Goal: Task Accomplishment & Management: Manage account settings

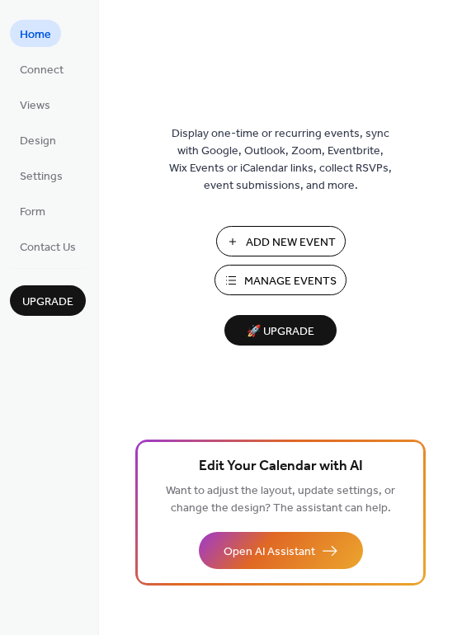
click at [266, 276] on span "Manage Events" at bounding box center [290, 281] width 92 height 17
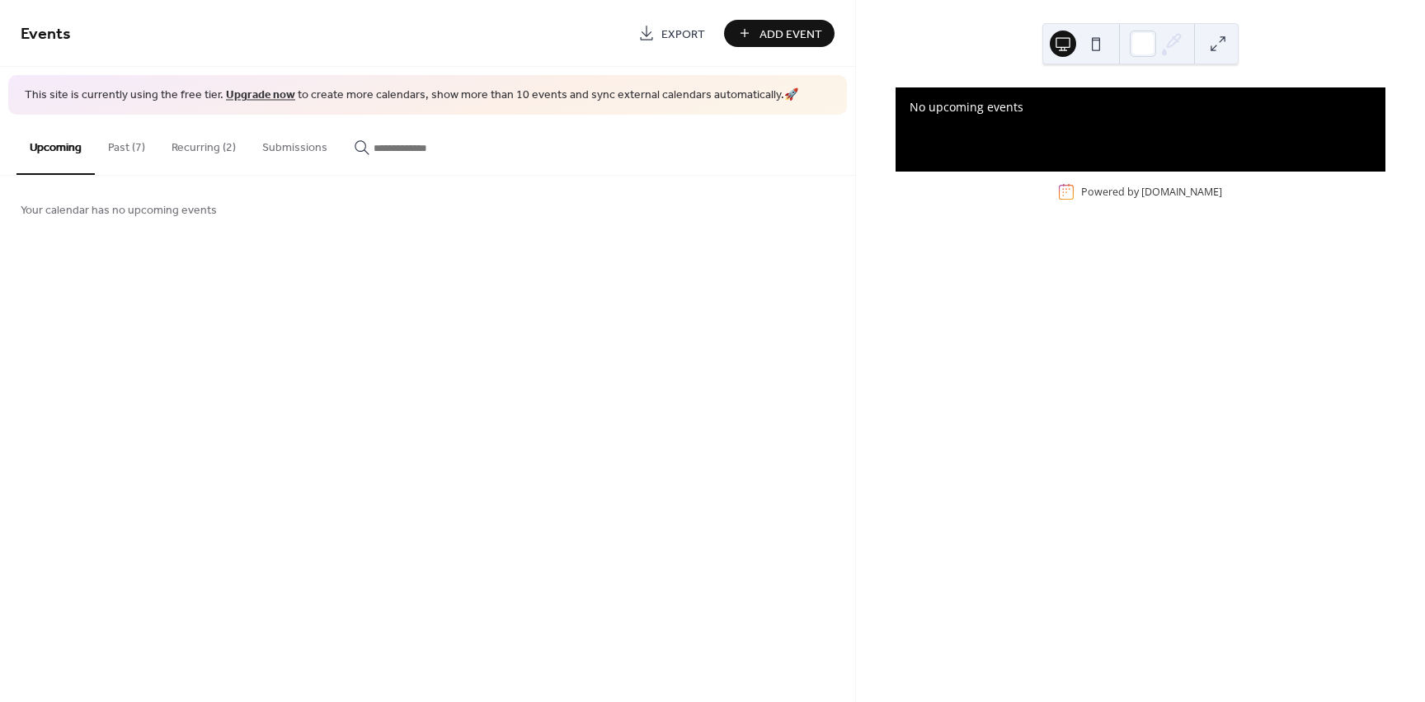
click at [214, 153] on button "Recurring (2)" at bounding box center [203, 144] width 91 height 59
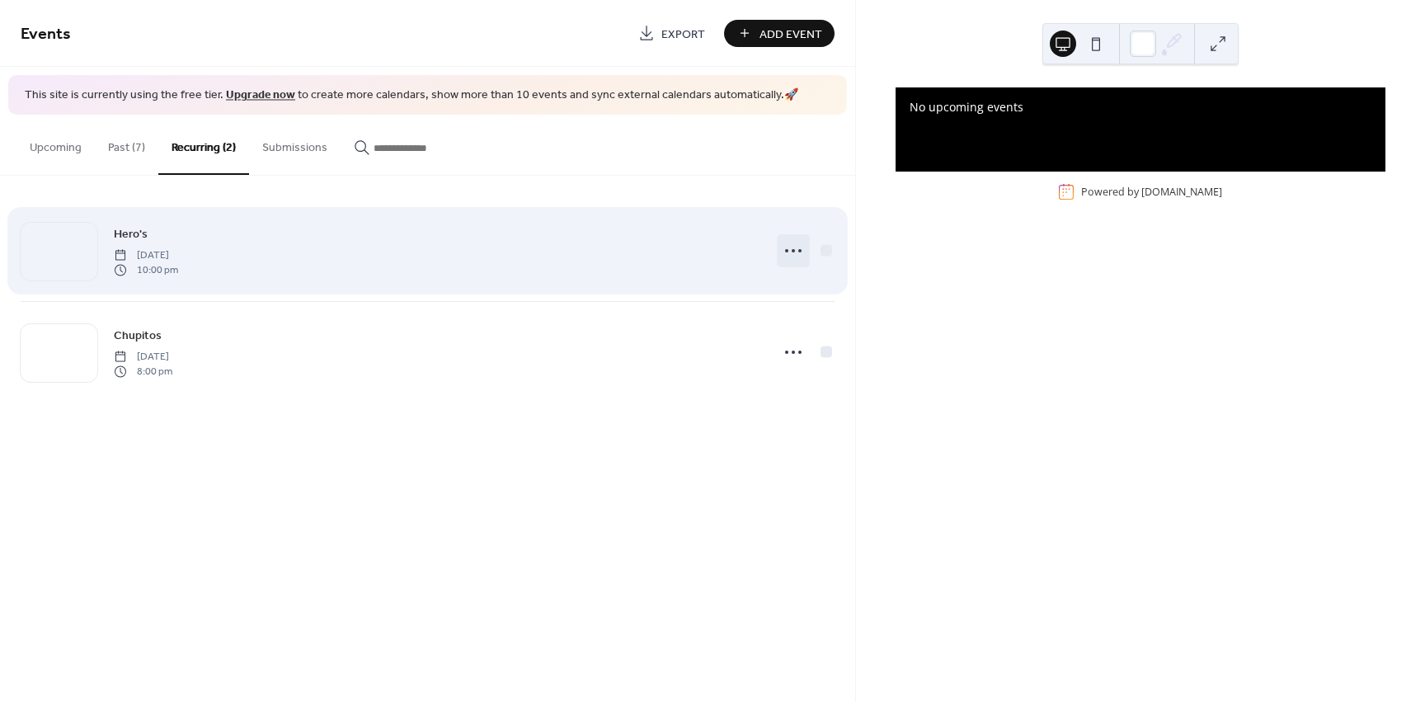
click at [800, 248] on icon at bounding box center [793, 251] width 26 height 26
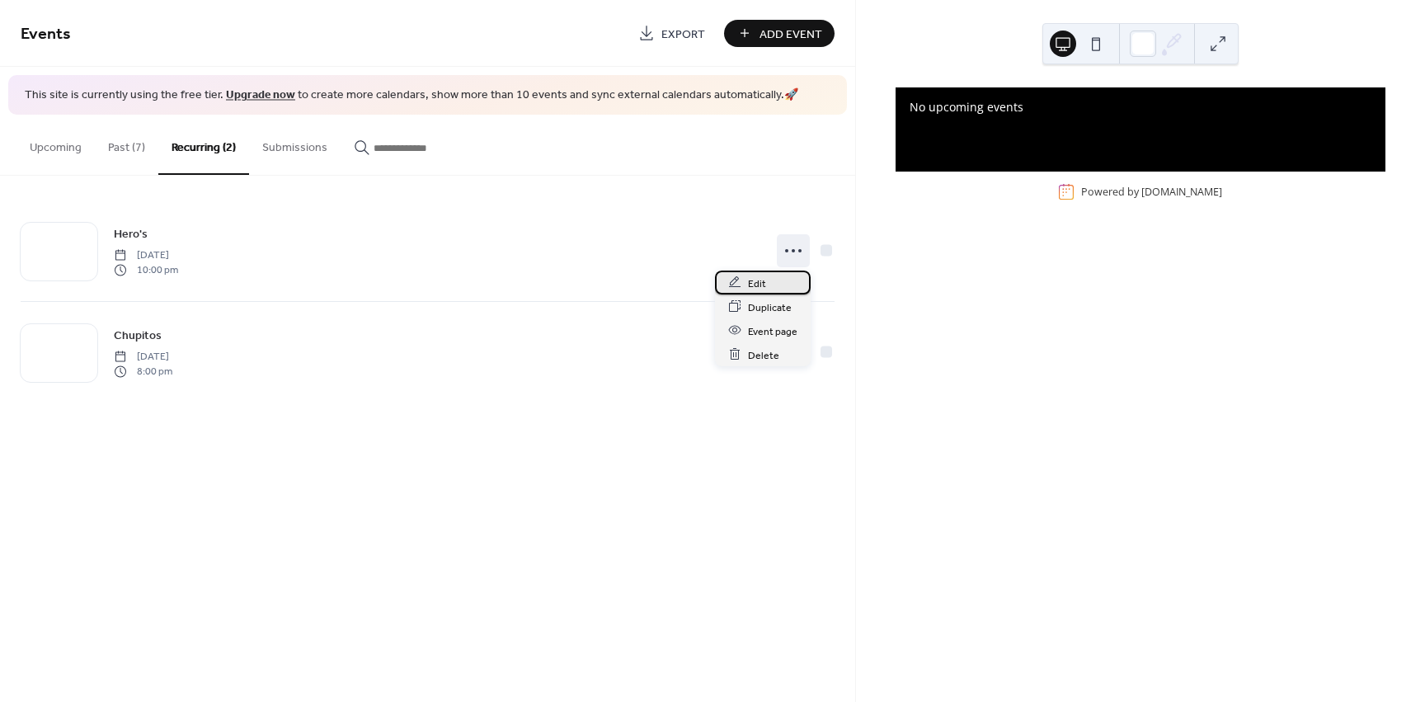
click at [744, 287] on div "Edit" at bounding box center [763, 283] width 96 height 24
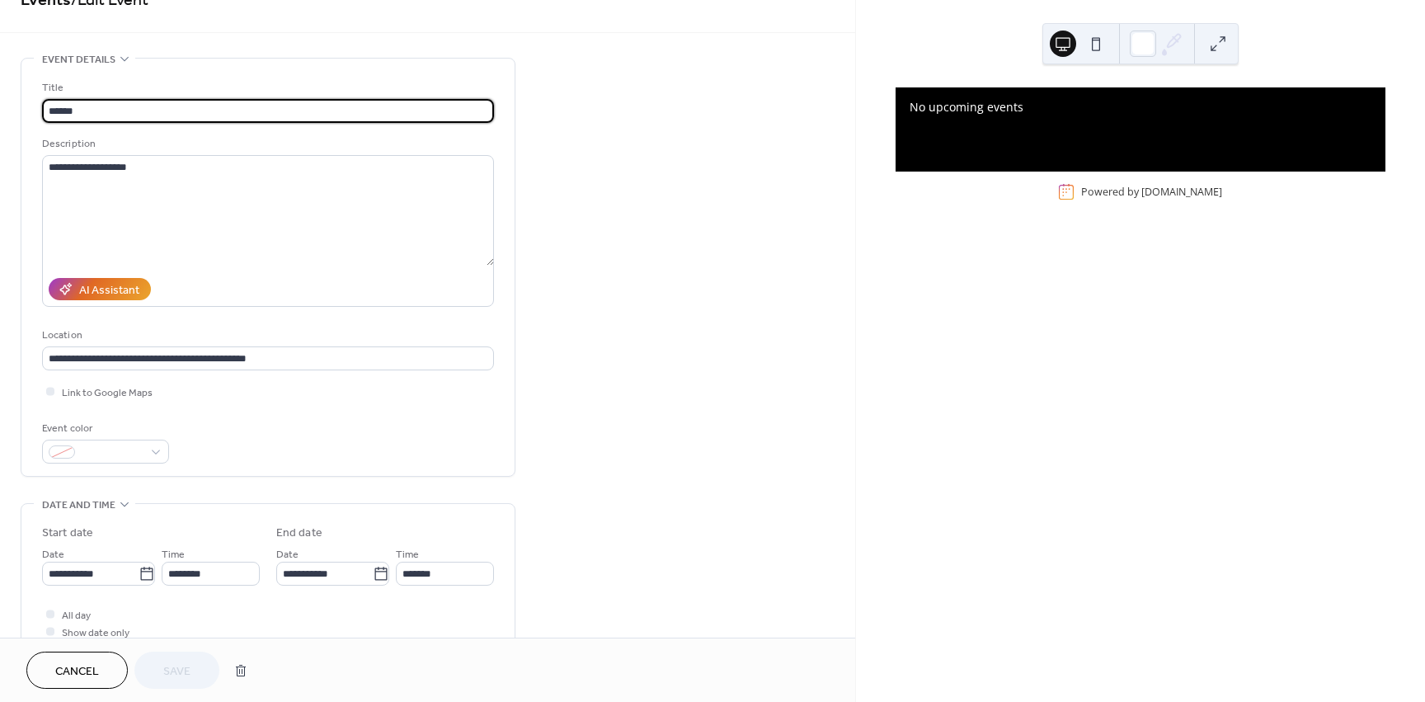
scroll to position [412, 0]
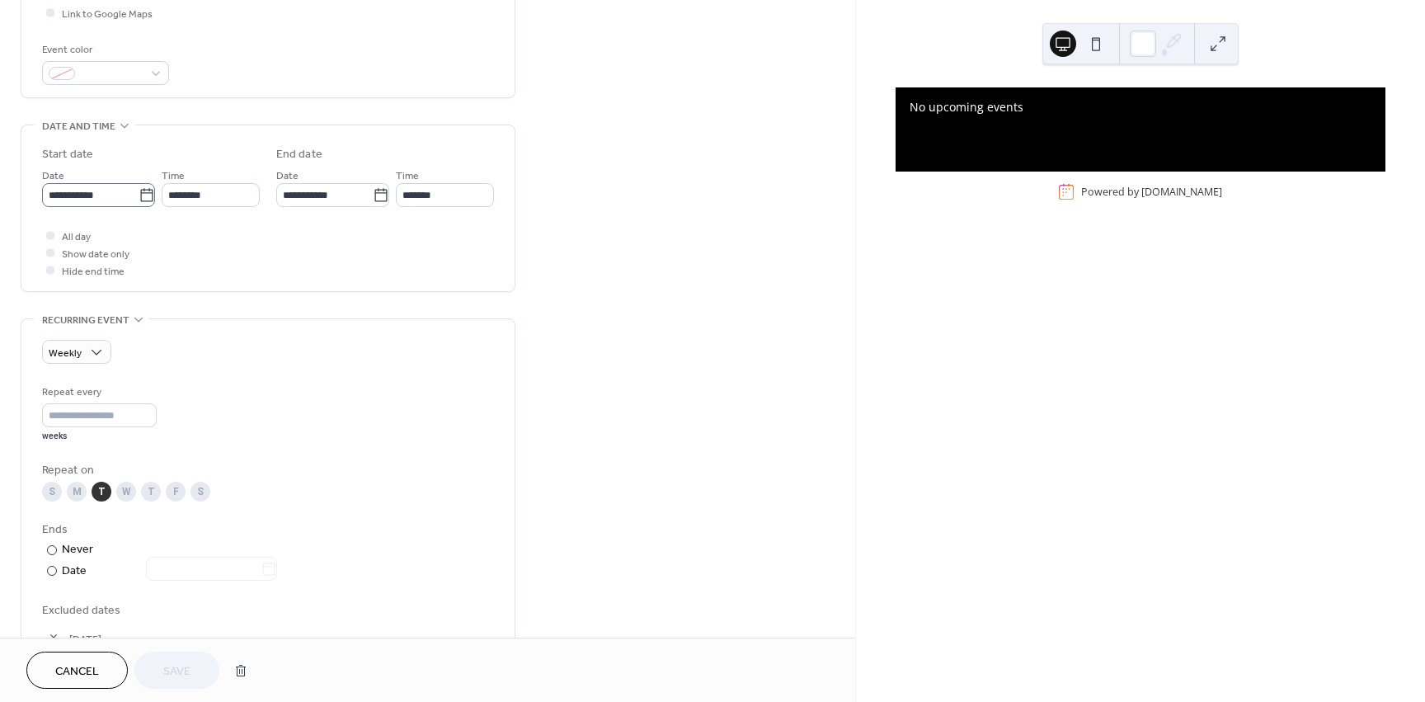
click at [139, 196] on icon at bounding box center [147, 195] width 16 height 16
click at [138, 196] on input "**********" at bounding box center [90, 195] width 97 height 24
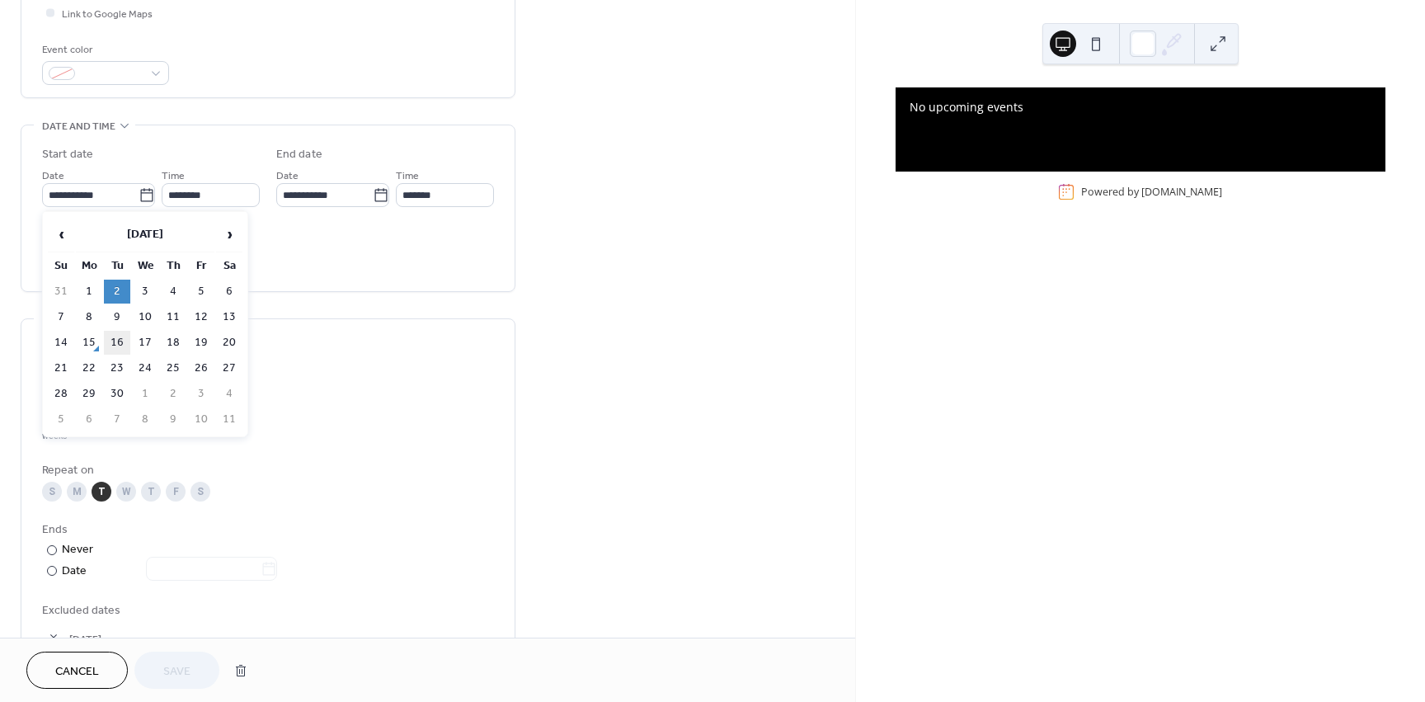
click at [111, 342] on td "16" at bounding box center [117, 343] width 26 height 24
type input "**********"
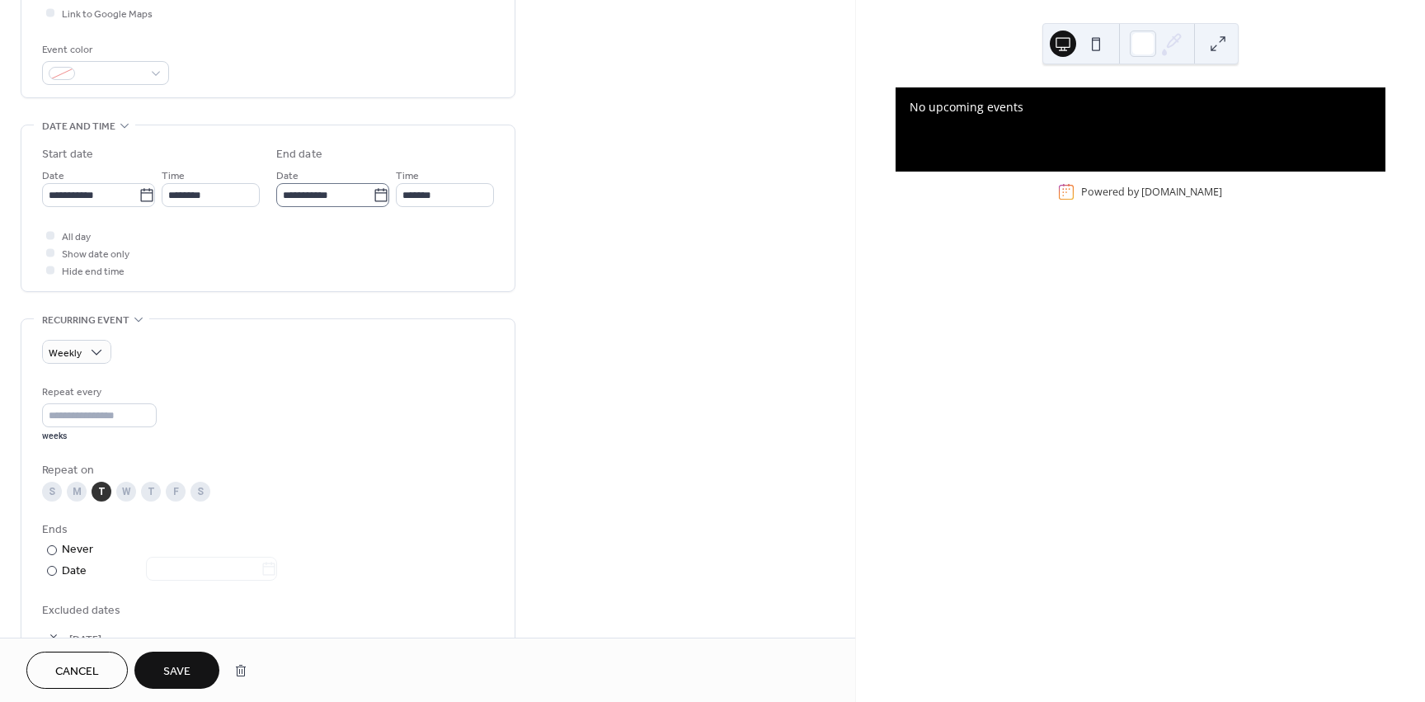
click at [375, 196] on icon at bounding box center [381, 195] width 16 height 16
click at [373, 196] on input "**********" at bounding box center [324, 195] width 97 height 24
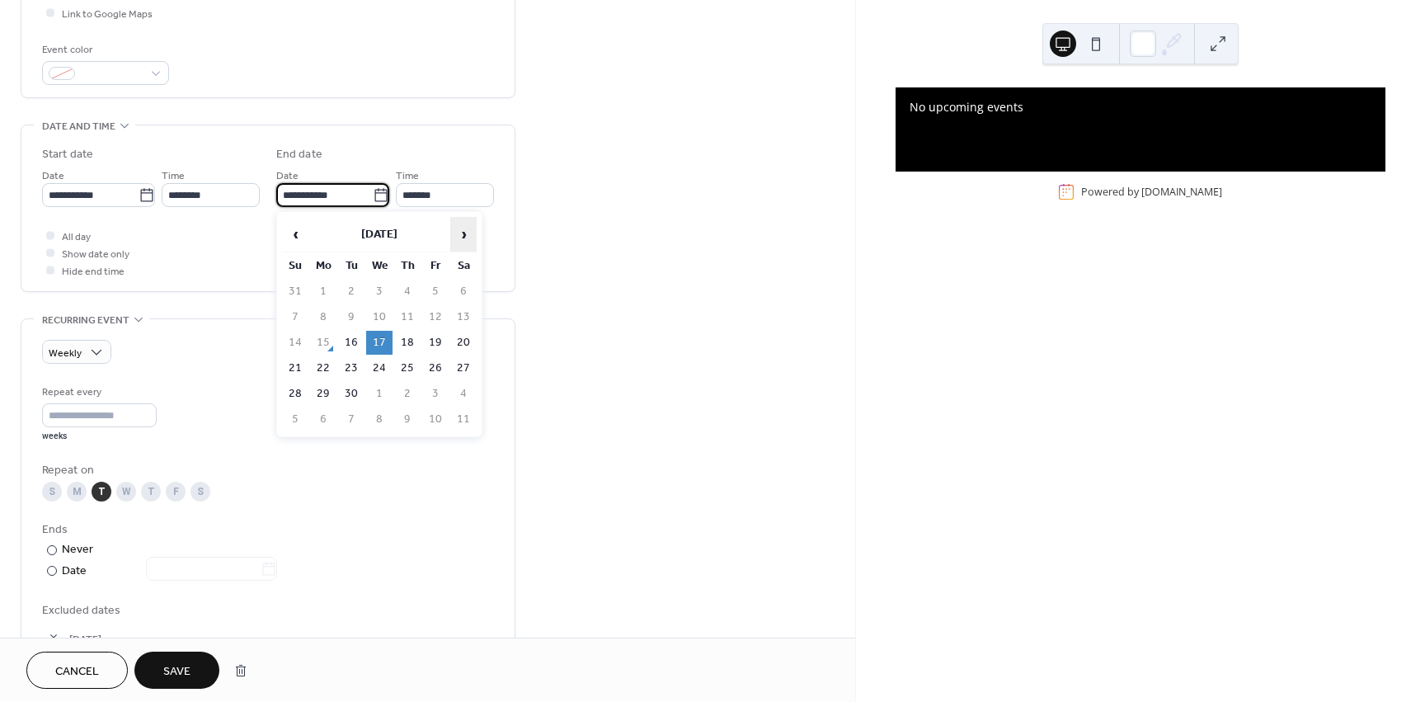
click at [461, 230] on span "›" at bounding box center [463, 234] width 25 height 33
click at [386, 392] on td "31" at bounding box center [379, 394] width 26 height 24
type input "**********"
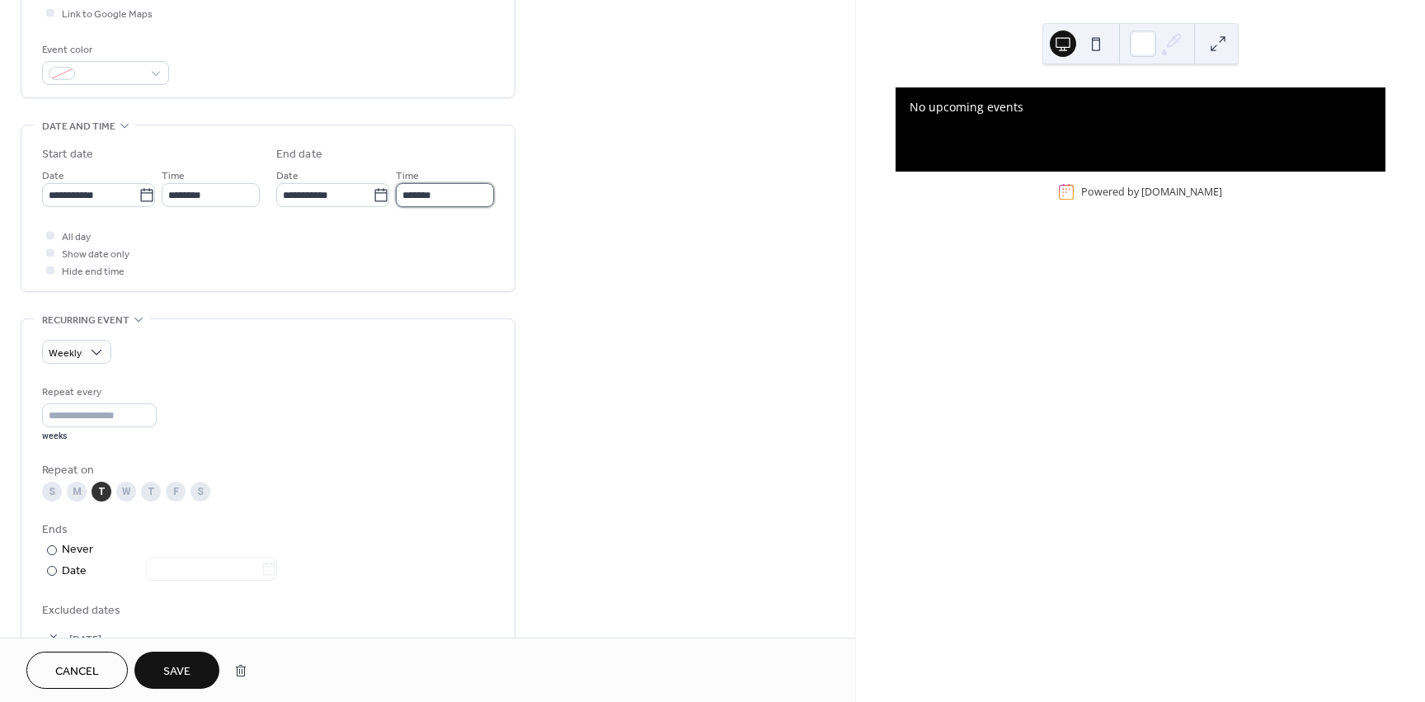
click at [426, 190] on input "*******" at bounding box center [445, 195] width 98 height 24
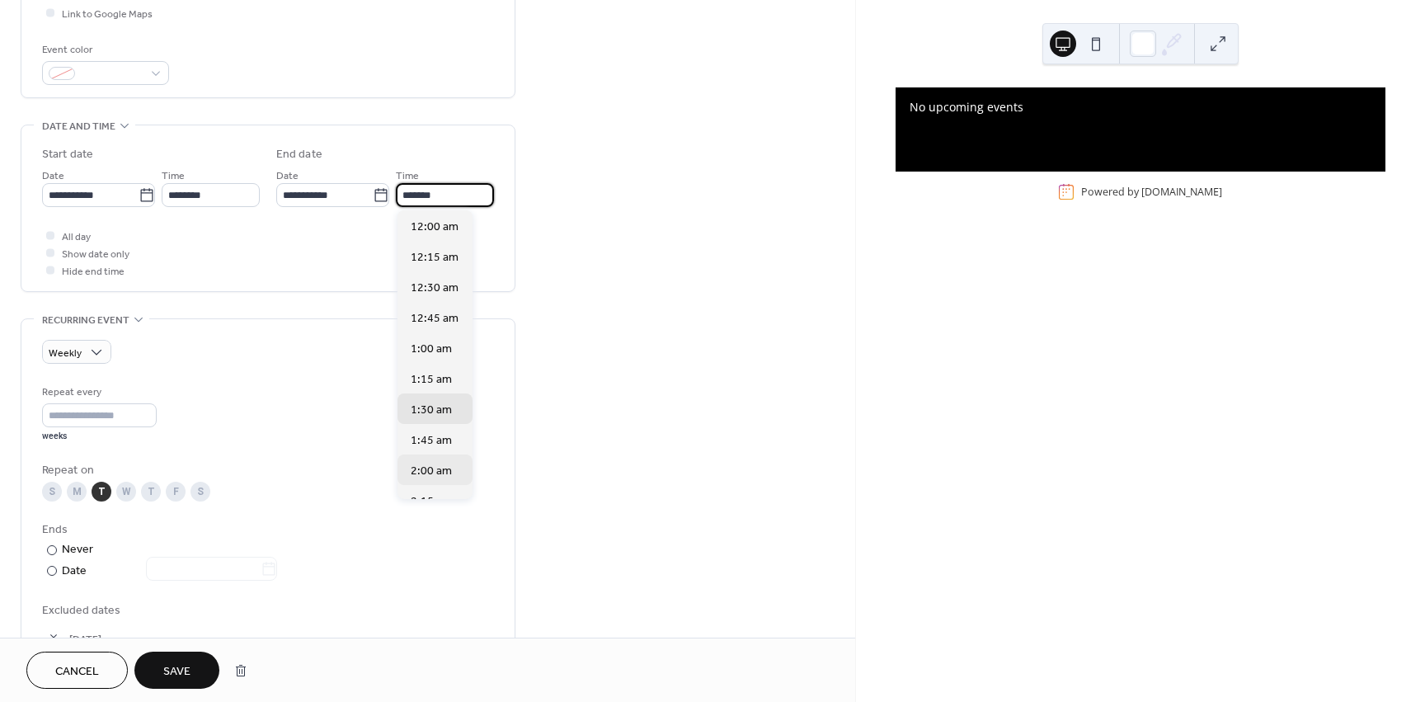
scroll to position [82, 0]
click at [432, 444] on span "2:30 am" at bounding box center [431, 449] width 41 height 17
type input "*******"
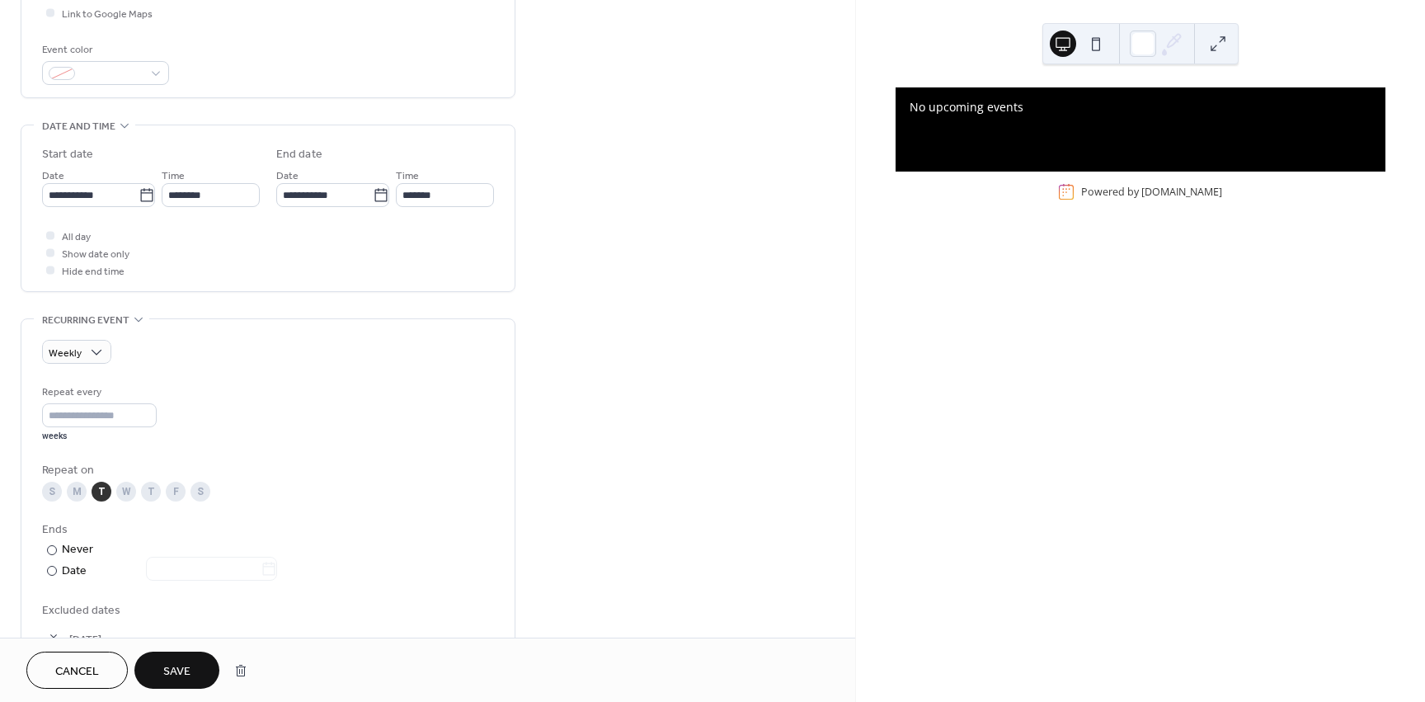
click at [596, 393] on div "**********" at bounding box center [427, 343] width 855 height 1329
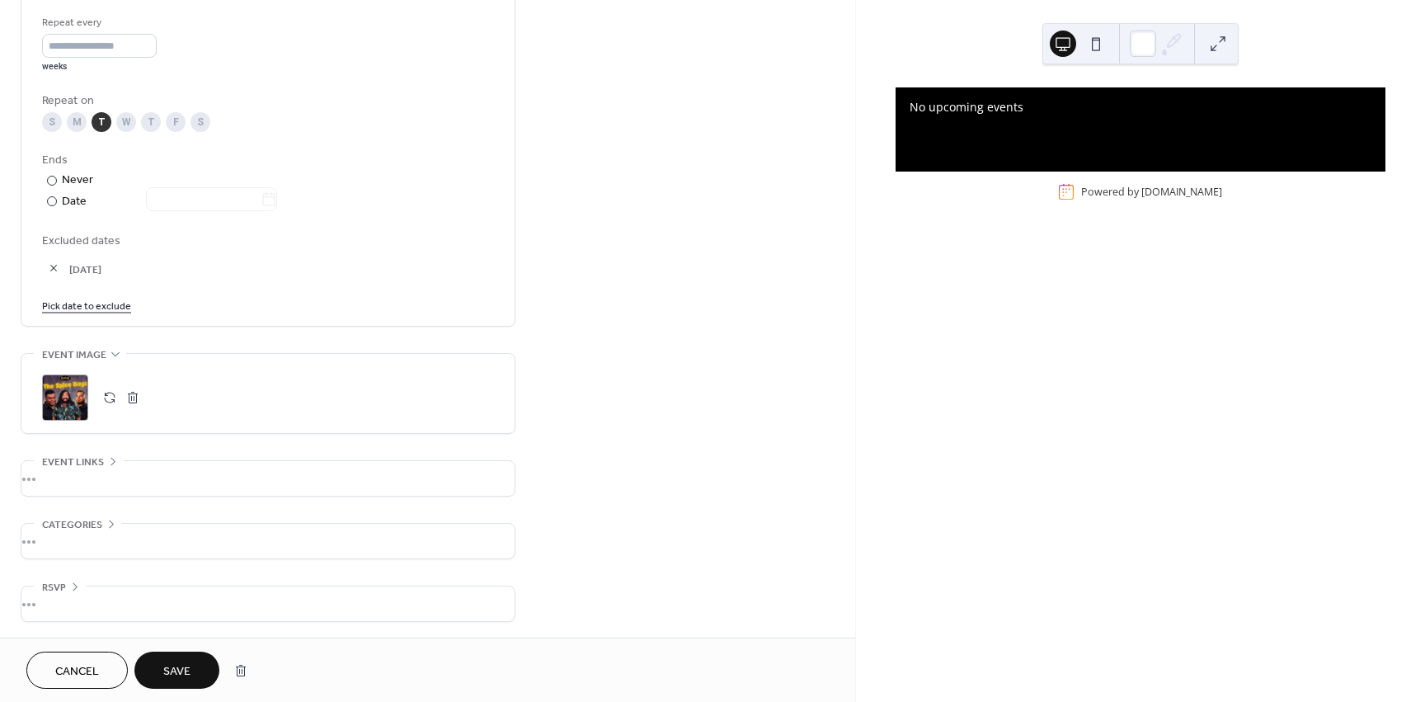
scroll to position [783, 0]
drag, startPoint x: 177, startPoint y: 667, endPoint x: 73, endPoint y: 286, distance: 395.0
click at [82, 304] on div "**********" at bounding box center [427, 351] width 855 height 702
click at [53, 264] on button "button" at bounding box center [53, 267] width 23 height 23
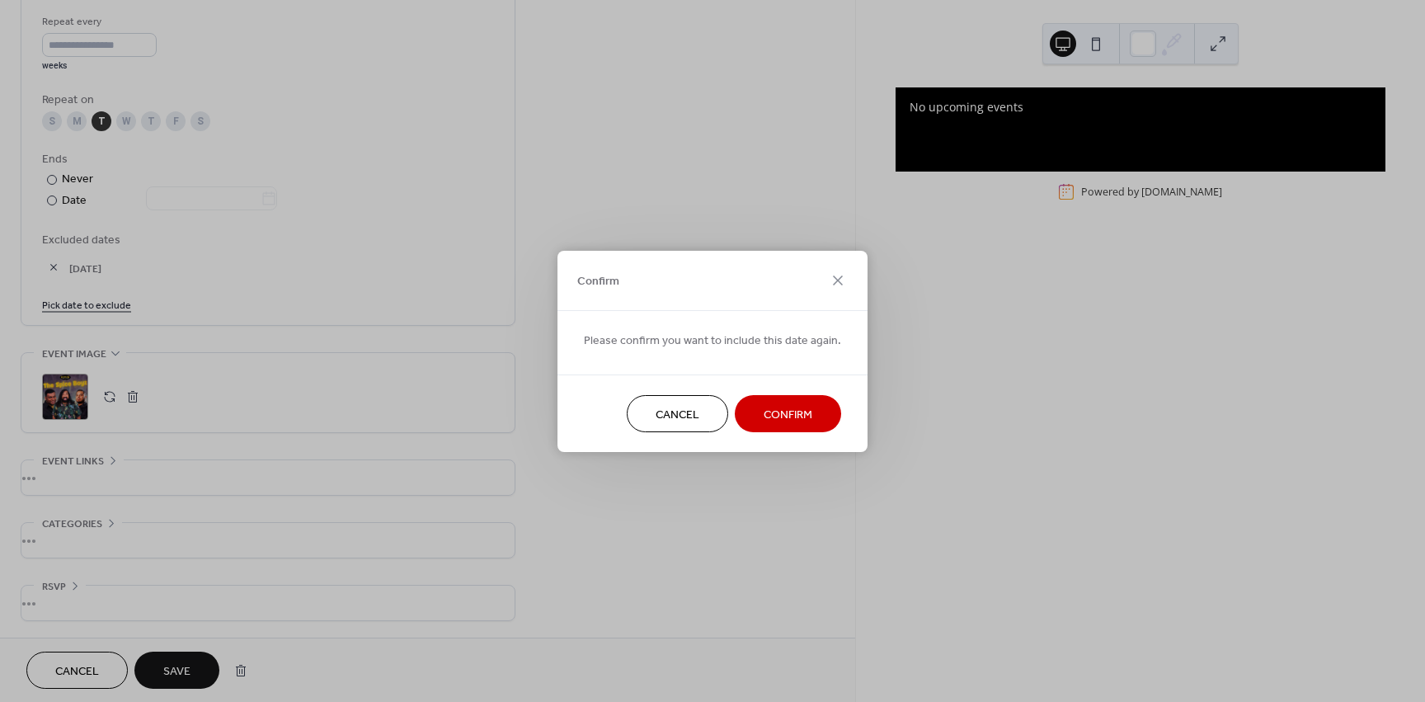
click at [766, 410] on span "Confirm" at bounding box center [788, 414] width 49 height 17
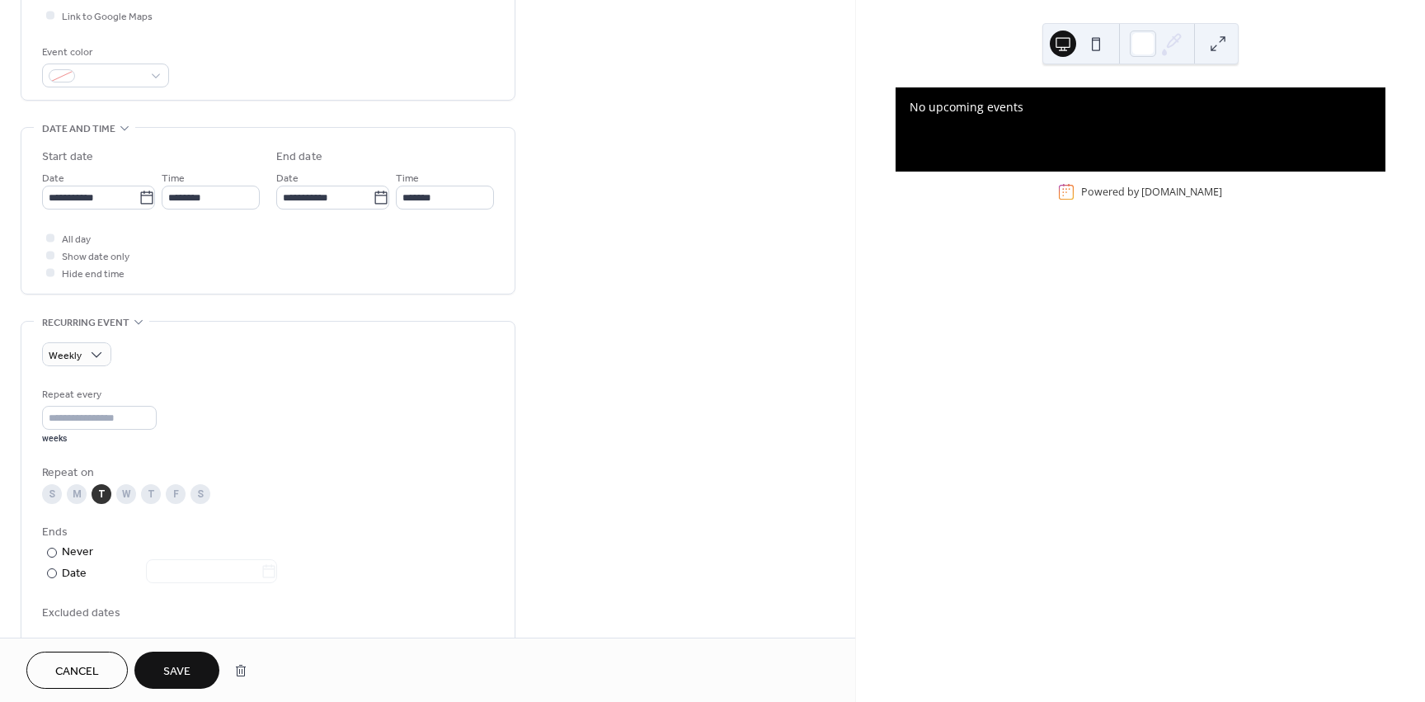
scroll to position [339, 0]
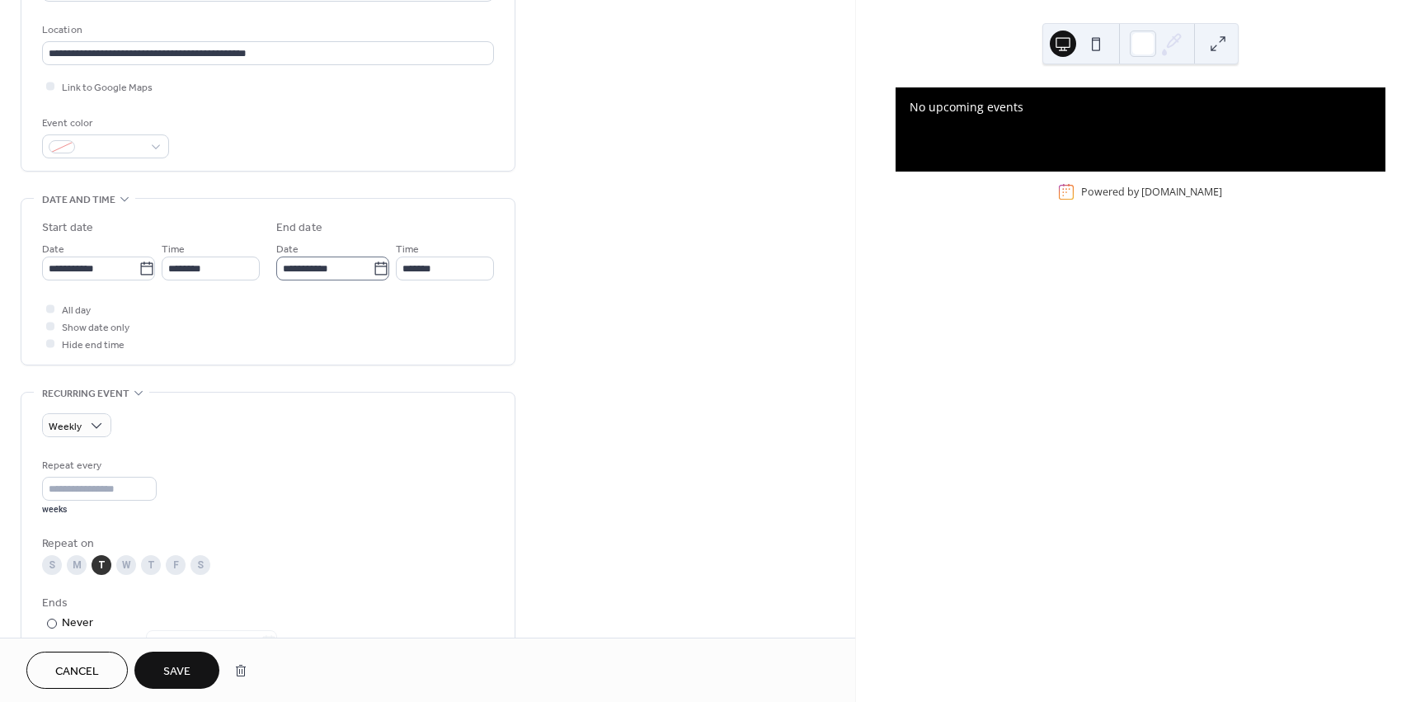
click at [375, 272] on icon at bounding box center [381, 269] width 16 height 16
click at [373, 272] on input "**********" at bounding box center [324, 269] width 97 height 24
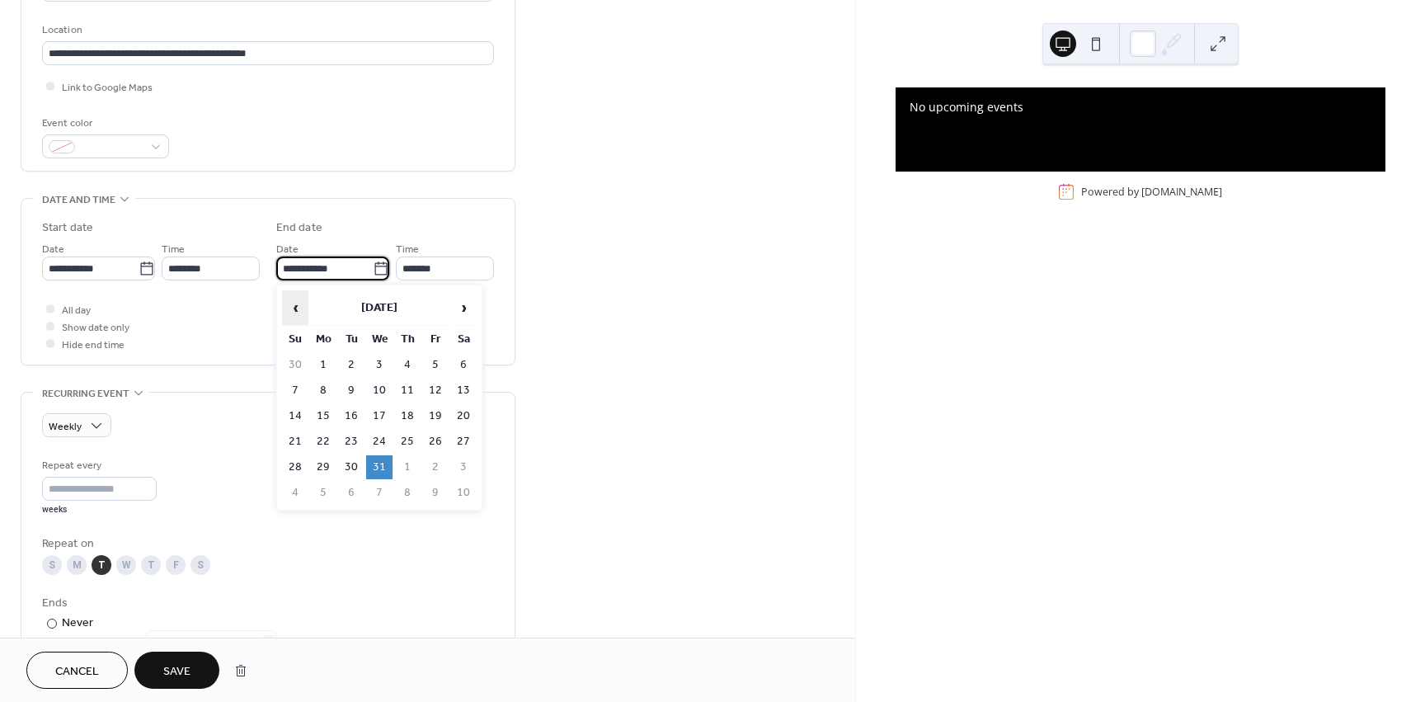
click at [298, 300] on span "‹" at bounding box center [295, 307] width 25 height 33
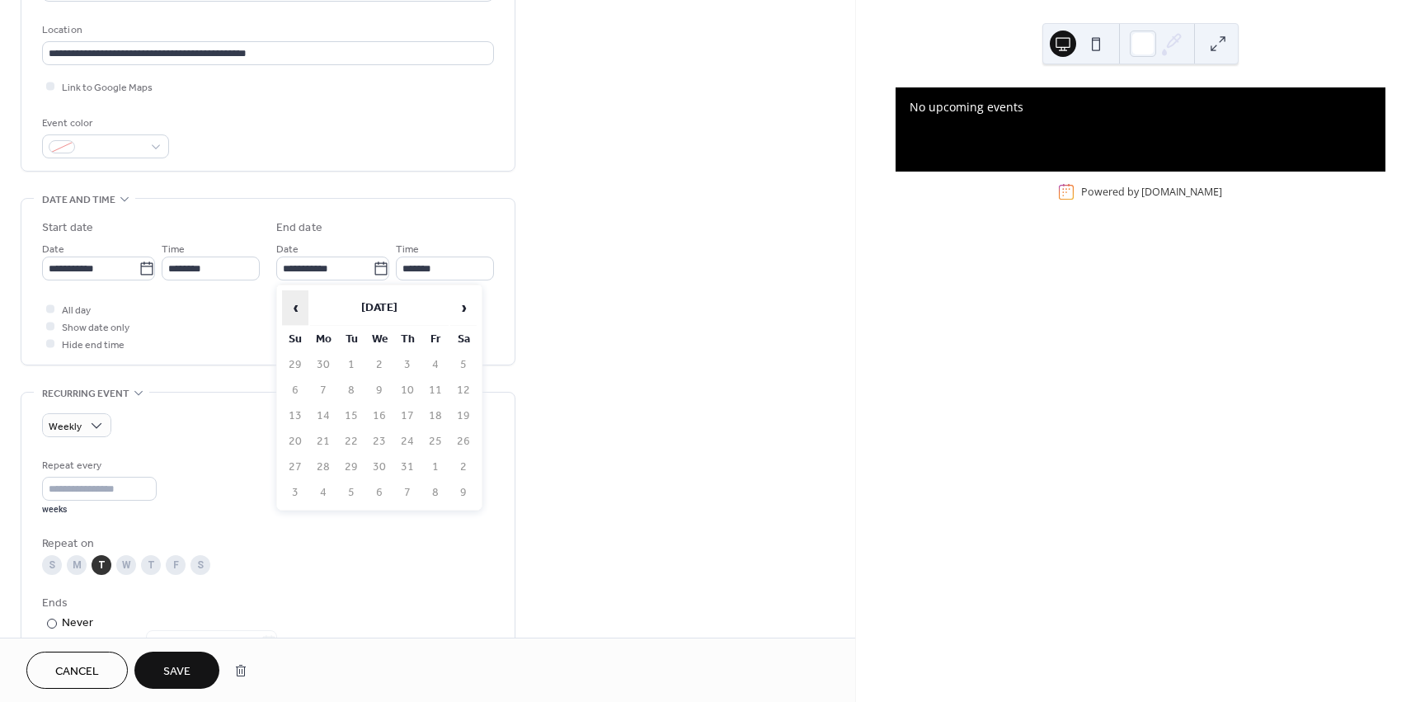
click at [298, 300] on span "‹" at bounding box center [295, 307] width 25 height 33
click at [468, 299] on span "›" at bounding box center [463, 307] width 25 height 33
click at [374, 416] on td "17" at bounding box center [379, 416] width 26 height 24
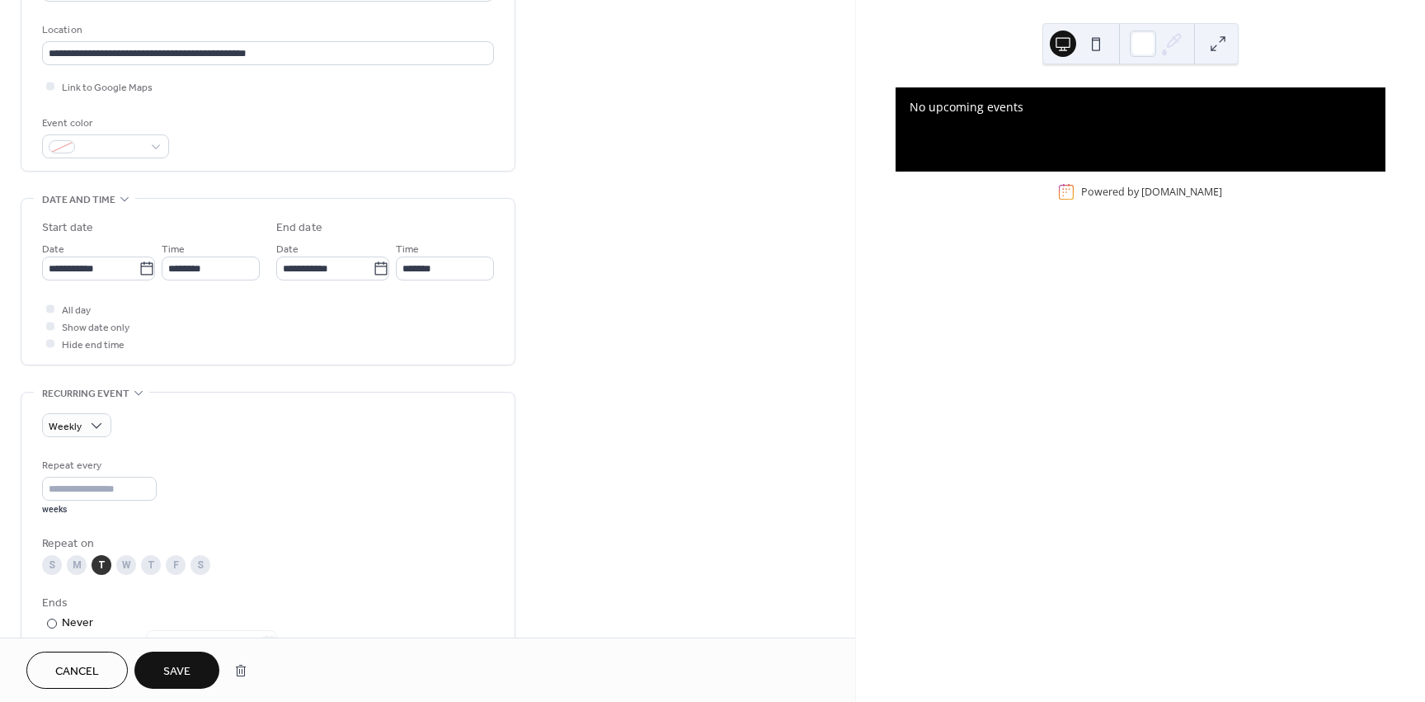
type input "**********"
click at [607, 395] on div "**********" at bounding box center [427, 402] width 855 height 1298
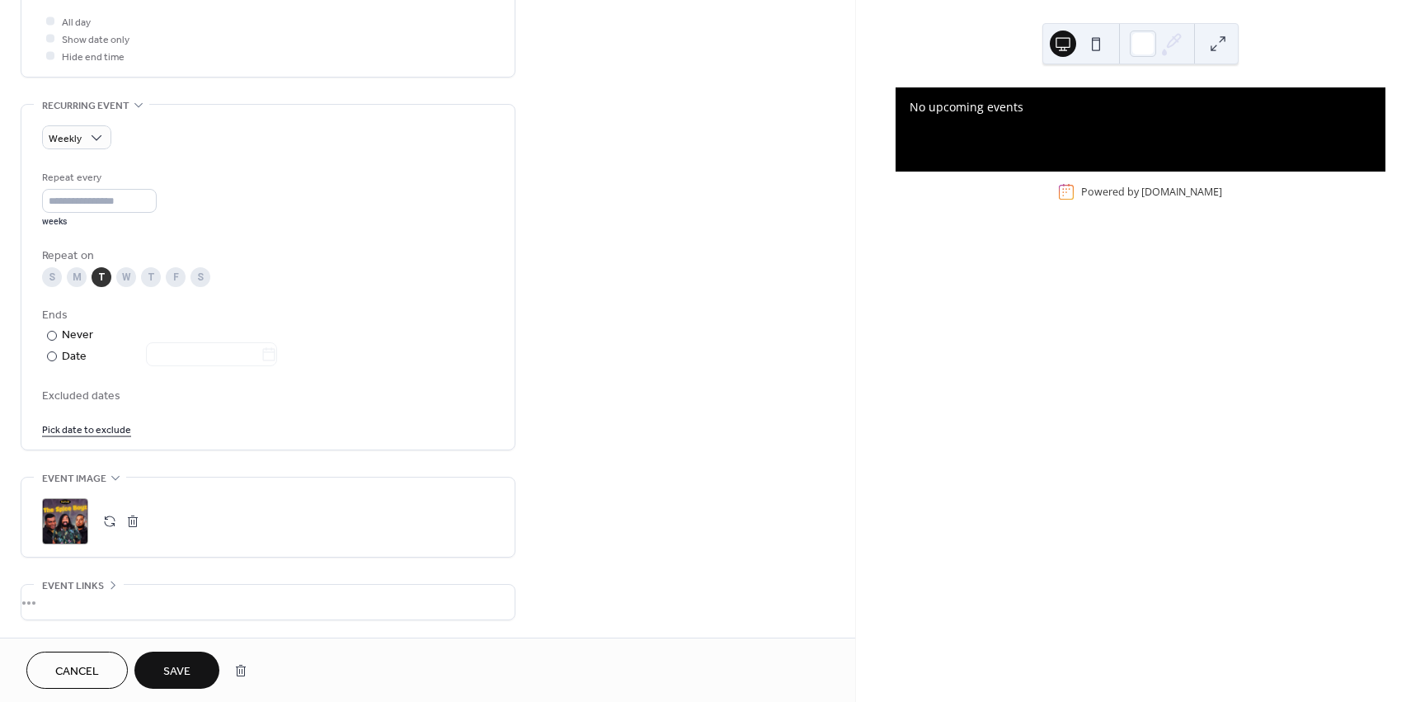
scroll to position [669, 0]
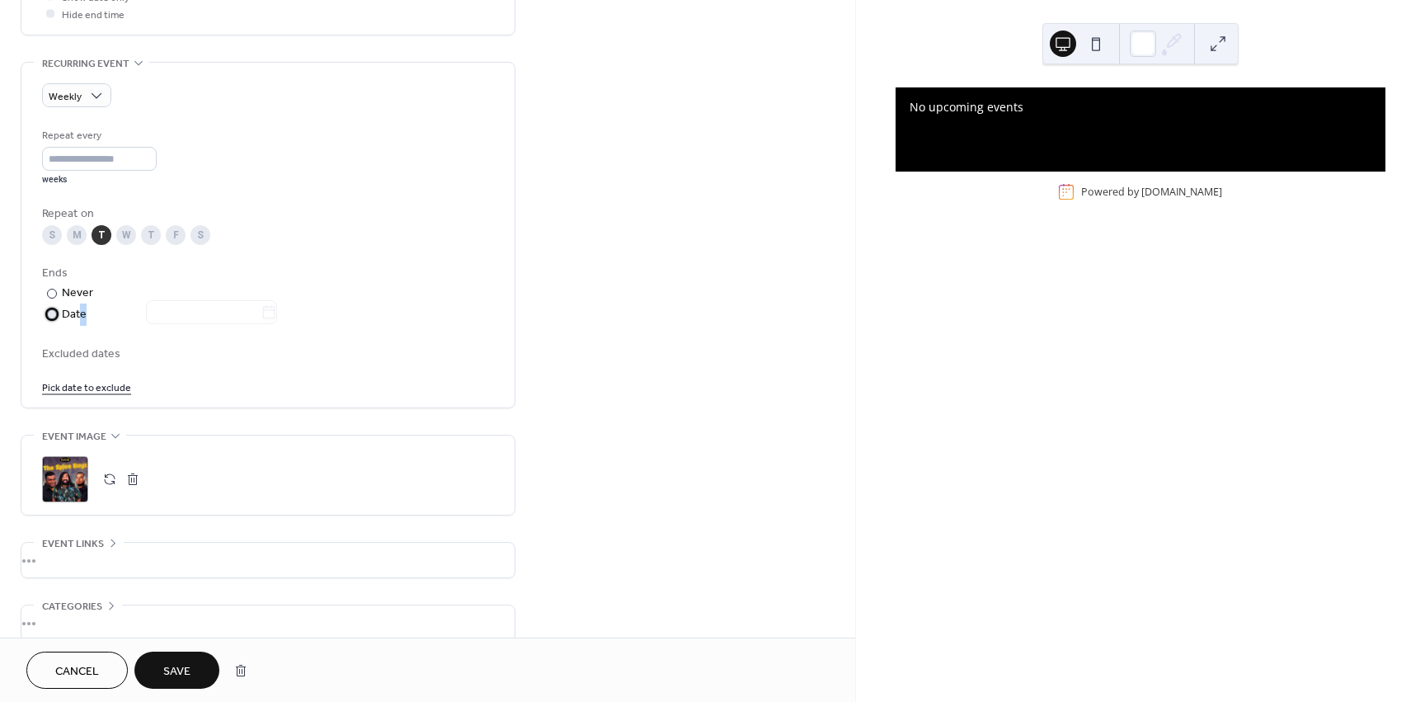
click at [80, 309] on div "Date" at bounding box center [169, 314] width 215 height 19
click at [277, 311] on div at bounding box center [201, 313] width 151 height 21
click at [276, 311] on icon at bounding box center [269, 312] width 16 height 16
click at [261, 311] on input "text" at bounding box center [203, 312] width 115 height 24
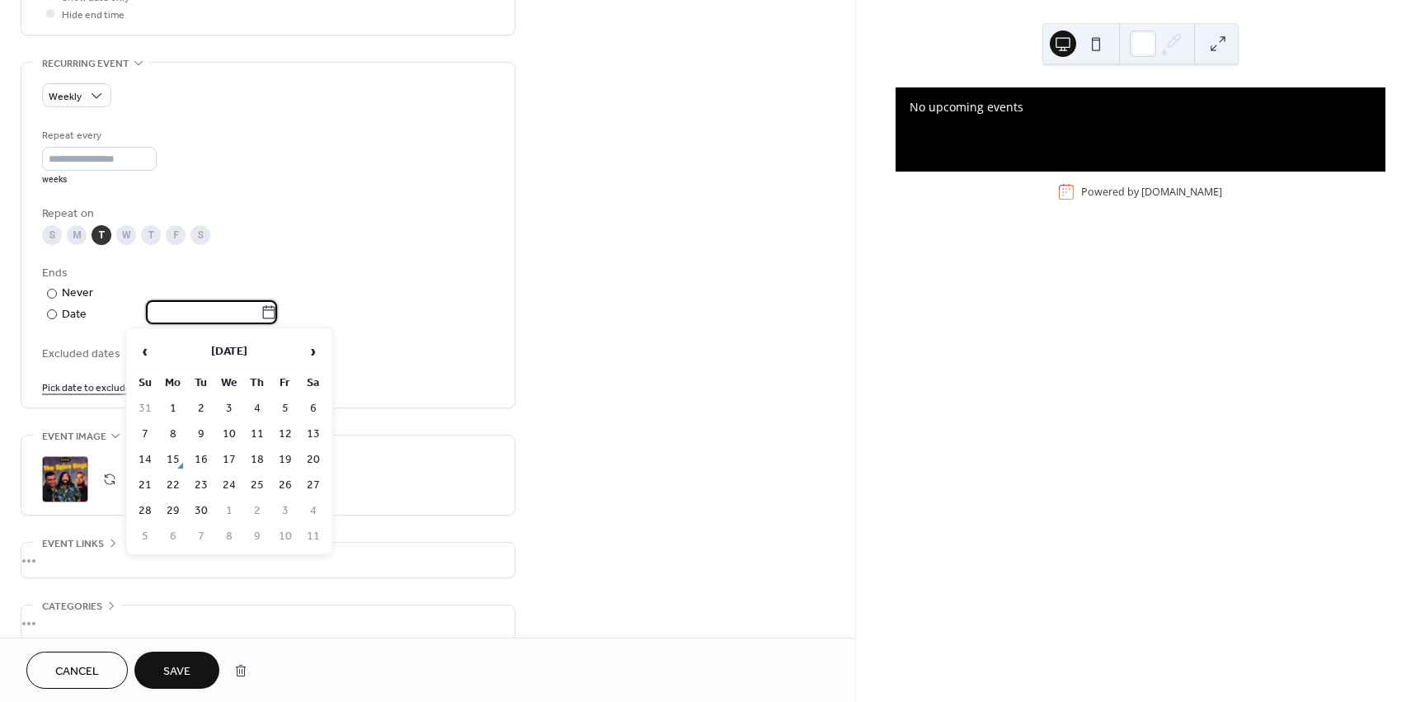
click at [328, 352] on div "‹ September 2025 › Su Mo Tu We Th Fr Sa 31 1 2 3 4 5 6 7 8 9 10 11 12 13 14 15 …" at bounding box center [229, 441] width 206 height 226
click at [318, 349] on span "›" at bounding box center [313, 351] width 25 height 33
click at [235, 509] on td "31" at bounding box center [229, 511] width 26 height 24
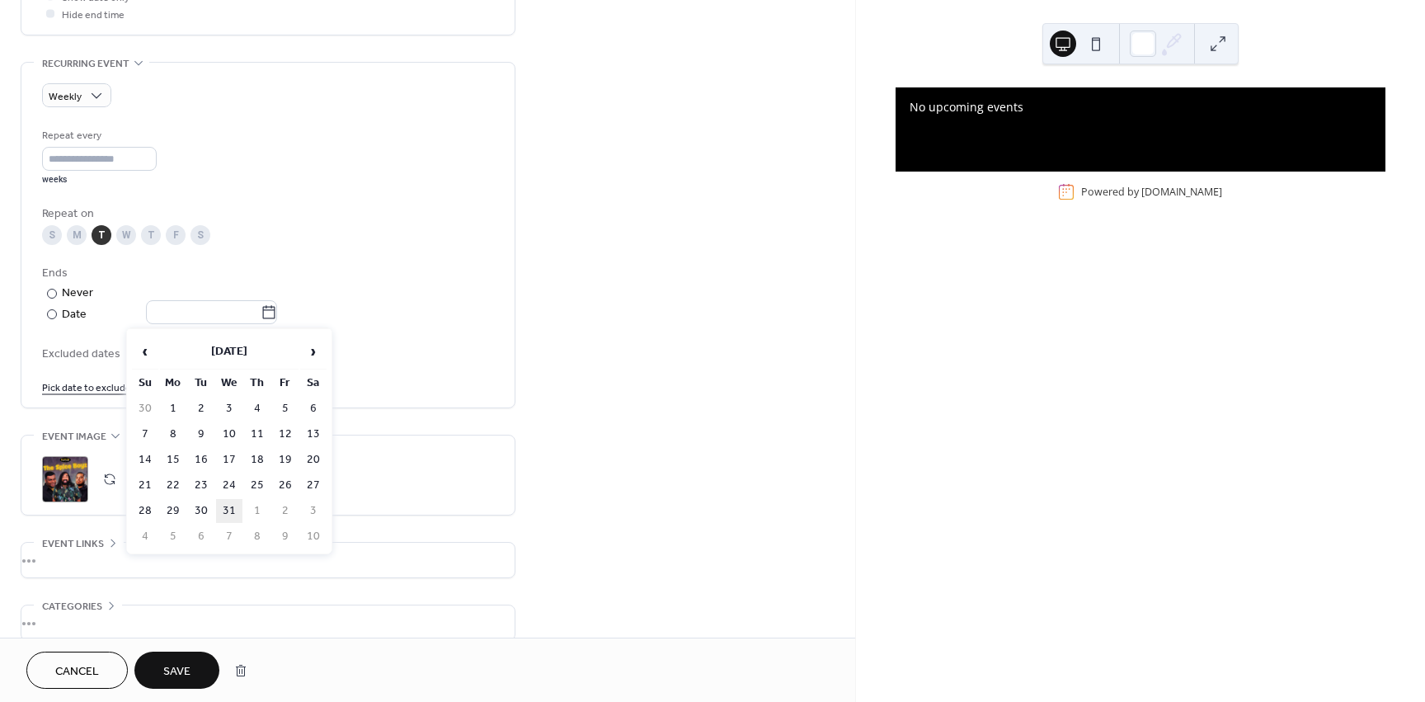
type input "**********"
click at [605, 403] on div "**********" at bounding box center [427, 72] width 855 height 1298
click at [195, 663] on button "Save" at bounding box center [176, 670] width 85 height 37
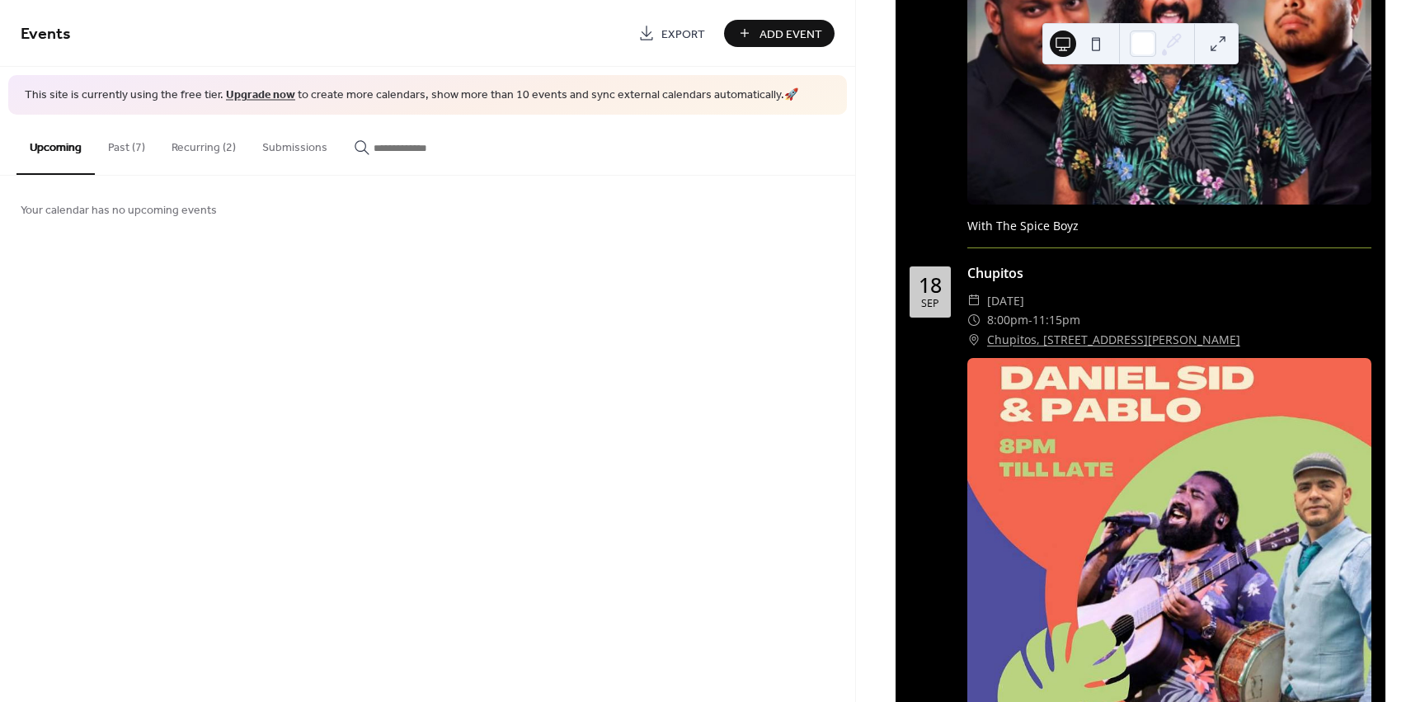
scroll to position [528, 0]
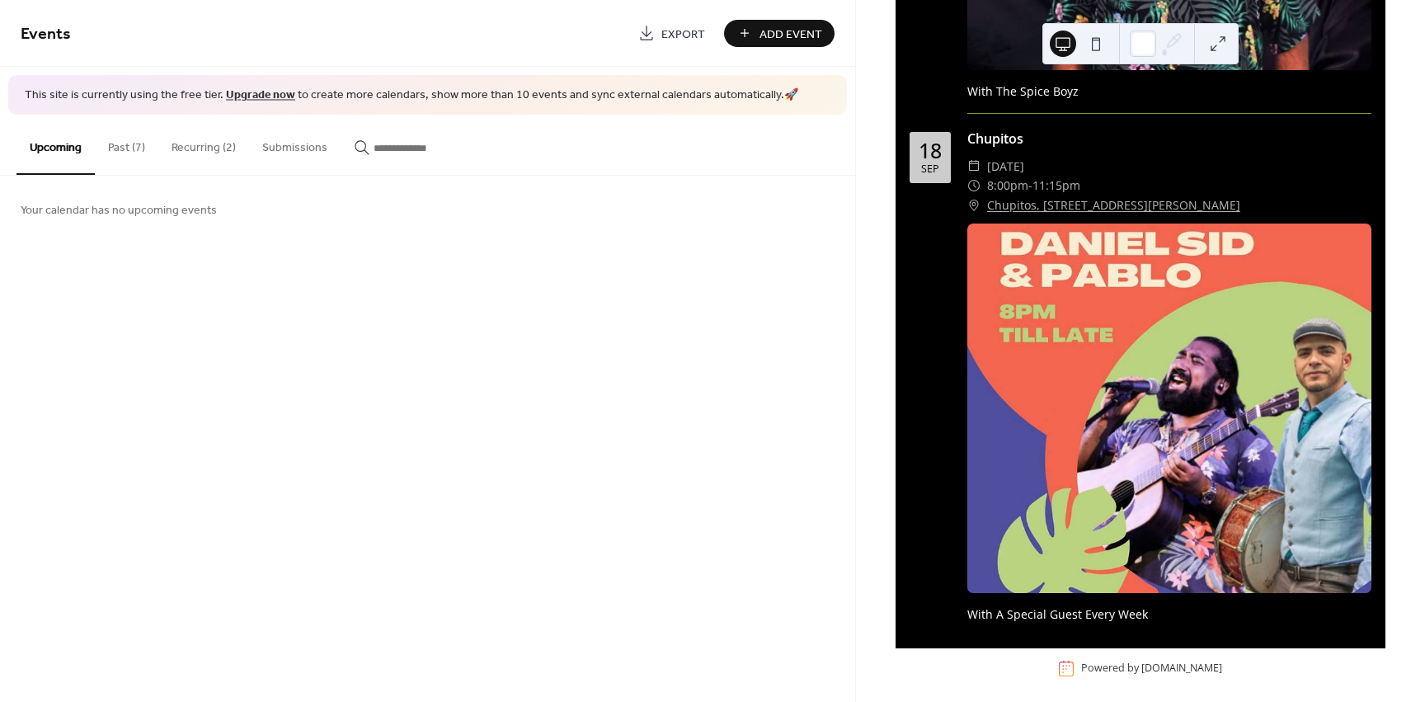
click at [253, 144] on button "Submissions" at bounding box center [295, 144] width 92 height 59
click at [220, 151] on button "Recurring (2)" at bounding box center [203, 144] width 91 height 59
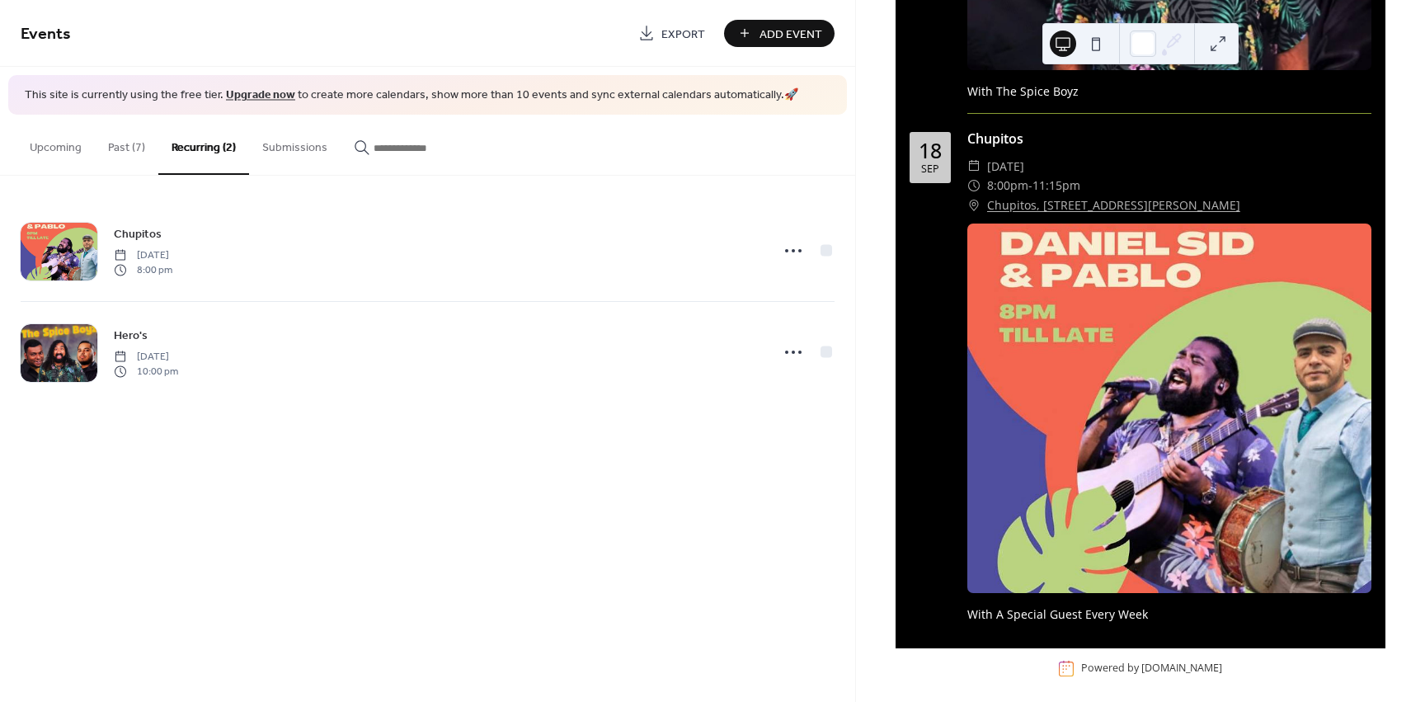
click at [120, 148] on button "Past (7)" at bounding box center [127, 144] width 64 height 59
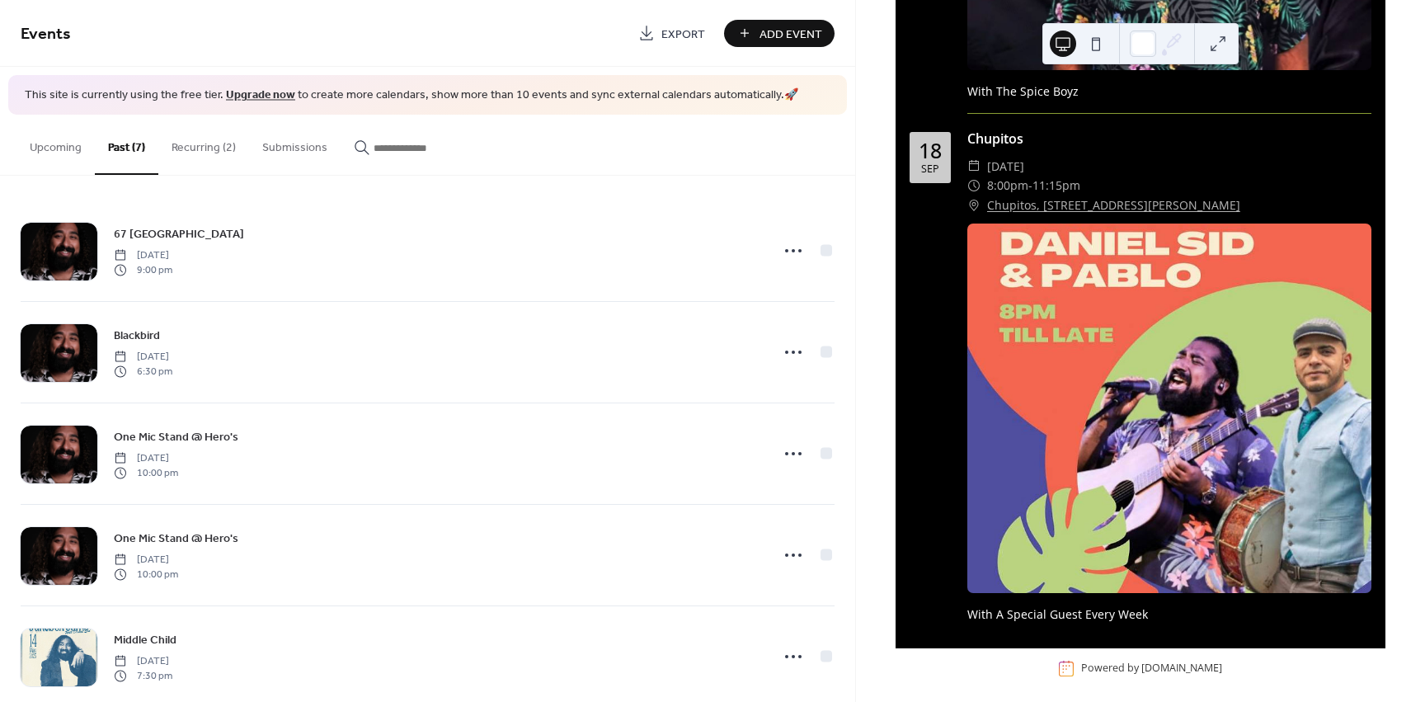
click at [171, 152] on button "Recurring (2)" at bounding box center [203, 144] width 91 height 59
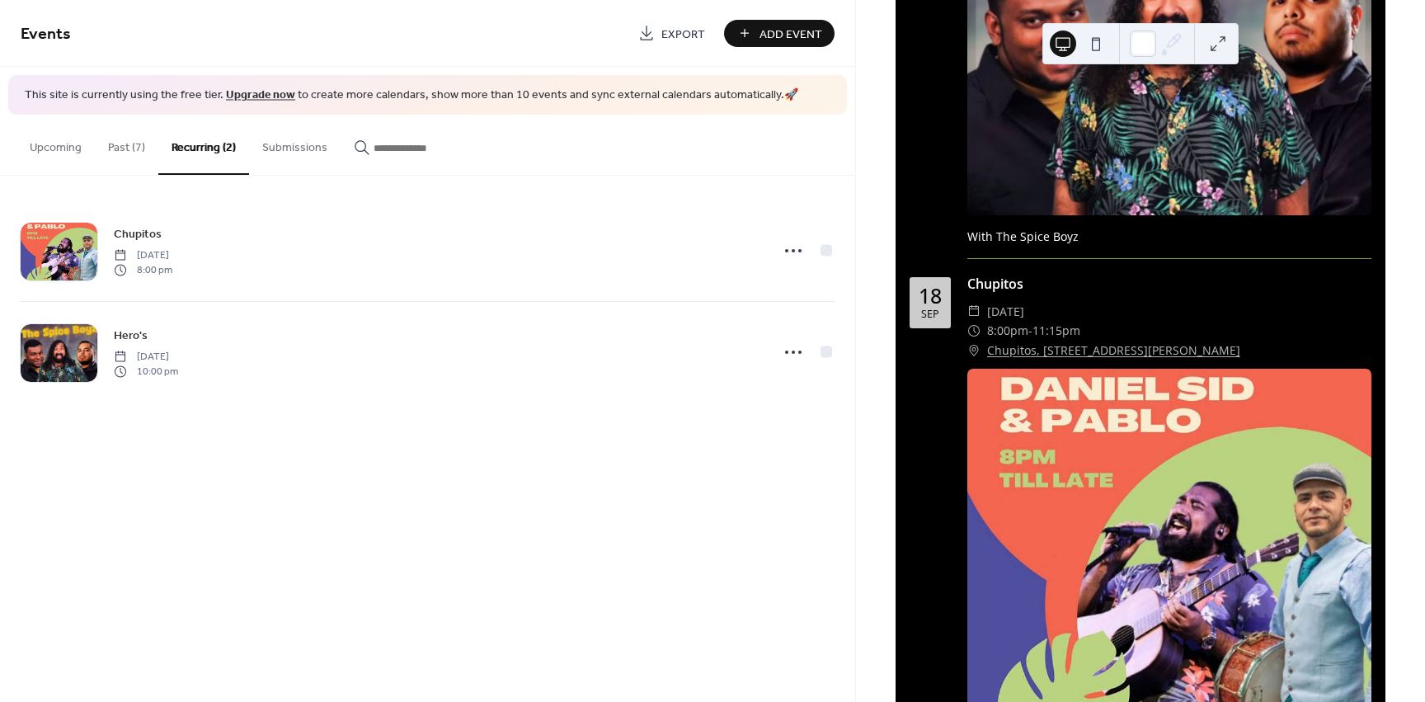
scroll to position [363, 0]
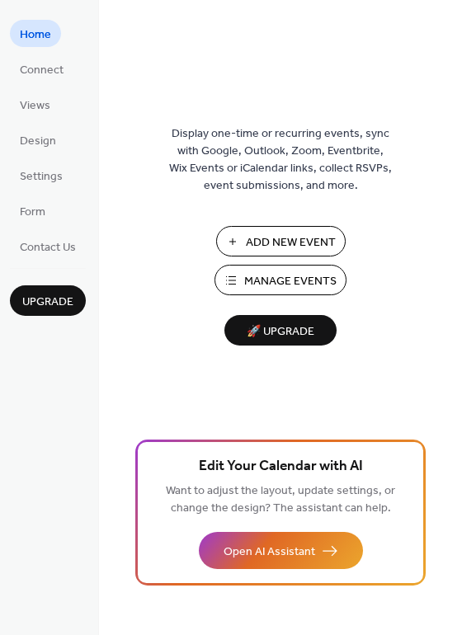
click at [230, 274] on button "Manage Events" at bounding box center [280, 280] width 132 height 31
click at [44, 180] on span "Settings" at bounding box center [41, 176] width 43 height 17
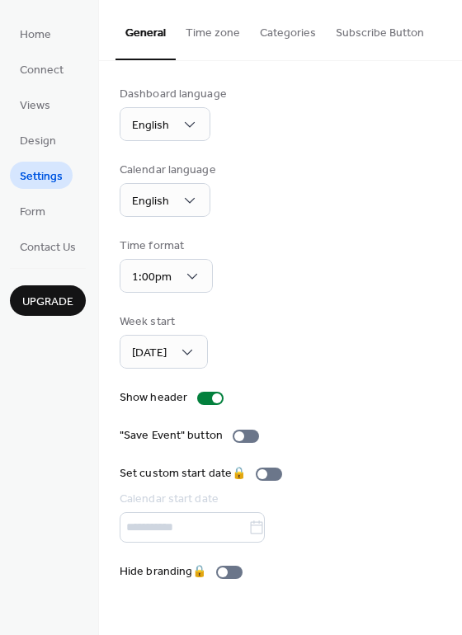
click at [365, 31] on button "Subscribe Button" at bounding box center [380, 29] width 108 height 59
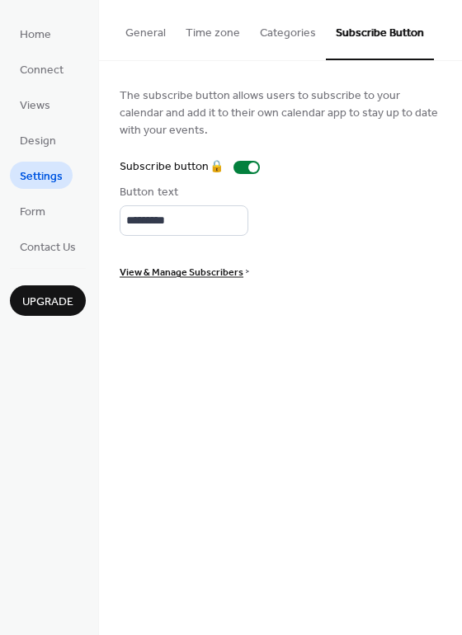
click at [305, 31] on button "Categories" at bounding box center [288, 29] width 76 height 59
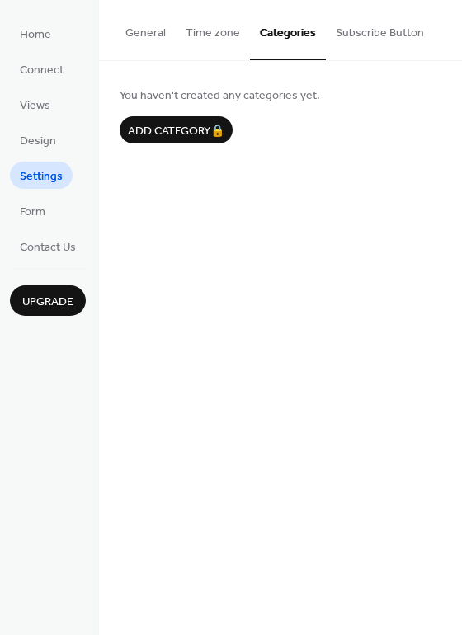
click at [229, 30] on button "Time zone" at bounding box center [213, 29] width 74 height 59
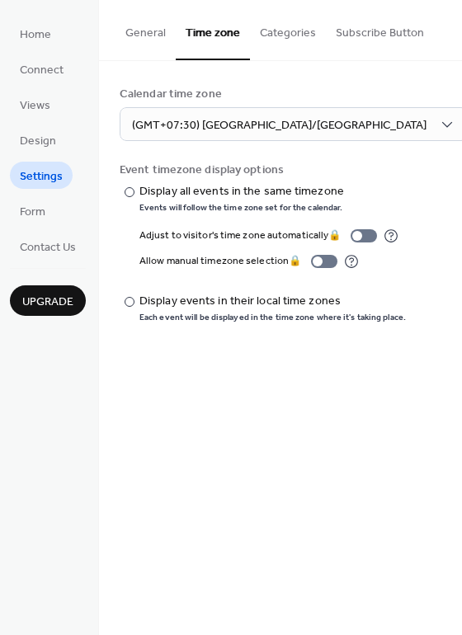
click at [148, 42] on button "General" at bounding box center [145, 29] width 60 height 59
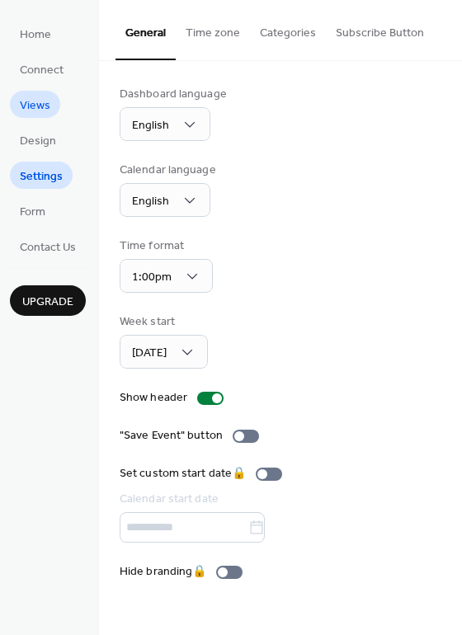
click at [39, 97] on span "Views" at bounding box center [35, 105] width 31 height 17
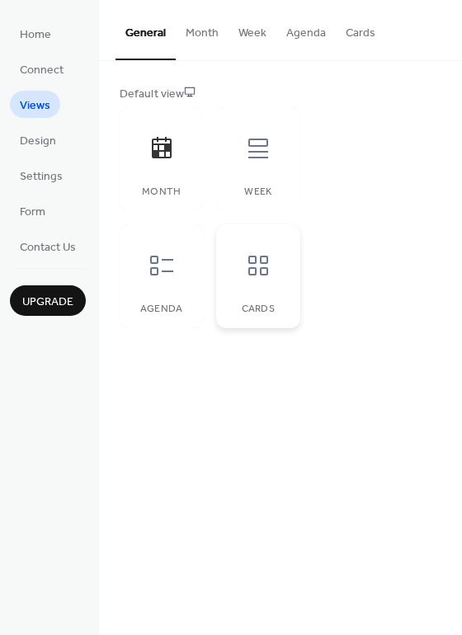
click at [233, 267] on div at bounding box center [257, 265] width 49 height 49
click at [174, 268] on icon at bounding box center [161, 265] width 26 height 26
click at [256, 272] on icon at bounding box center [258, 266] width 20 height 20
click at [251, 160] on icon at bounding box center [258, 148] width 26 height 26
click at [173, 177] on div "Month" at bounding box center [161, 159] width 83 height 104
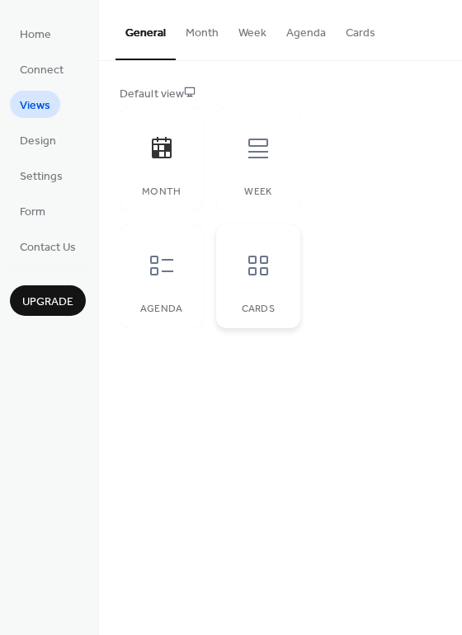
click at [241, 275] on div at bounding box center [257, 265] width 49 height 49
click at [203, 31] on button "Month" at bounding box center [202, 29] width 53 height 59
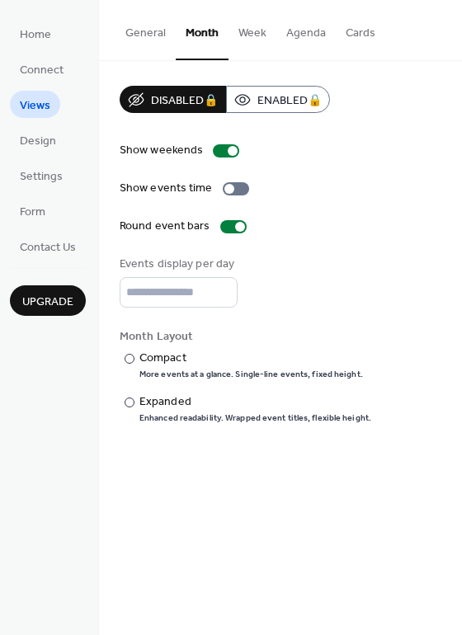
click at [248, 37] on button "Week" at bounding box center [253, 29] width 48 height 59
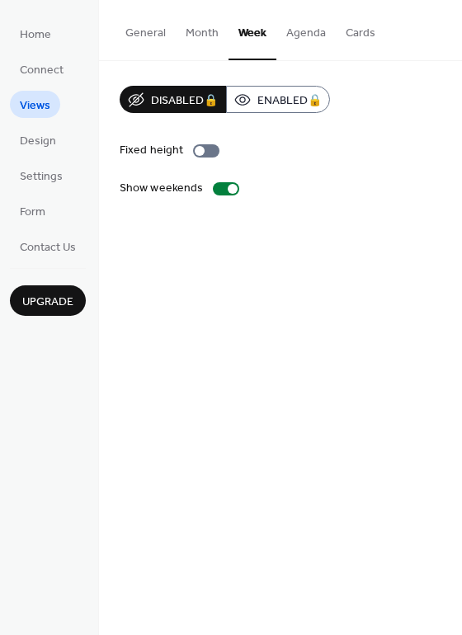
click at [151, 35] on button "General" at bounding box center [145, 29] width 60 height 59
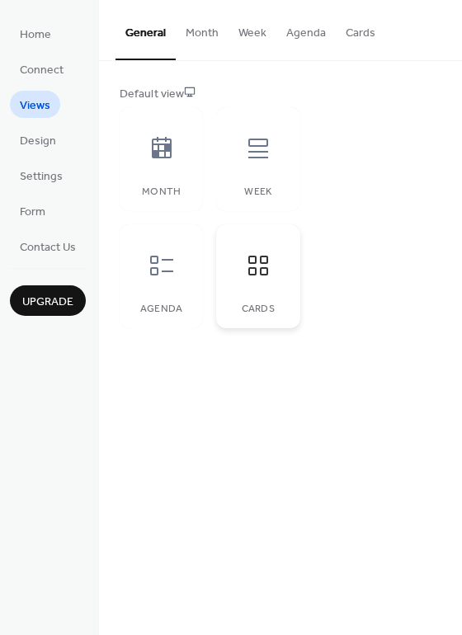
click at [239, 273] on div at bounding box center [257, 265] width 49 height 49
click at [158, 281] on div at bounding box center [161, 265] width 49 height 49
click at [250, 288] on div at bounding box center [257, 265] width 49 height 49
click at [352, 34] on button "Cards" at bounding box center [360, 29] width 49 height 59
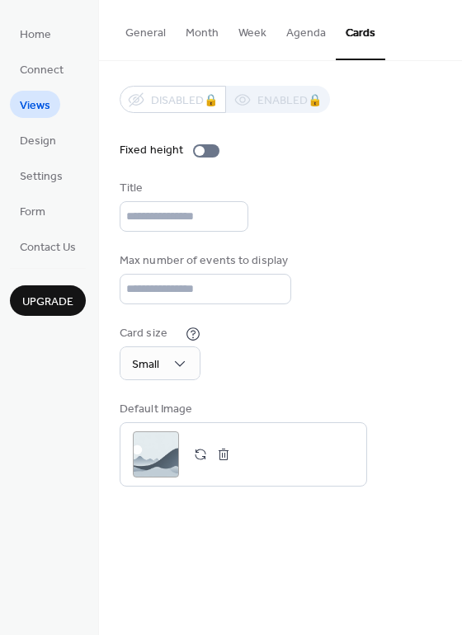
click at [302, 30] on button "Agenda" at bounding box center [305, 29] width 59 height 59
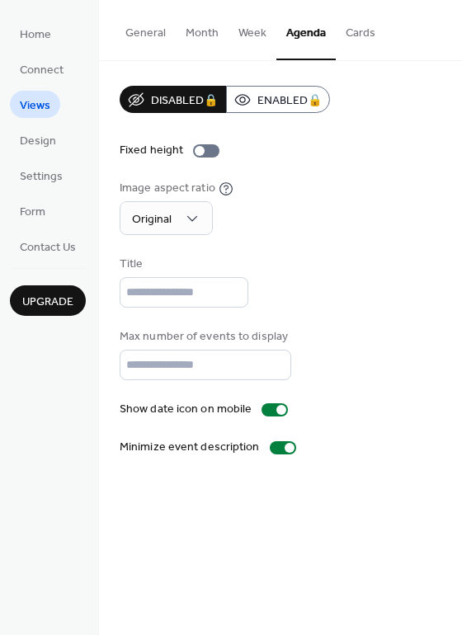
click at [254, 33] on button "Week" at bounding box center [253, 29] width 48 height 59
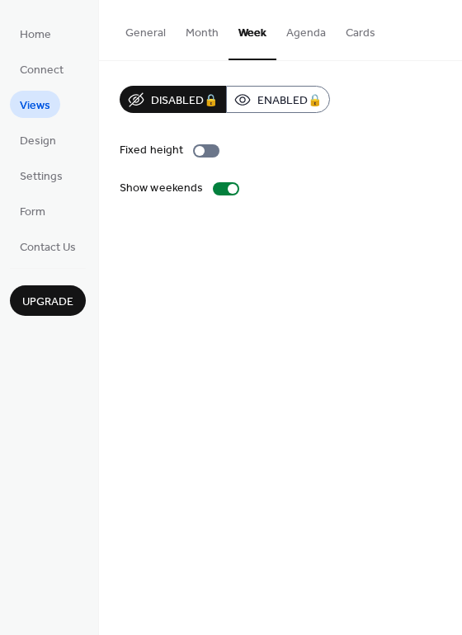
click at [213, 40] on button "Month" at bounding box center [202, 29] width 53 height 59
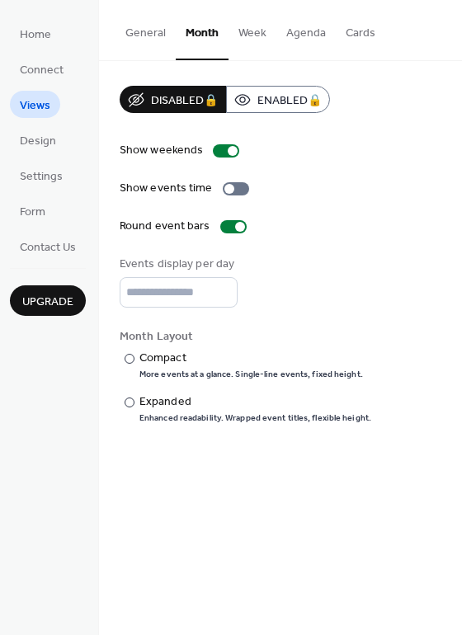
click at [146, 34] on button "General" at bounding box center [145, 29] width 60 height 59
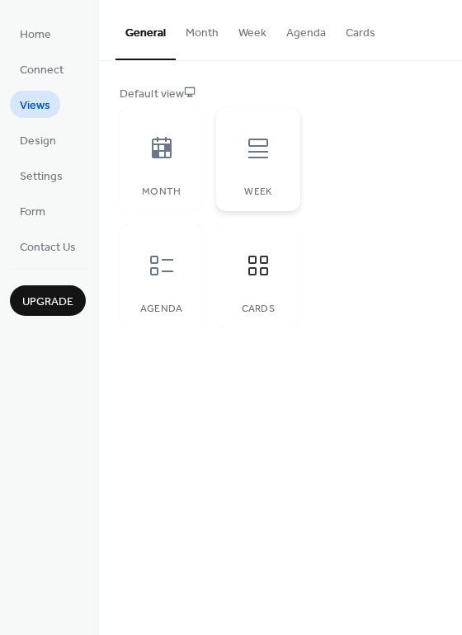
click at [260, 185] on div "Week" at bounding box center [257, 159] width 83 height 104
click at [167, 301] on div "Agenda" at bounding box center [161, 276] width 83 height 104
click at [227, 268] on div "Cards" at bounding box center [257, 276] width 83 height 104
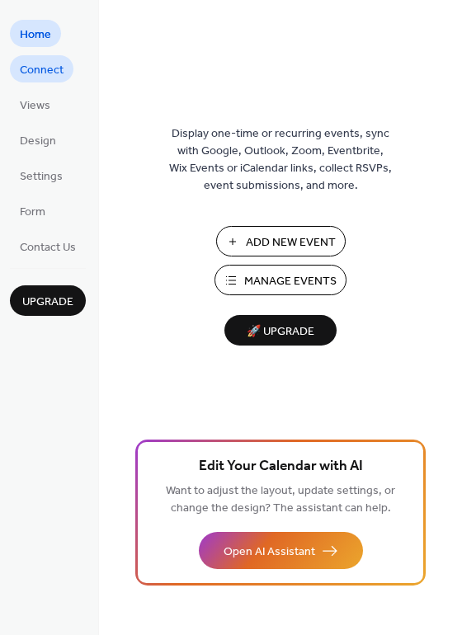
click at [31, 71] on span "Connect" at bounding box center [42, 70] width 44 height 17
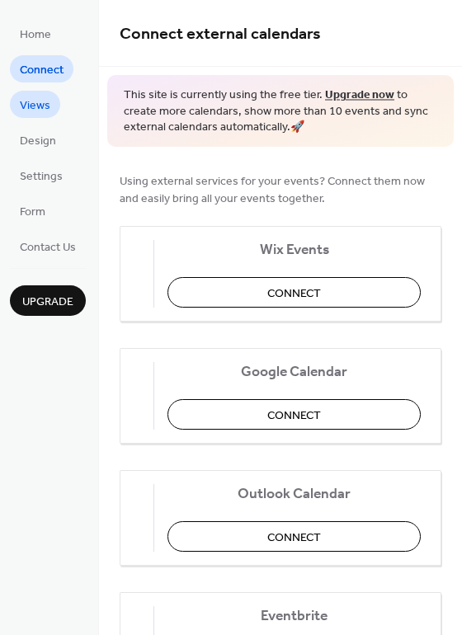
click at [40, 105] on span "Views" at bounding box center [35, 105] width 31 height 17
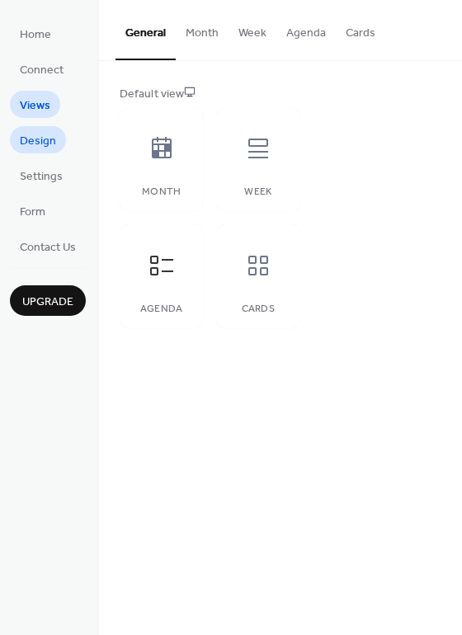
click at [35, 139] on span "Design" at bounding box center [38, 141] width 36 height 17
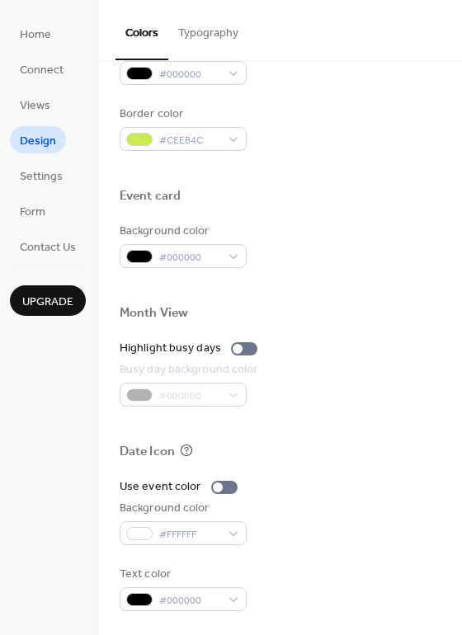
scroll to position [706, 0]
click at [40, 182] on span "Settings" at bounding box center [41, 176] width 43 height 17
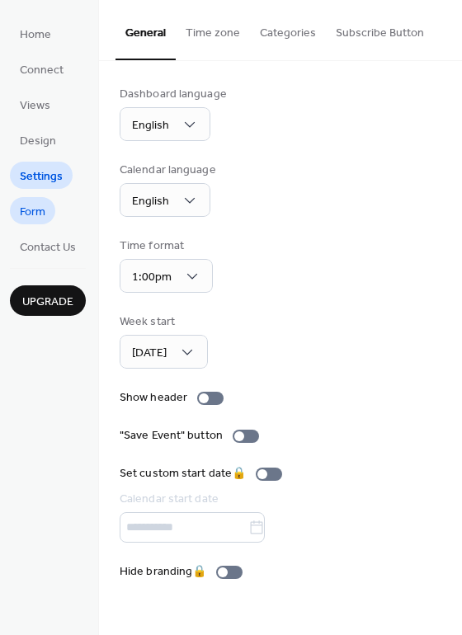
click at [43, 212] on span "Form" at bounding box center [33, 212] width 26 height 17
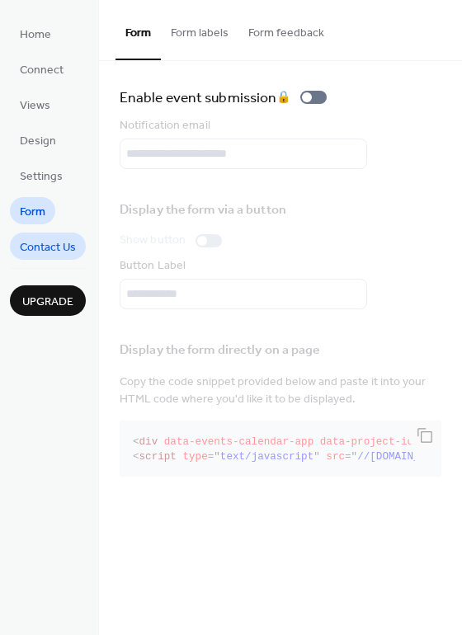
click at [32, 239] on span "Contact Us" at bounding box center [48, 247] width 56 height 17
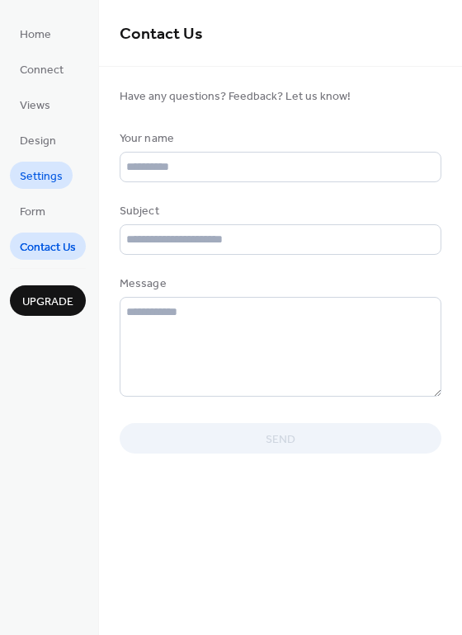
click at [30, 176] on span "Settings" at bounding box center [41, 176] width 43 height 17
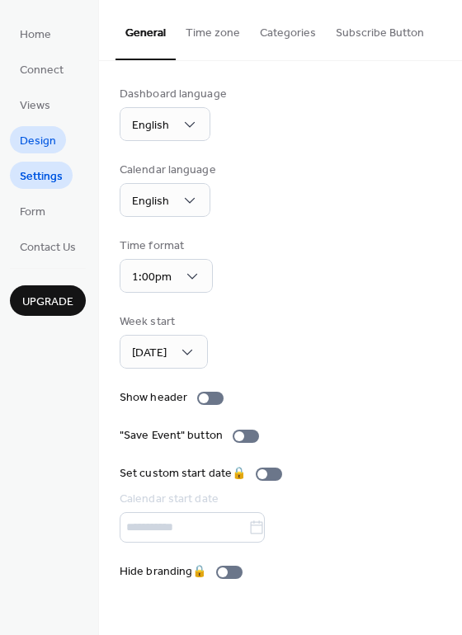
click at [39, 133] on span "Design" at bounding box center [38, 141] width 36 height 17
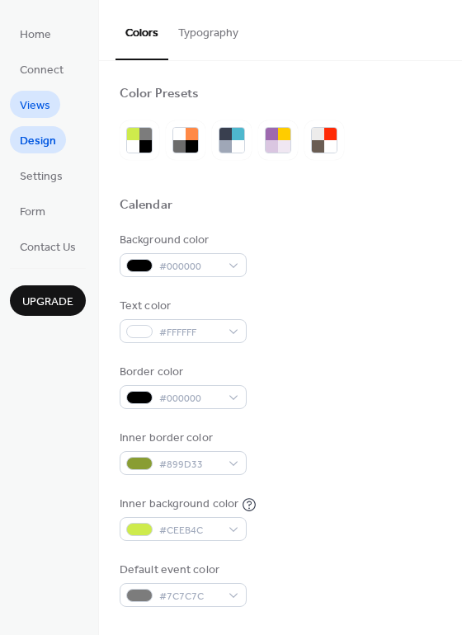
click at [46, 92] on link "Views" at bounding box center [35, 104] width 50 height 27
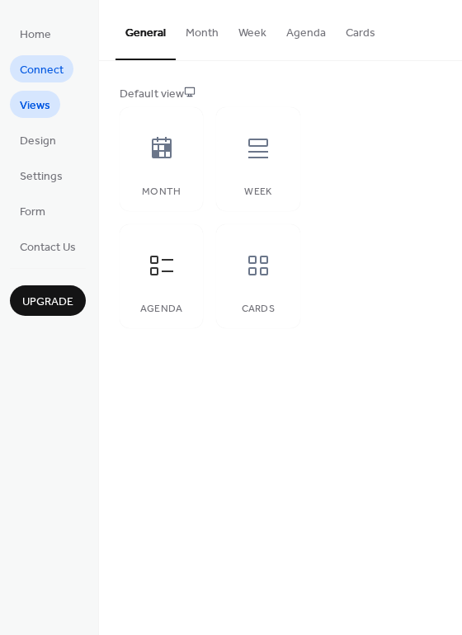
click at [45, 62] on span "Connect" at bounding box center [42, 70] width 44 height 17
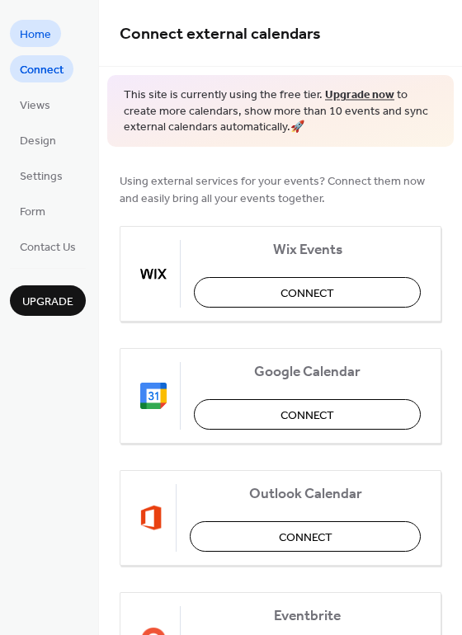
click at [40, 34] on span "Home" at bounding box center [35, 34] width 31 height 17
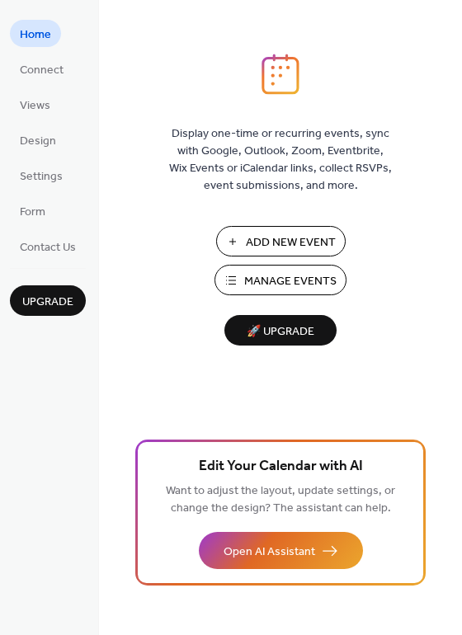
click at [293, 273] on span "Manage Events" at bounding box center [290, 281] width 92 height 17
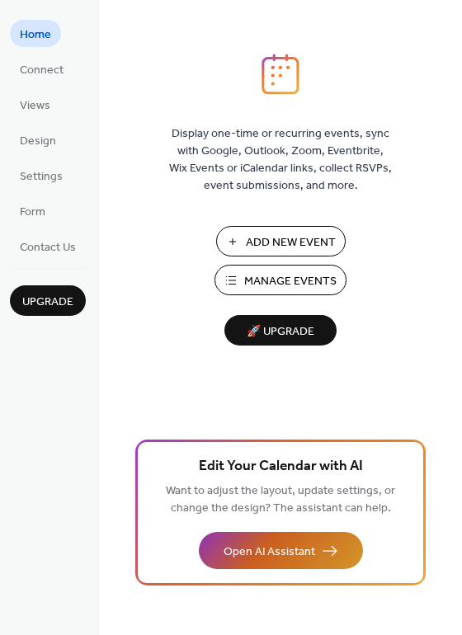
click at [316, 549] on button "Open AI Assistant" at bounding box center [281, 550] width 164 height 37
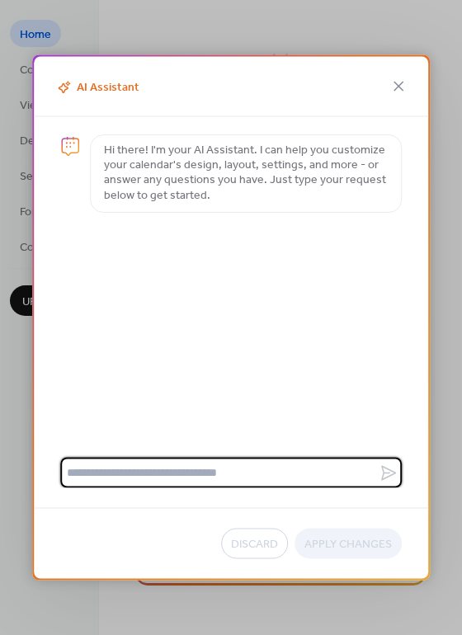
click at [233, 477] on textarea at bounding box center [219, 473] width 318 height 31
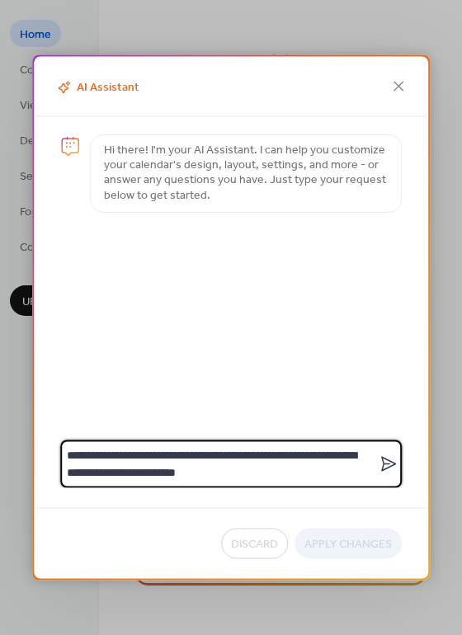
type textarea "**********"
click at [389, 464] on icon at bounding box center [388, 464] width 15 height 15
click at [379, 464] on textarea "**********" at bounding box center [219, 465] width 318 height 48
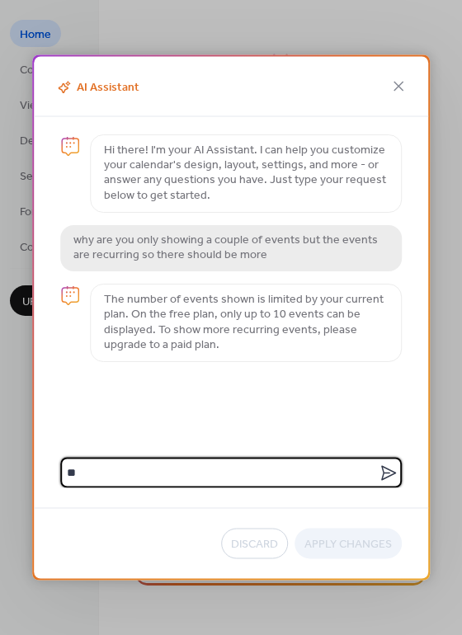
type textarea "*"
type textarea "**********"
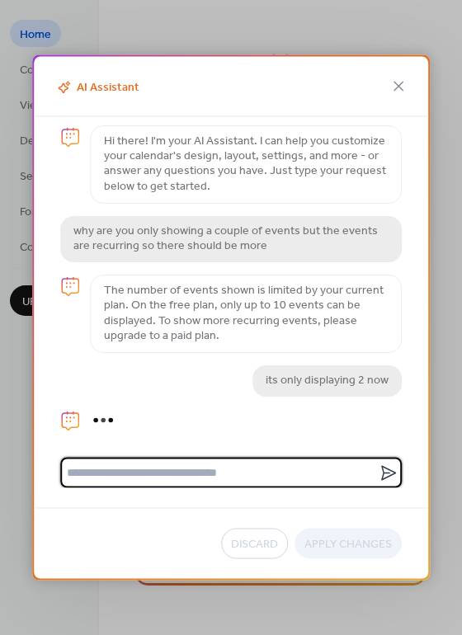
scroll to position [81, 0]
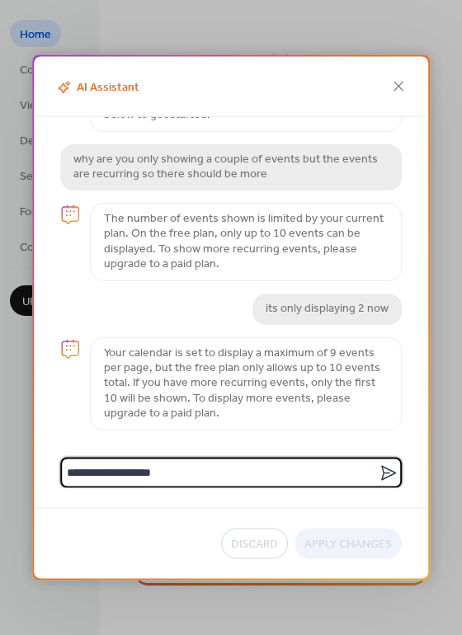
type textarea "**********"
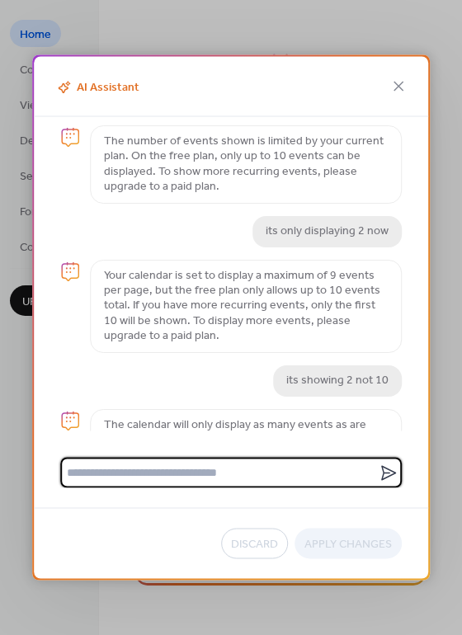
scroll to position [245, 0]
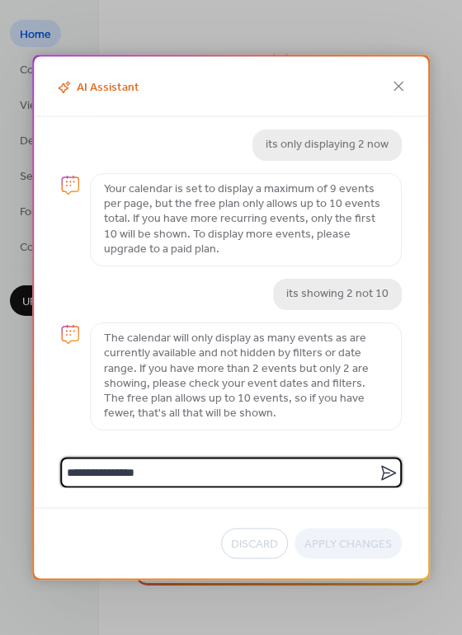
type textarea "**********"
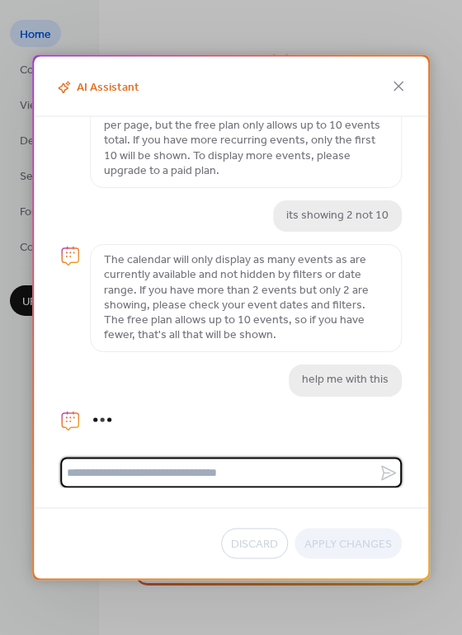
scroll to position [492, 0]
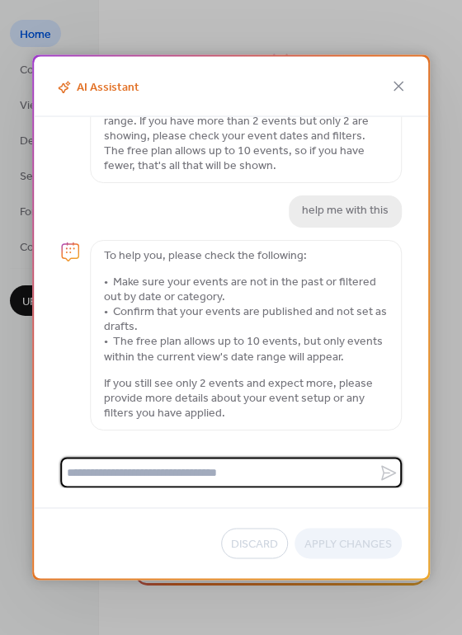
click at [257, 474] on textarea at bounding box center [219, 473] width 318 height 31
type textarea "**********"
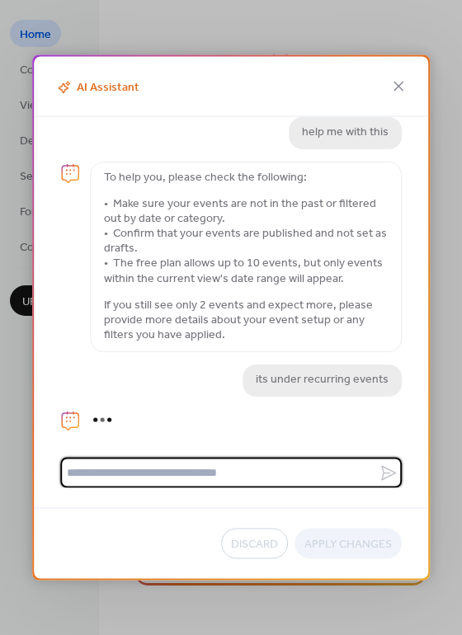
scroll to position [627, 0]
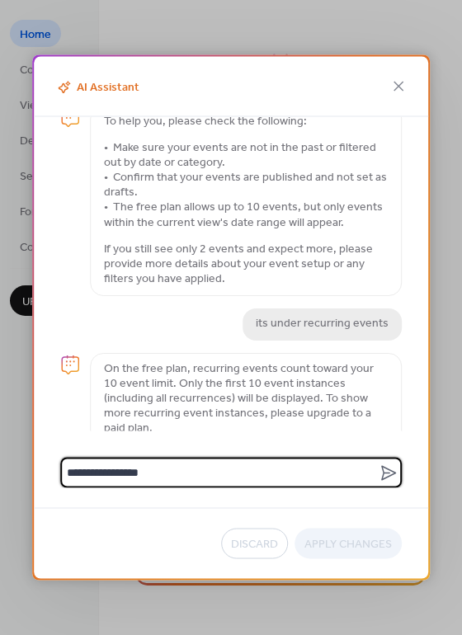
type textarea "**********"
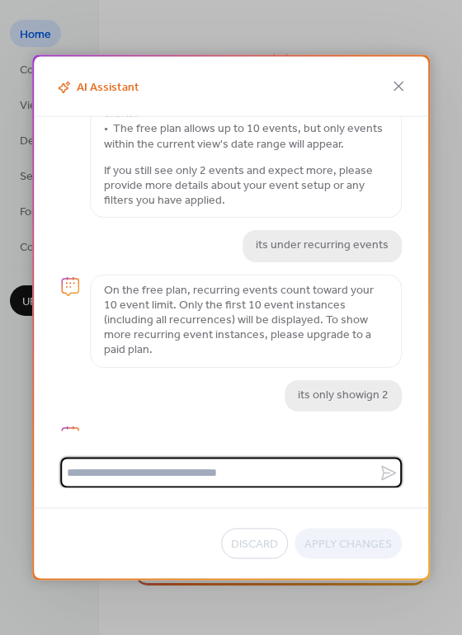
scroll to position [806, 0]
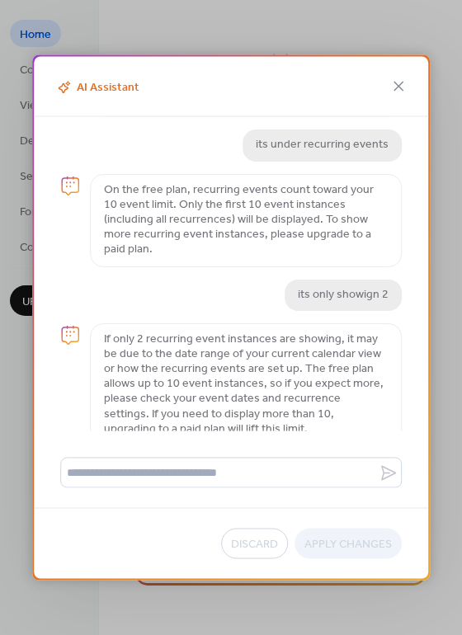
click at [173, 36] on div "AI Assistant Hi there! I'm your AI Assistant. I can help you customize your cal…" at bounding box center [231, 317] width 462 height 635
click at [404, 82] on icon at bounding box center [399, 87] width 20 height 20
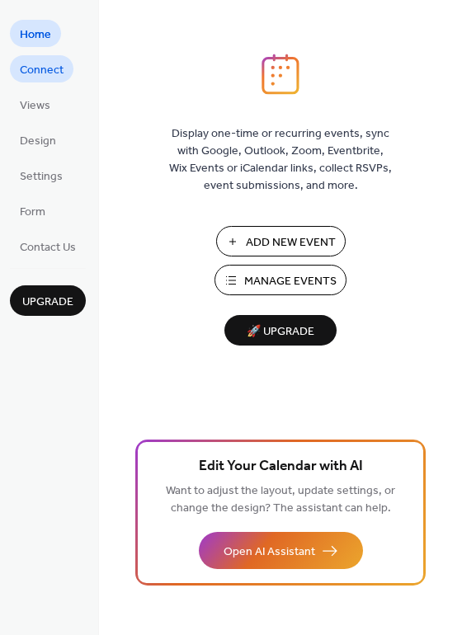
click at [49, 75] on span "Connect" at bounding box center [42, 70] width 44 height 17
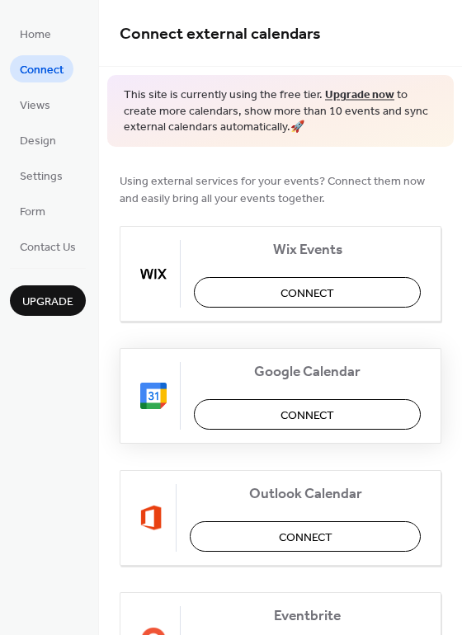
click at [322, 415] on span "Connect" at bounding box center [307, 415] width 54 height 17
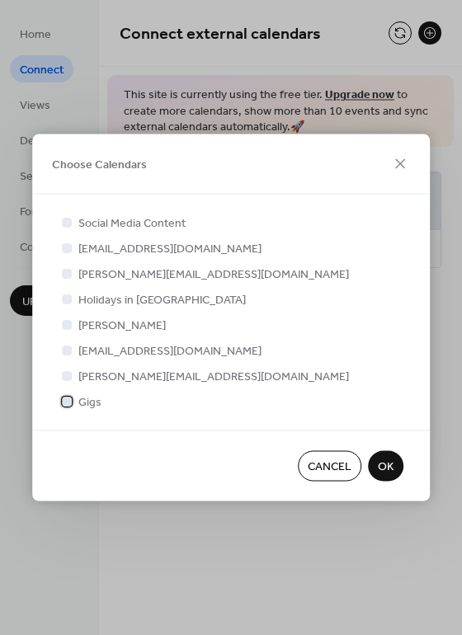
click at [68, 401] on div at bounding box center [67, 401] width 10 height 10
click at [384, 468] on span "OK" at bounding box center [386, 467] width 16 height 17
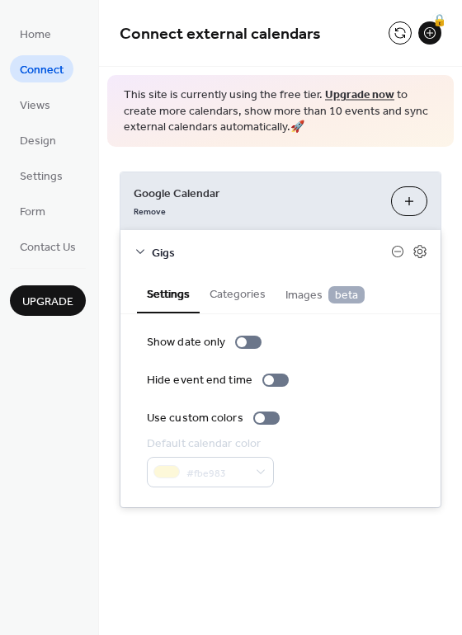
click at [233, 295] on button "Categories" at bounding box center [238, 293] width 76 height 38
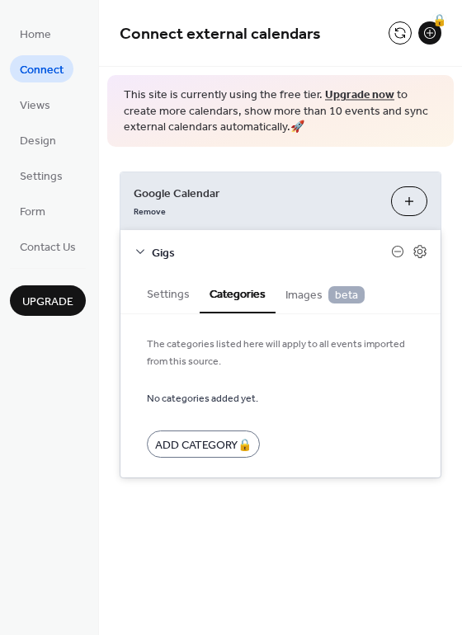
click at [177, 297] on button "Settings" at bounding box center [168, 293] width 63 height 38
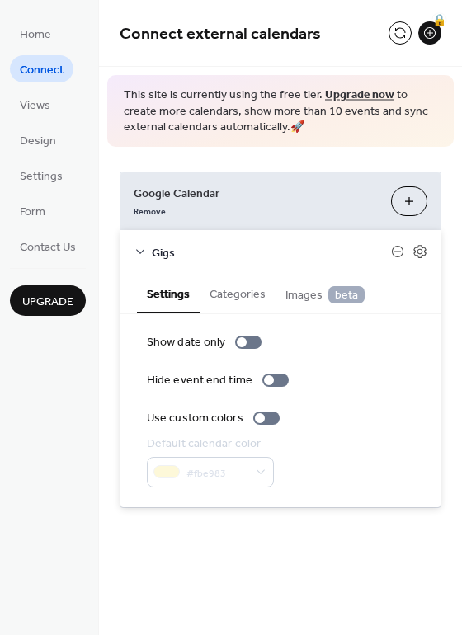
click at [281, 290] on button "Images beta" at bounding box center [325, 293] width 99 height 39
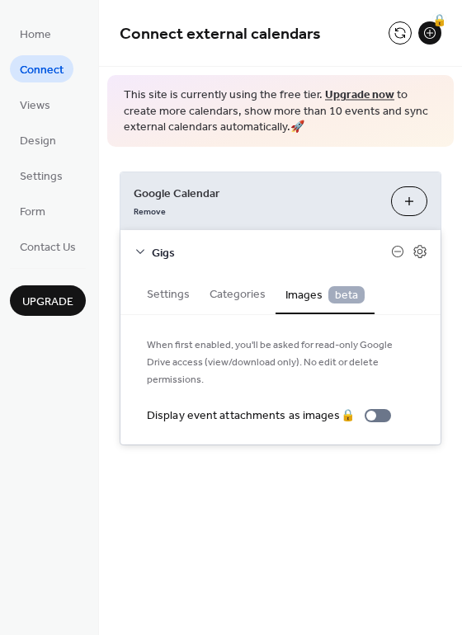
click at [251, 290] on button "Categories" at bounding box center [238, 293] width 76 height 38
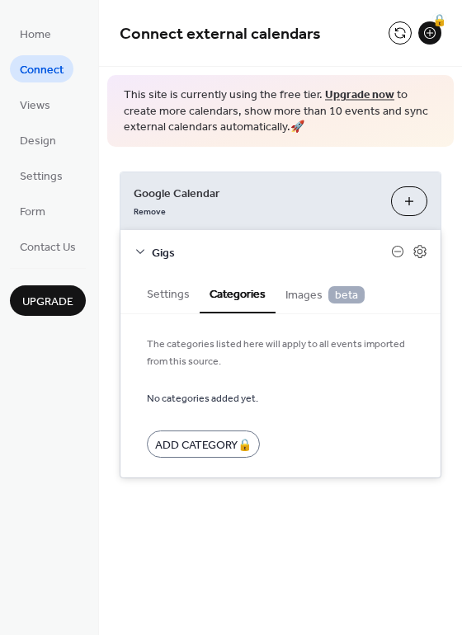
click at [197, 291] on button "Settings" at bounding box center [168, 293] width 63 height 38
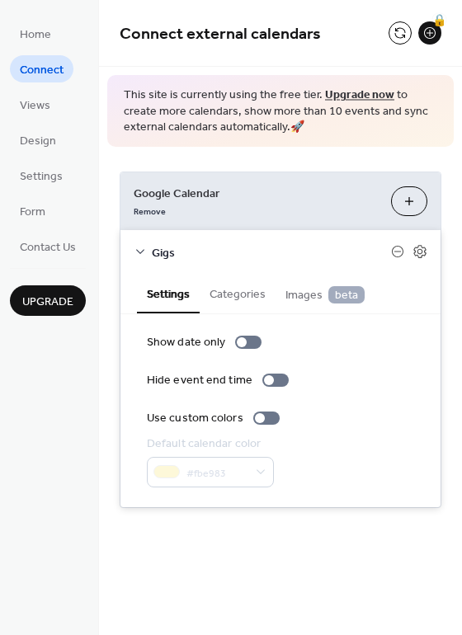
click at [343, 292] on span "beta" at bounding box center [346, 294] width 36 height 17
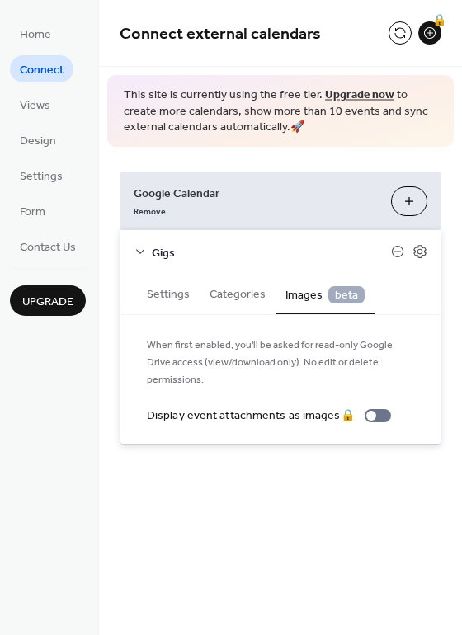
click at [231, 299] on button "Categories" at bounding box center [238, 293] width 76 height 38
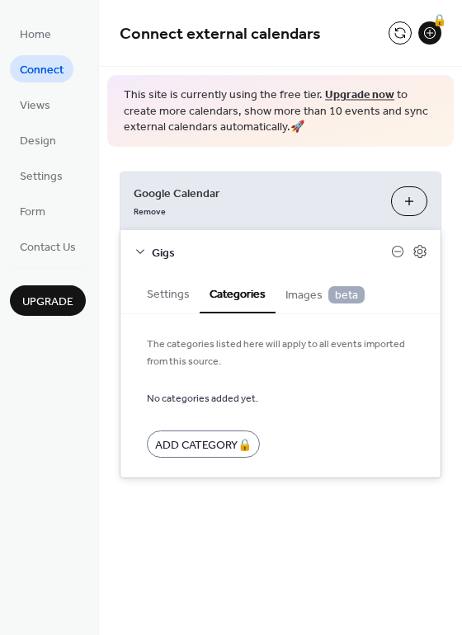
click at [167, 290] on button "Settings" at bounding box center [168, 293] width 63 height 38
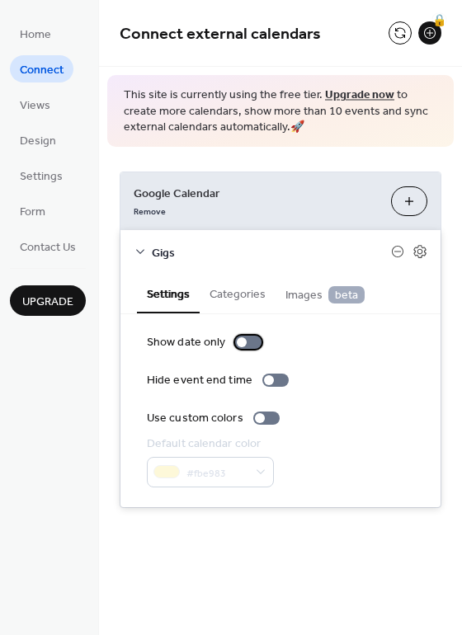
click at [243, 345] on div at bounding box center [242, 342] width 10 height 10
click at [243, 345] on div at bounding box center [248, 342] width 26 height 13
click at [265, 381] on div at bounding box center [269, 380] width 10 height 10
click at [266, 380] on div at bounding box center [275, 380] width 26 height 13
click at [259, 421] on div at bounding box center [260, 418] width 10 height 10
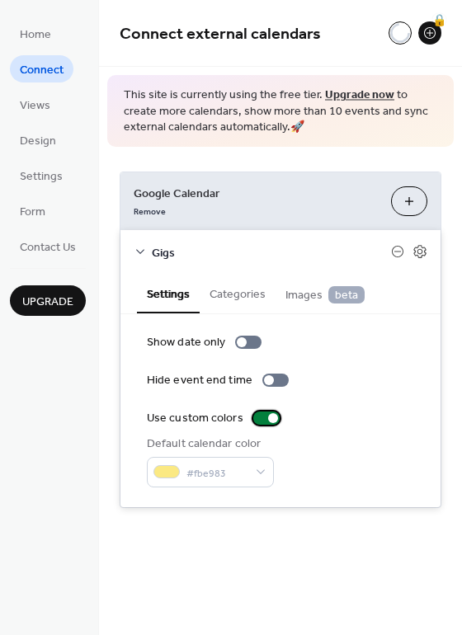
click at [264, 421] on div at bounding box center [266, 418] width 26 height 13
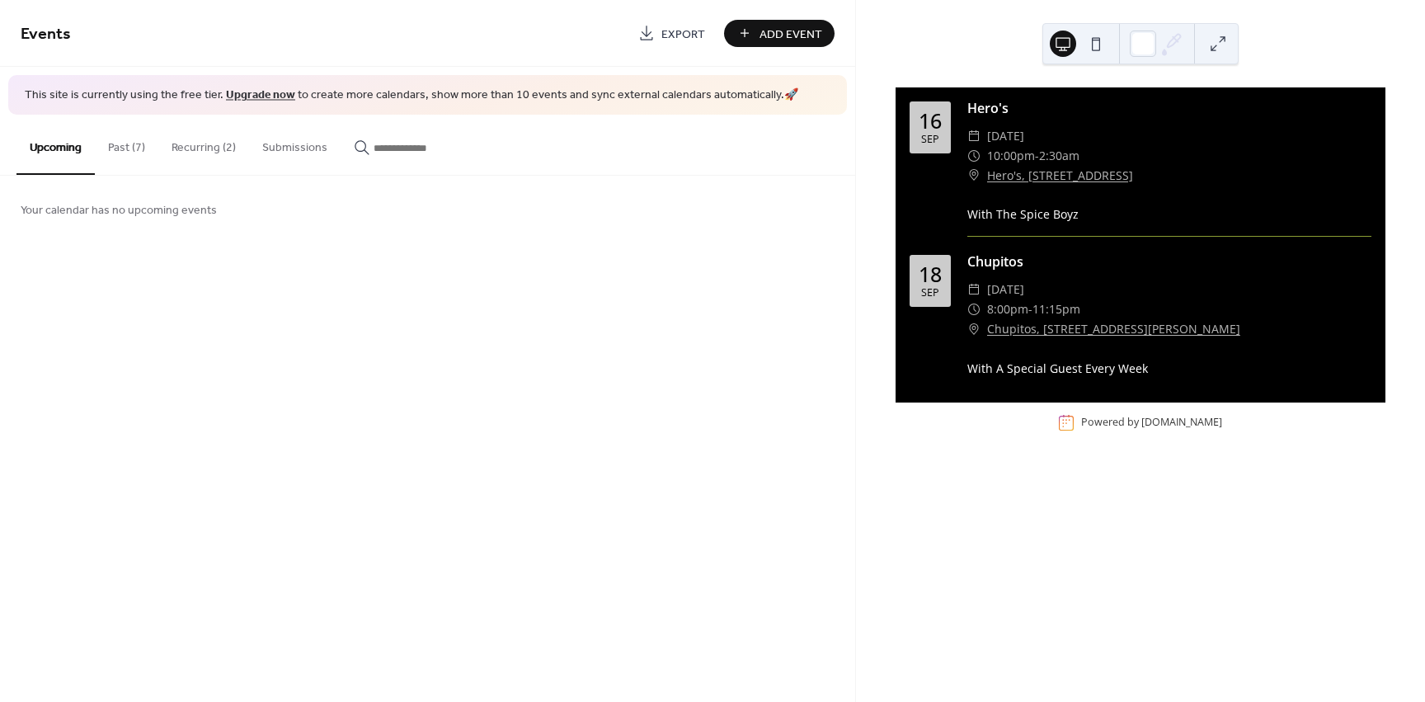
scroll to position [528, 0]
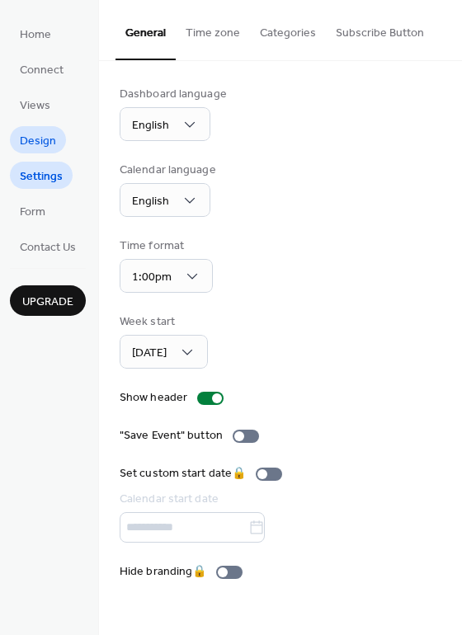
click at [30, 135] on span "Design" at bounding box center [38, 141] width 36 height 17
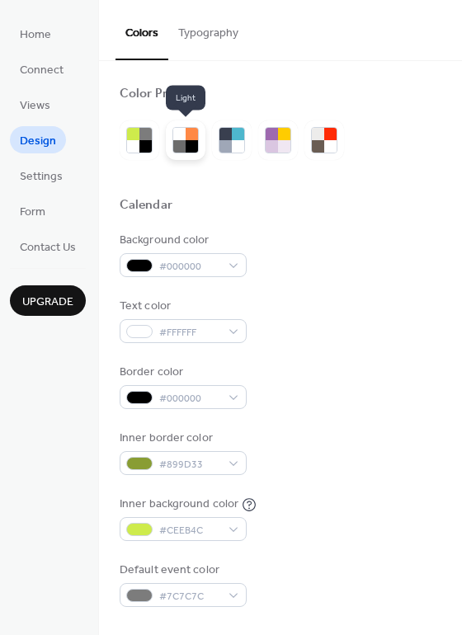
click at [186, 146] on div at bounding box center [192, 146] width 12 height 12
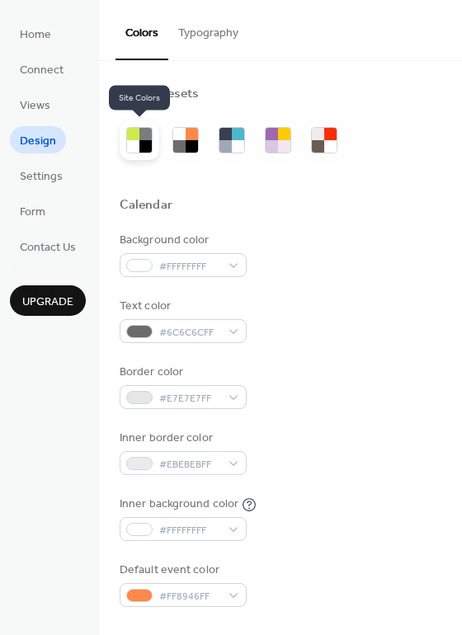
click at [143, 150] on div at bounding box center [145, 146] width 12 height 12
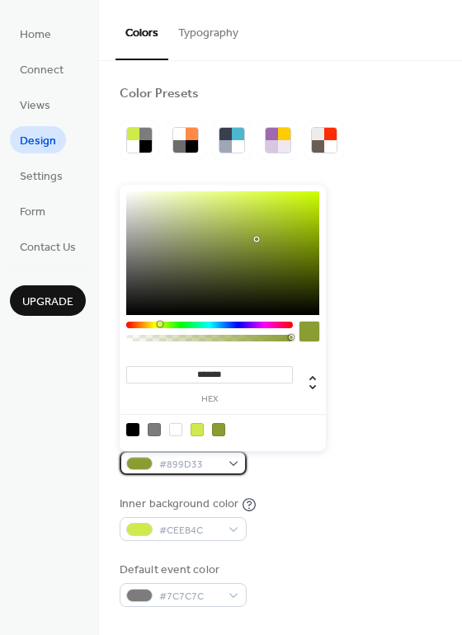
click at [157, 471] on div "#899D33" at bounding box center [183, 463] width 127 height 24
click at [128, 436] on div at bounding box center [132, 429] width 13 height 13
type input "*******"
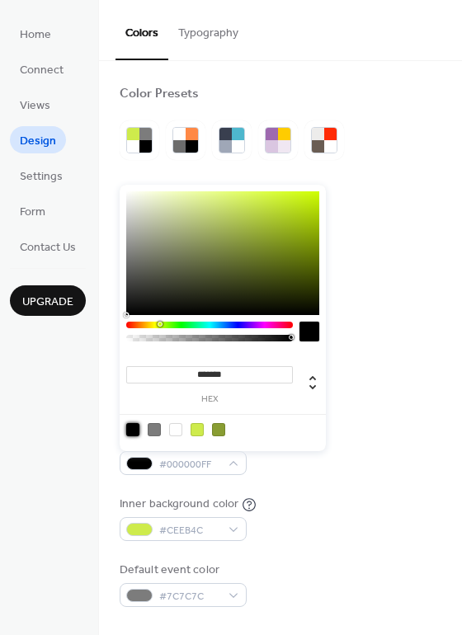
click at [135, 435] on div at bounding box center [132, 429] width 13 height 13
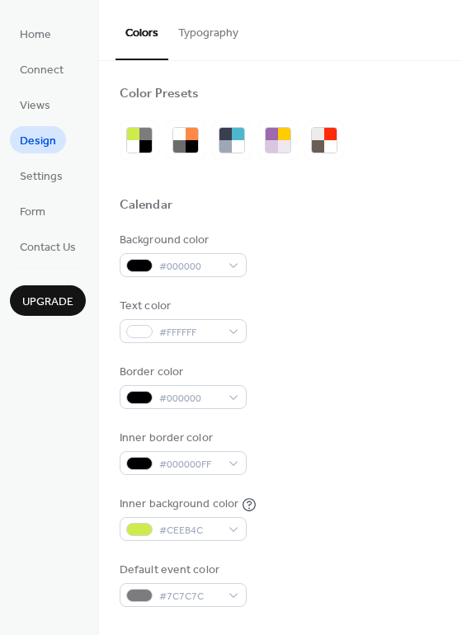
click at [319, 477] on div "Background color #000000 Text color #FFFFFF Border color #000000 Inner border c…" at bounding box center [281, 419] width 322 height 375
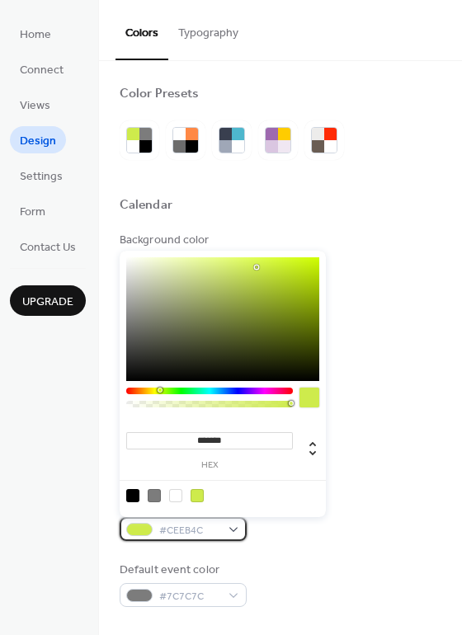
click at [206, 520] on div "#CEEB4C" at bounding box center [183, 529] width 127 height 24
click at [134, 492] on div at bounding box center [132, 495] width 13 height 13
type input "*******"
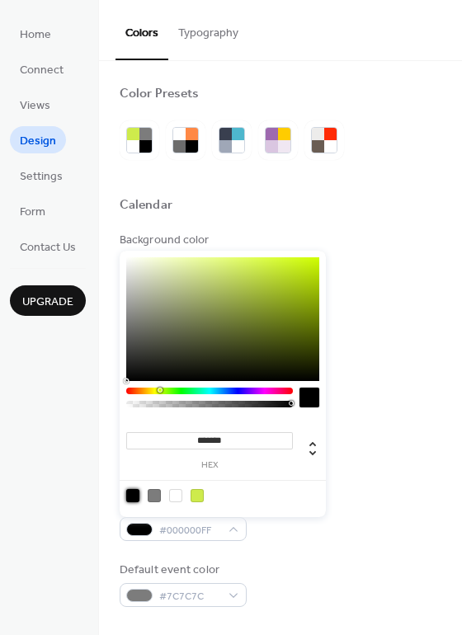
click at [348, 498] on div "Inner background color #000000FF" at bounding box center [281, 518] width 322 height 45
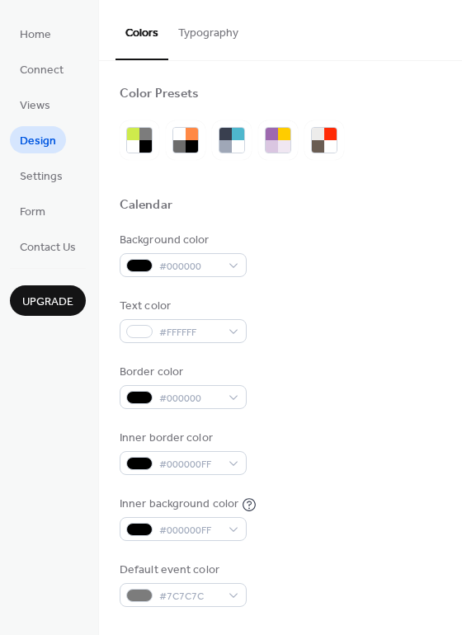
scroll to position [330, 0]
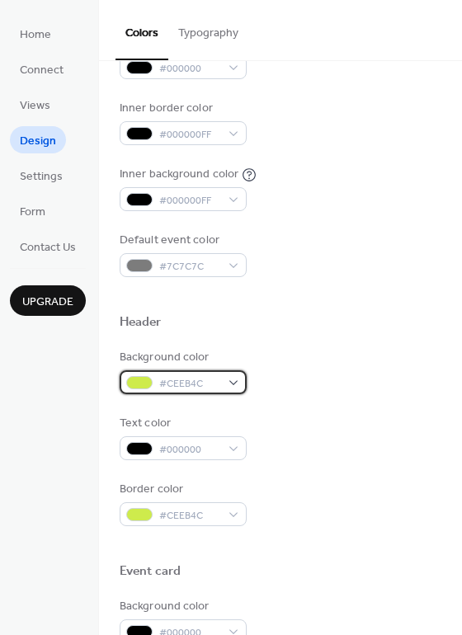
click at [149, 384] on div at bounding box center [139, 382] width 26 height 13
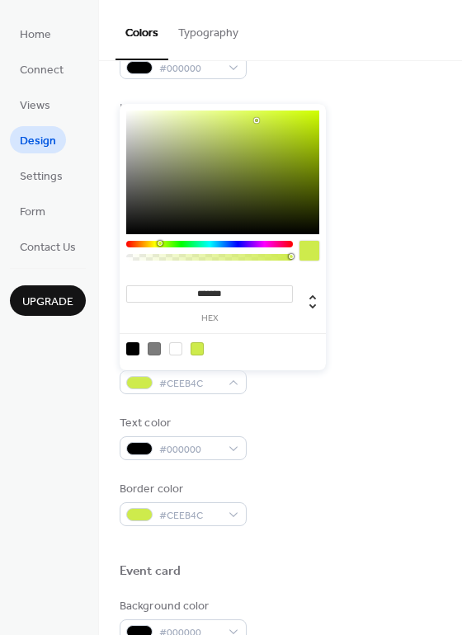
click at [130, 345] on div at bounding box center [132, 348] width 13 height 13
type input "*******"
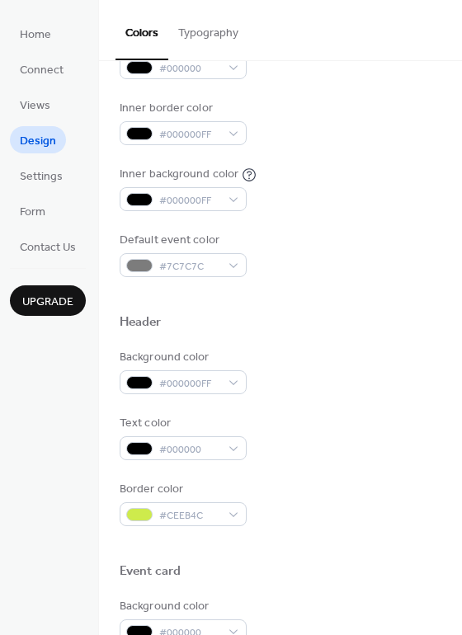
click at [336, 473] on div "Background color #000000FF Text color #000000 Border color #CEEB4C" at bounding box center [281, 437] width 322 height 177
click at [200, 505] on div "#CEEB4C" at bounding box center [183, 514] width 127 height 24
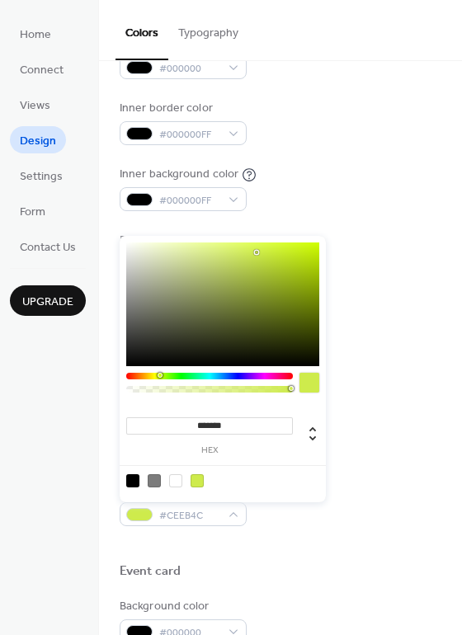
click at [135, 478] on div at bounding box center [132, 480] width 13 height 13
type input "*******"
click at [412, 464] on div "Background color #000000FF Text color #000000 Border color #000000FF" at bounding box center [281, 437] width 322 height 177
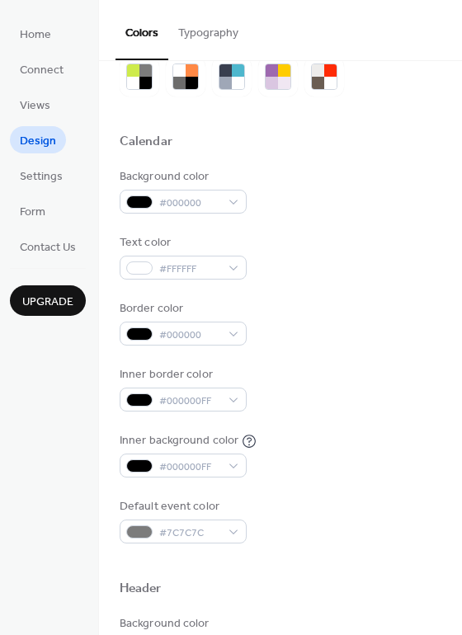
scroll to position [0, 0]
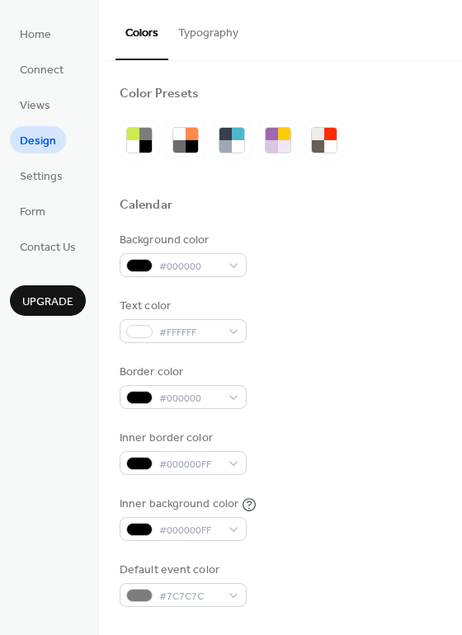
click at [202, 31] on button "Typography" at bounding box center [208, 29] width 80 height 59
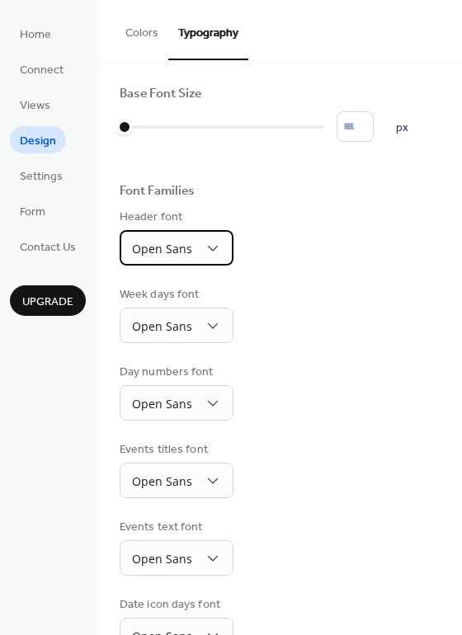
click at [180, 250] on span "Open Sans" at bounding box center [162, 249] width 60 height 16
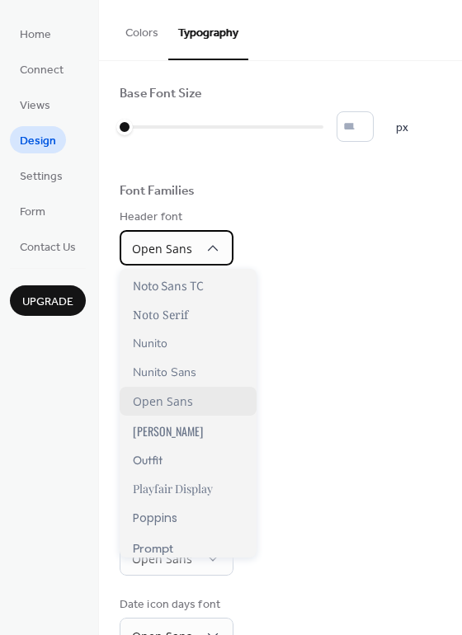
scroll to position [907, 0]
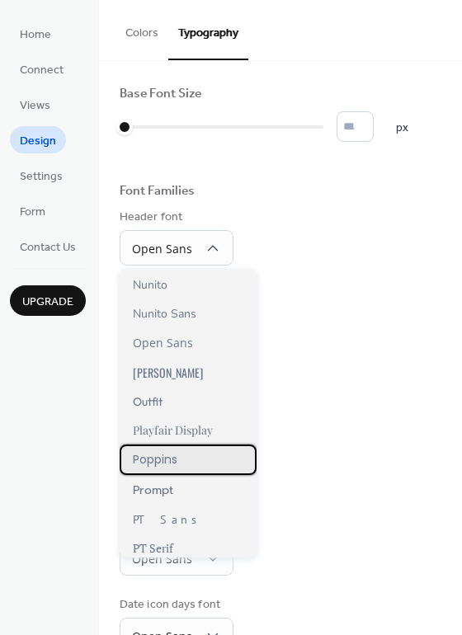
click at [173, 468] on span "Poppins" at bounding box center [155, 459] width 45 height 17
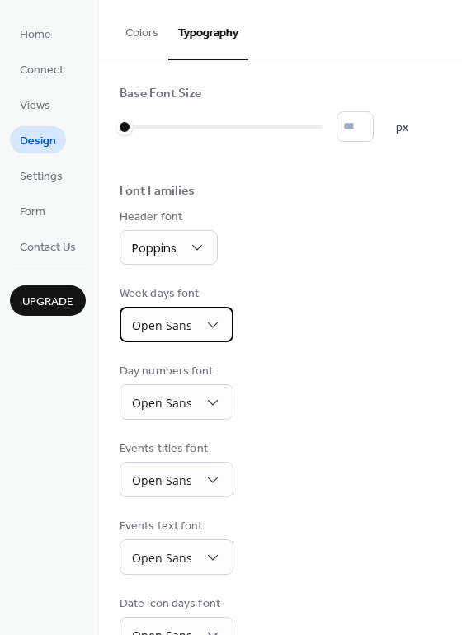
click at [187, 324] on span "Open Sans" at bounding box center [162, 326] width 60 height 16
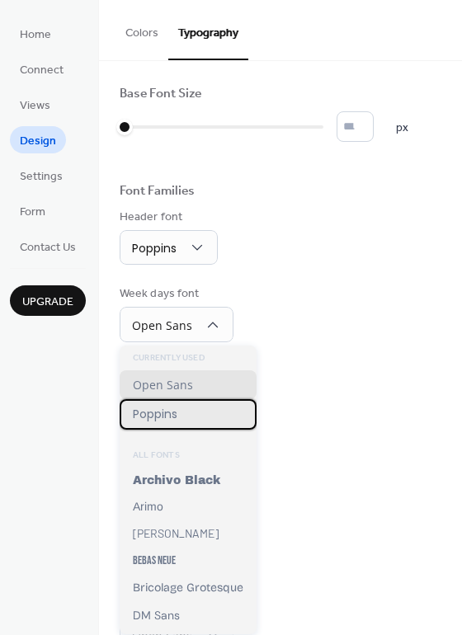
click at [164, 412] on span "Poppins" at bounding box center [155, 414] width 45 height 17
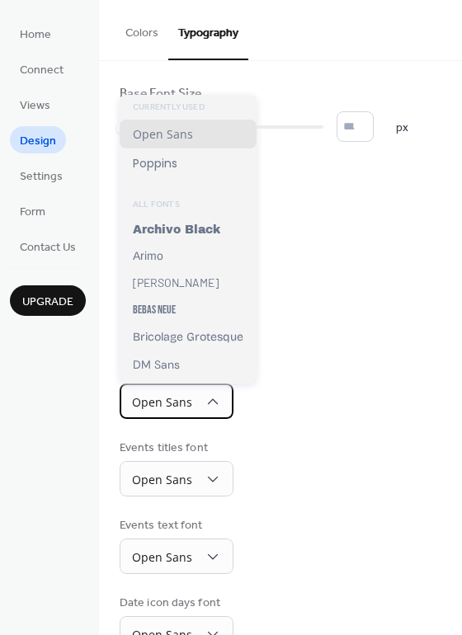
click at [172, 406] on span "Open Sans" at bounding box center [162, 402] width 60 height 16
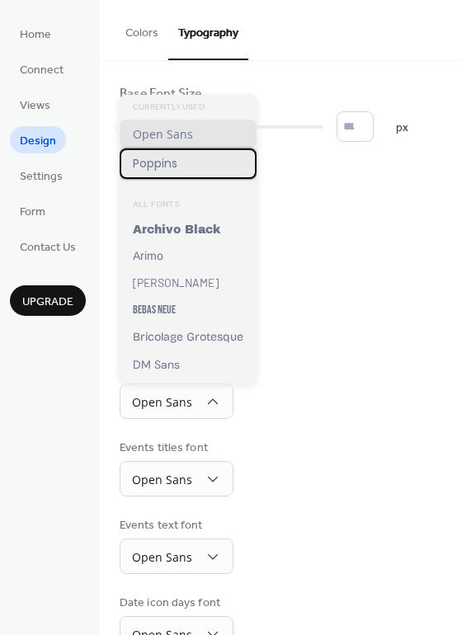
click at [154, 166] on span "Poppins" at bounding box center [155, 163] width 45 height 17
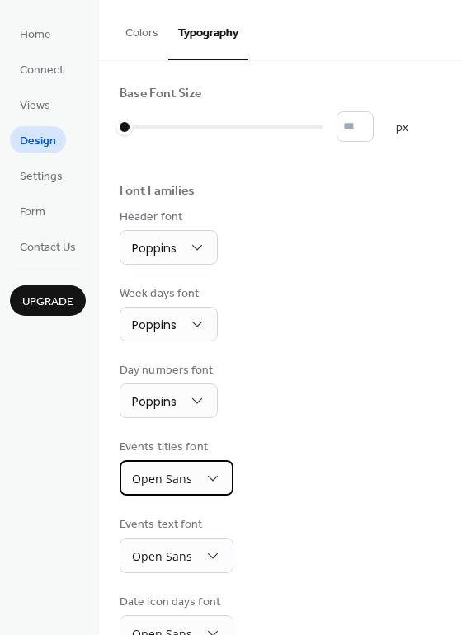
click at [176, 464] on div "Open Sans" at bounding box center [177, 477] width 114 height 35
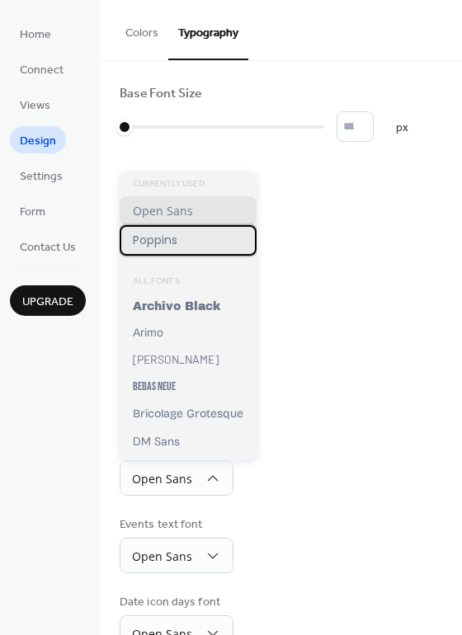
click at [147, 232] on span "Poppins" at bounding box center [155, 240] width 45 height 17
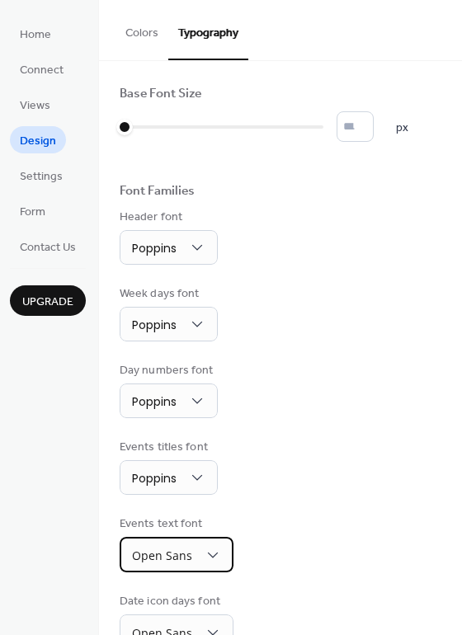
click at [183, 540] on div "Open Sans" at bounding box center [177, 554] width 114 height 35
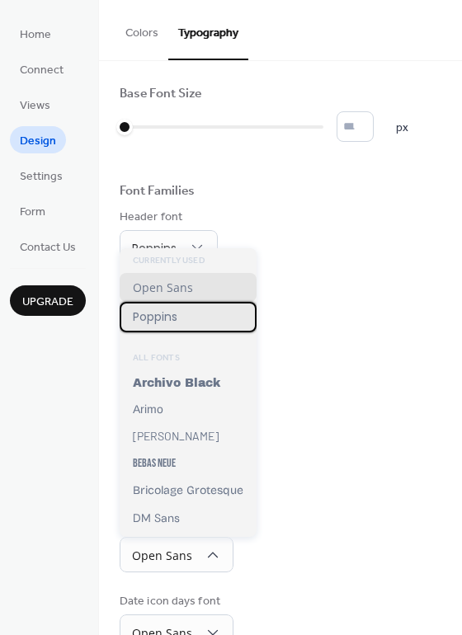
click at [172, 320] on span "Poppins" at bounding box center [155, 317] width 45 height 17
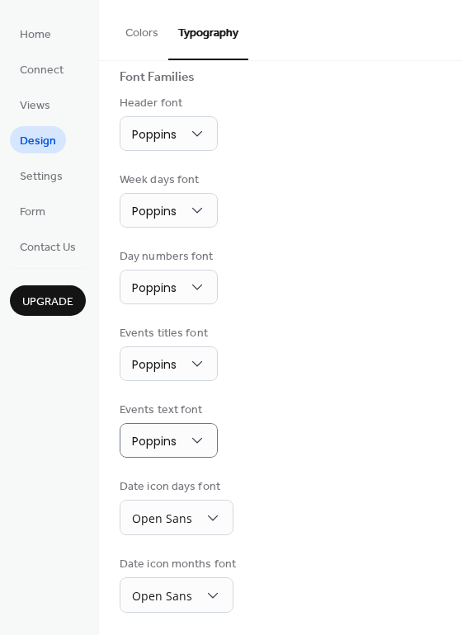
scroll to position [116, 0]
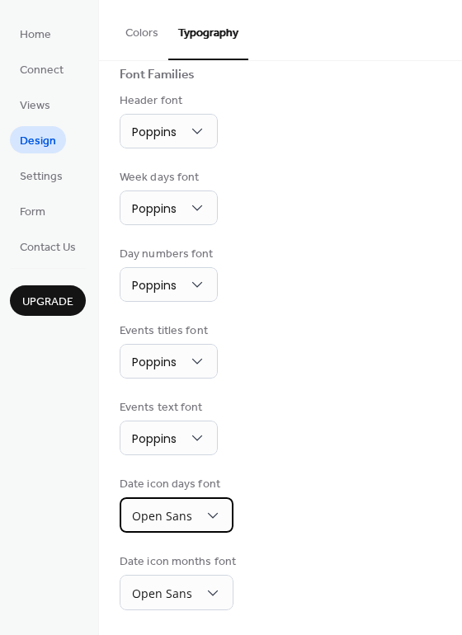
click at [165, 523] on span "Open Sans" at bounding box center [162, 516] width 60 height 16
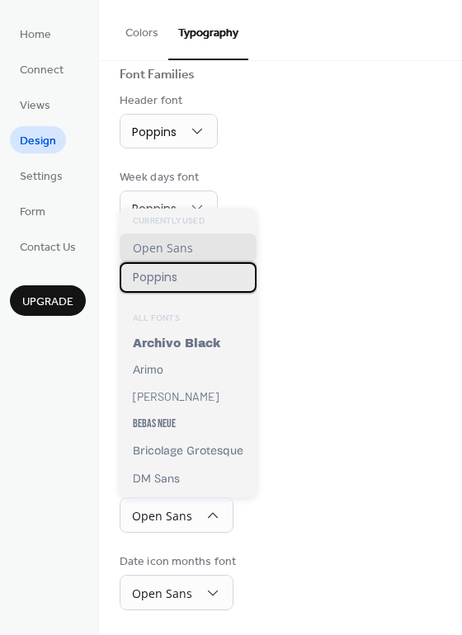
click at [152, 276] on span "Poppins" at bounding box center [155, 277] width 45 height 17
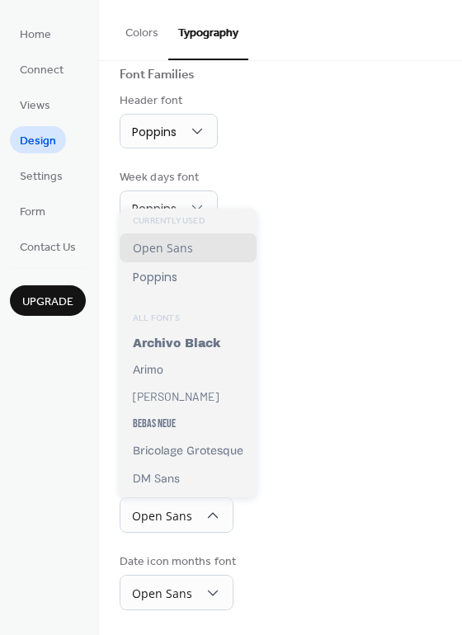
scroll to position [115, 0]
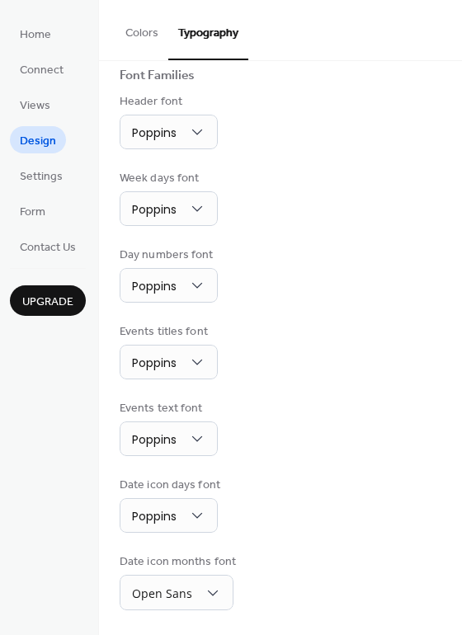
click at [186, 573] on div "Date icon months font Open Sans" at bounding box center [180, 582] width 120 height 57
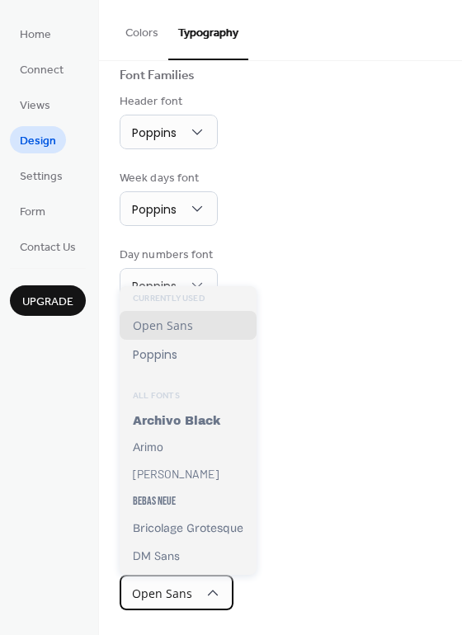
click at [186, 575] on div "Open Sans" at bounding box center [177, 592] width 114 height 35
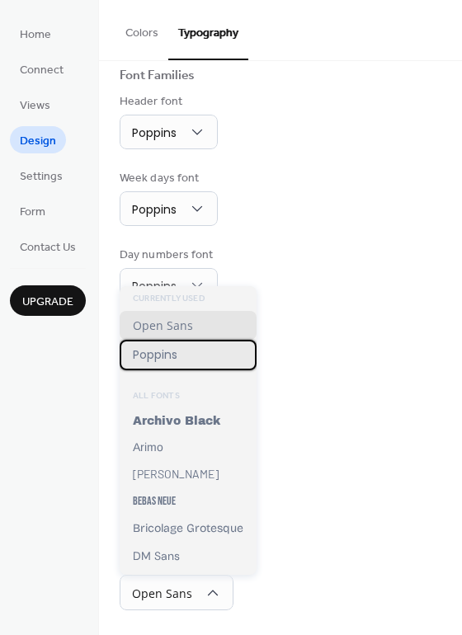
click at [157, 354] on span "Poppins" at bounding box center [155, 354] width 45 height 17
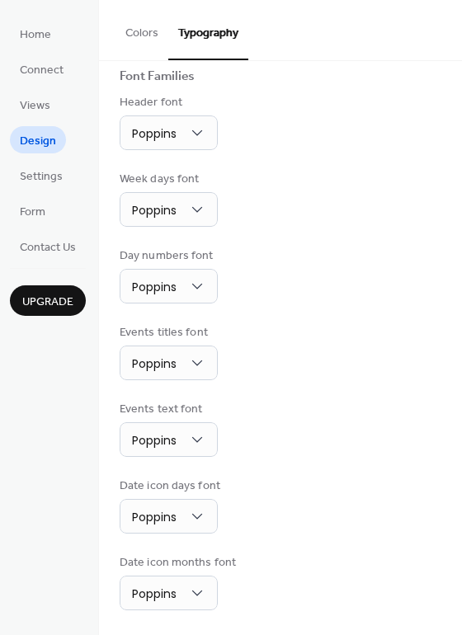
click at [396, 381] on div "Base Font Size * px Font Families Header font Poppins Week days font Poppins Da…" at bounding box center [281, 290] width 322 height 639
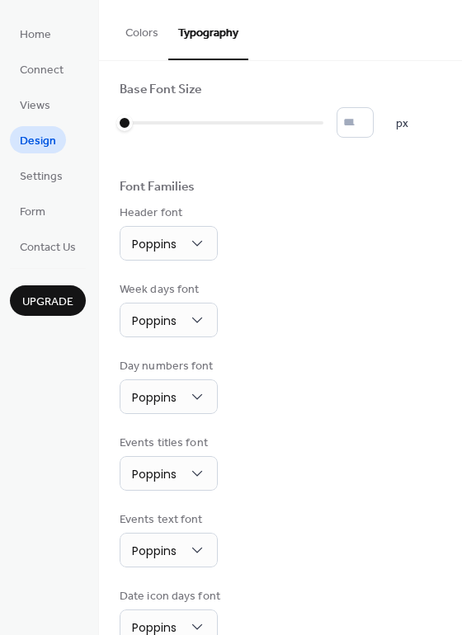
scroll to position [0, 0]
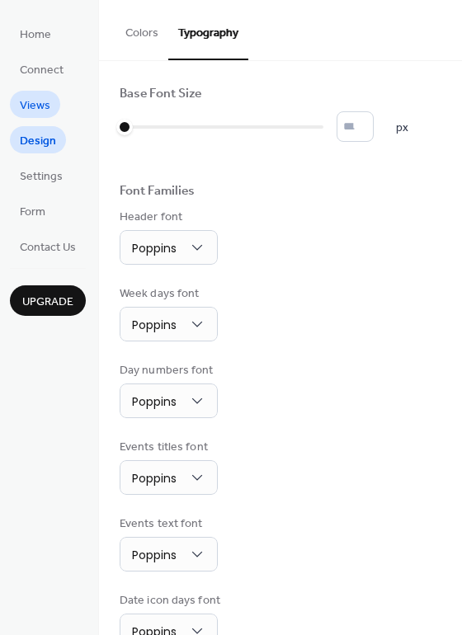
click at [43, 106] on span "Views" at bounding box center [35, 105] width 31 height 17
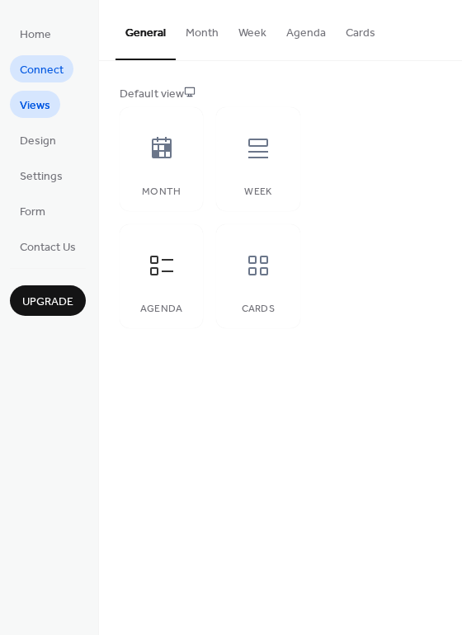
click at [44, 70] on span "Connect" at bounding box center [42, 70] width 44 height 17
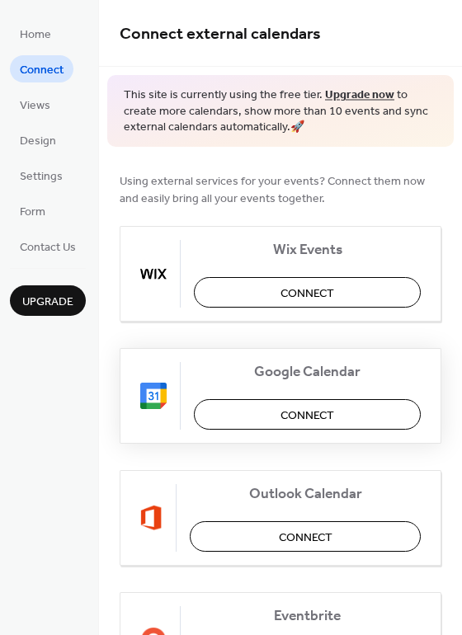
click at [280, 418] on span "Connect" at bounding box center [307, 415] width 54 height 17
click at [155, 376] on div at bounding box center [160, 396] width 40 height 68
click at [226, 372] on span "Google Calendar" at bounding box center [307, 371] width 227 height 17
click at [56, 412] on div "Home Connect Views Design Settings Form Contact Us Upgrade" at bounding box center [49, 317] width 99 height 635
click at [53, 411] on div "Home Connect Views Design Settings Form Contact Us Upgrade" at bounding box center [49, 317] width 99 height 635
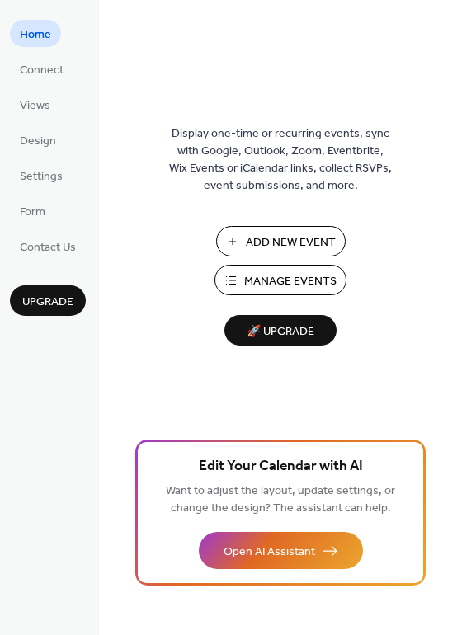
click at [240, 283] on button "Manage Events" at bounding box center [280, 280] width 132 height 31
click at [35, 172] on span "Settings" at bounding box center [41, 176] width 43 height 17
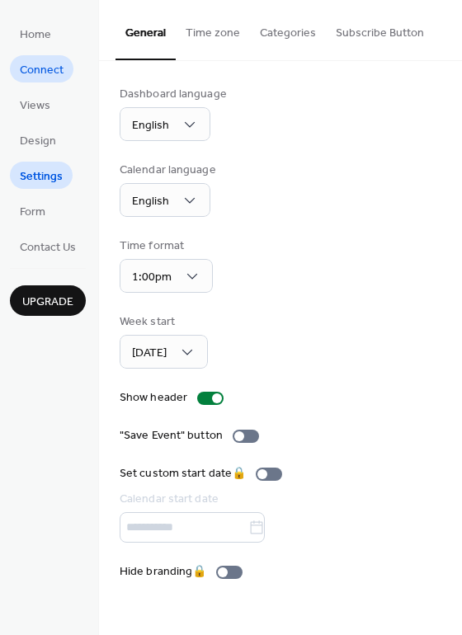
click at [45, 71] on span "Connect" at bounding box center [42, 70] width 44 height 17
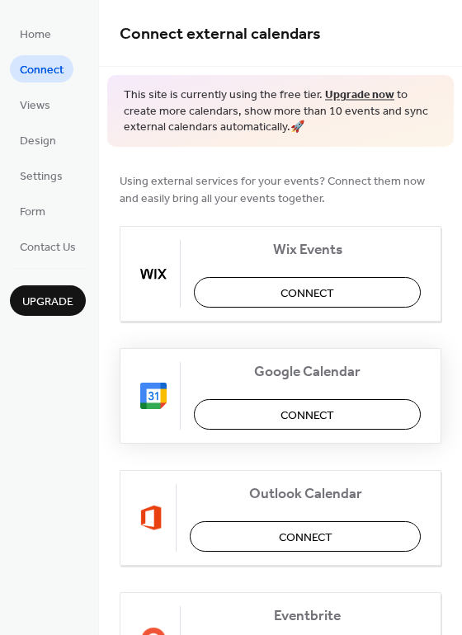
click at [316, 417] on span "Connect" at bounding box center [307, 415] width 54 height 17
click at [234, 403] on div "Google Calendar Connect" at bounding box center [281, 396] width 322 height 96
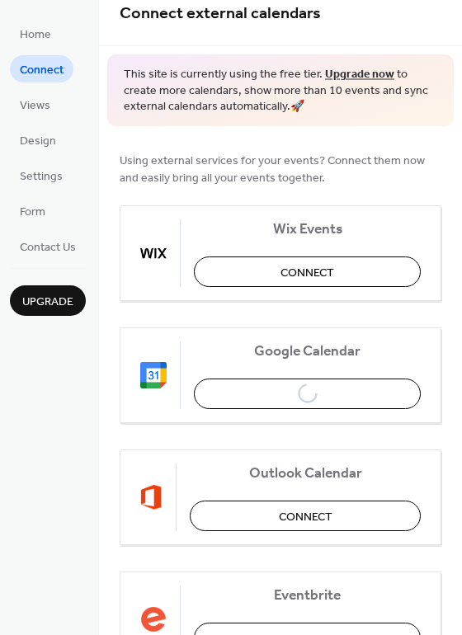
scroll to position [16, 0]
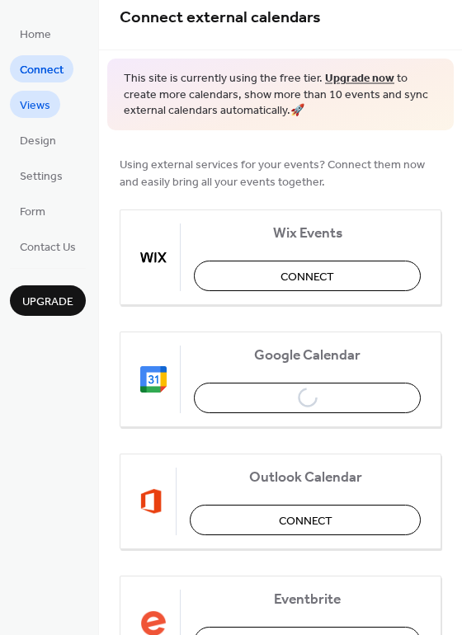
click at [36, 101] on span "Views" at bounding box center [35, 105] width 31 height 17
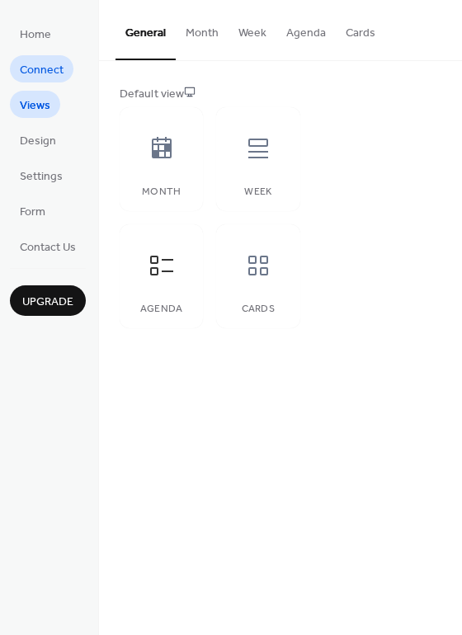
click at [44, 57] on link "Connect" at bounding box center [42, 68] width 64 height 27
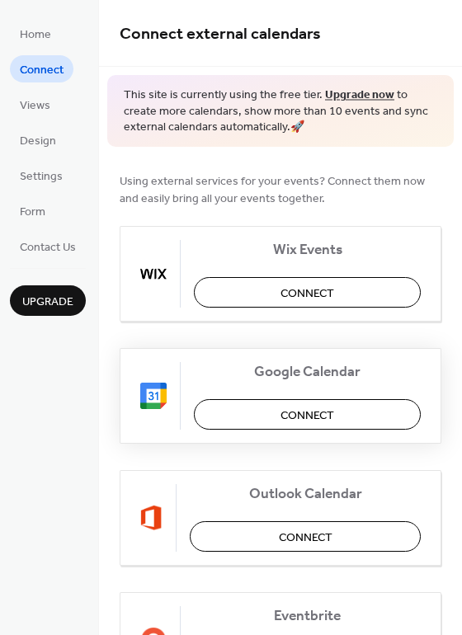
click at [224, 361] on div "Google Calendar Connect" at bounding box center [281, 396] width 322 height 96
click at [257, 417] on button "Connect" at bounding box center [307, 414] width 227 height 31
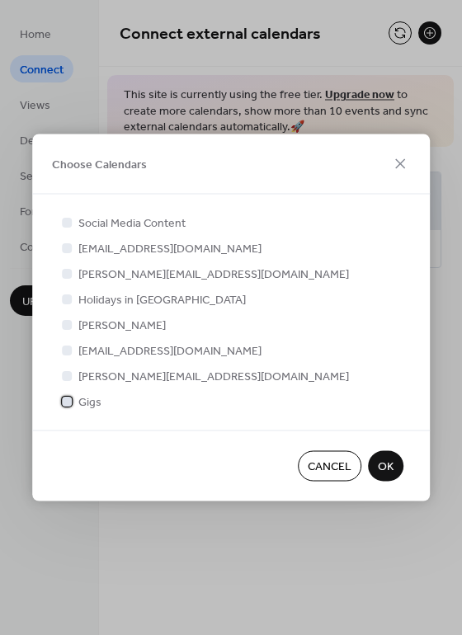
click at [73, 404] on div at bounding box center [67, 401] width 16 height 16
click at [390, 460] on span "OK" at bounding box center [386, 467] width 16 height 17
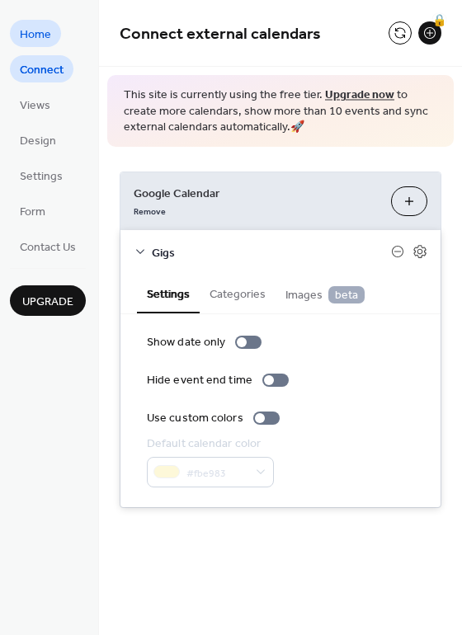
click at [43, 42] on span "Home" at bounding box center [35, 34] width 31 height 17
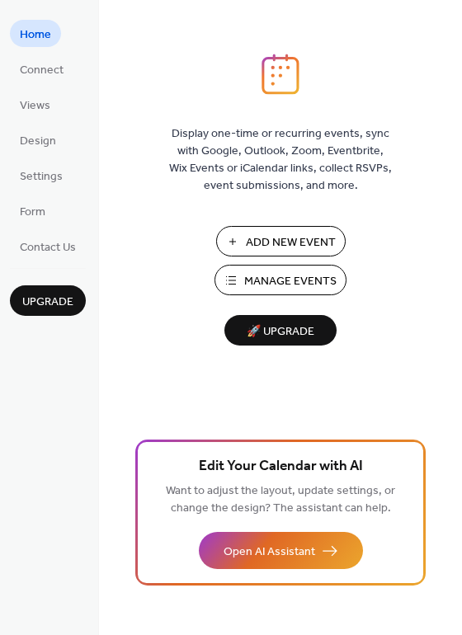
click at [261, 278] on span "Manage Events" at bounding box center [290, 281] width 92 height 17
click at [49, 252] on span "Contact Us" at bounding box center [48, 247] width 56 height 17
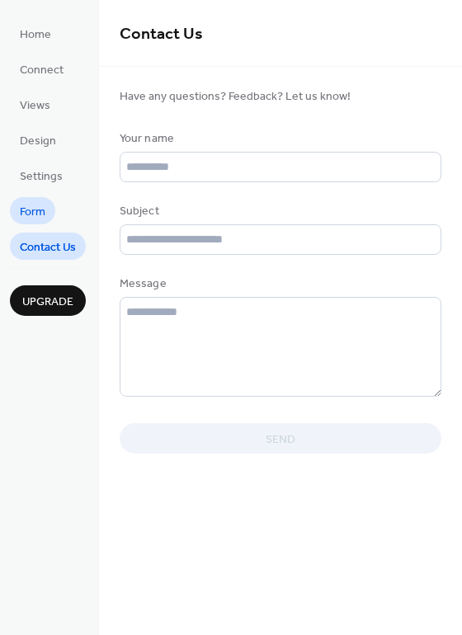
click at [34, 214] on span "Form" at bounding box center [33, 212] width 26 height 17
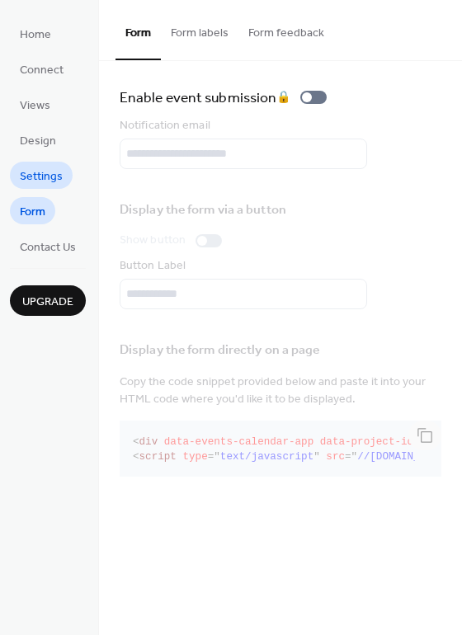
click at [39, 174] on span "Settings" at bounding box center [41, 176] width 43 height 17
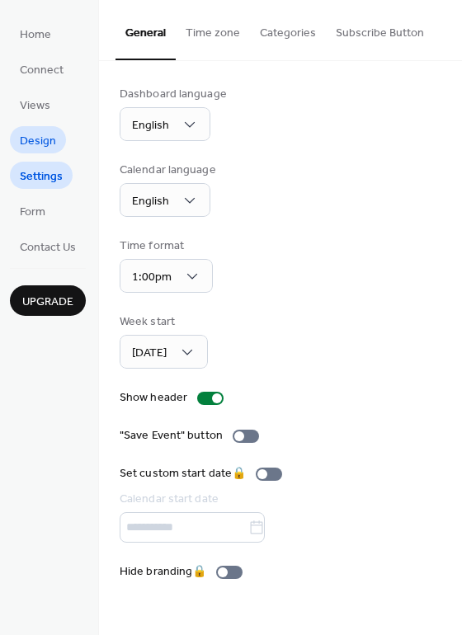
click at [49, 141] on span "Design" at bounding box center [38, 141] width 36 height 17
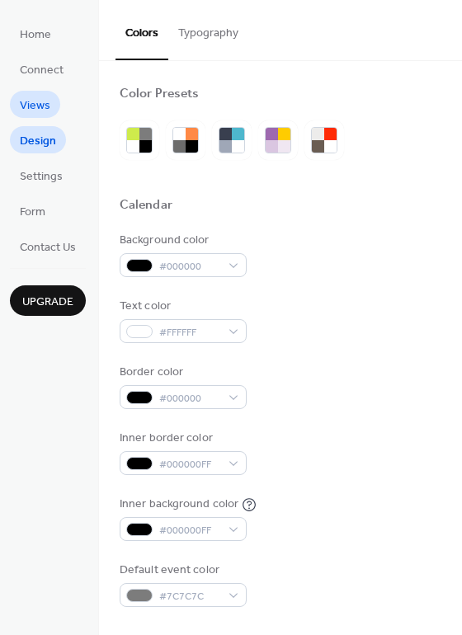
click at [46, 114] on span "Views" at bounding box center [35, 105] width 31 height 17
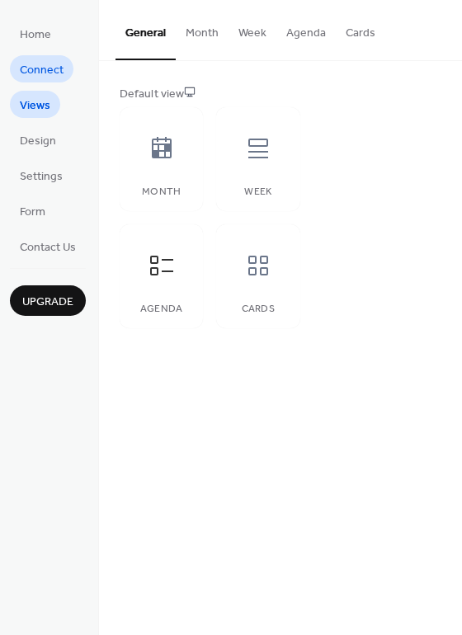
click at [49, 74] on span "Connect" at bounding box center [42, 70] width 44 height 17
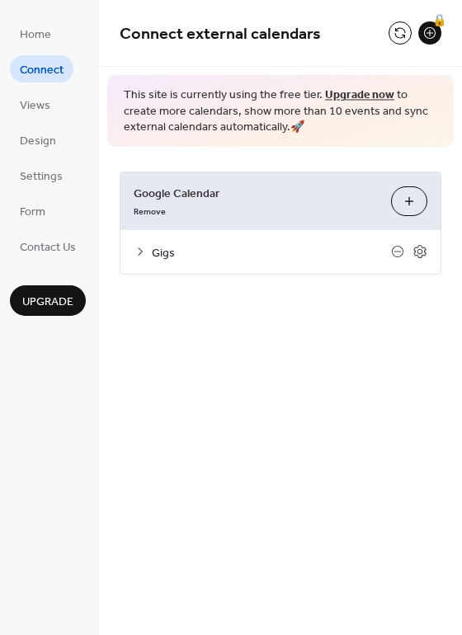
click at [47, 120] on ul "Home Connect Views Design Settings Form Contact Us" at bounding box center [48, 140] width 76 height 240
click at [46, 101] on span "Views" at bounding box center [35, 105] width 31 height 17
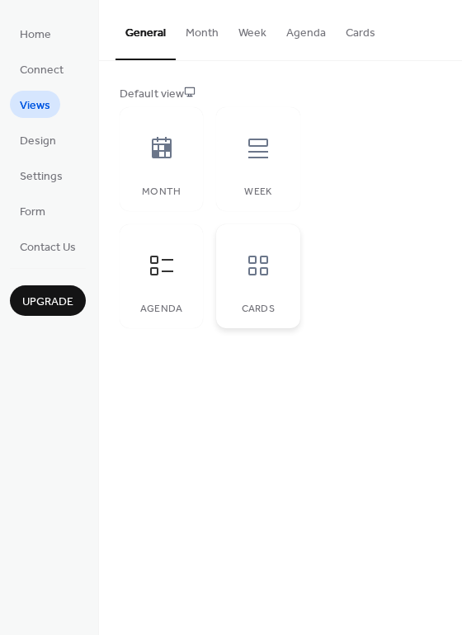
click at [242, 281] on div at bounding box center [257, 265] width 49 height 49
click at [168, 274] on icon at bounding box center [161, 265] width 26 height 26
click at [255, 190] on div "Week" at bounding box center [258, 192] width 50 height 12
click at [187, 285] on div "Agenda" at bounding box center [161, 276] width 83 height 104
click at [218, 280] on div "Cards" at bounding box center [257, 276] width 83 height 104
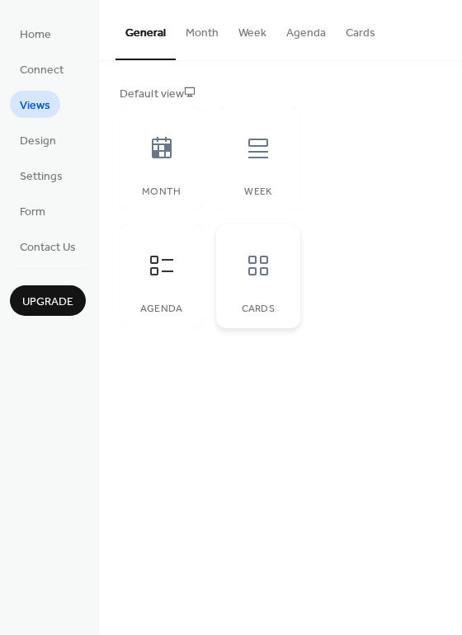
click at [257, 271] on icon at bounding box center [258, 265] width 26 height 26
click at [128, 279] on div "Agenda" at bounding box center [161, 276] width 83 height 104
click at [37, 179] on span "Settings" at bounding box center [41, 176] width 43 height 17
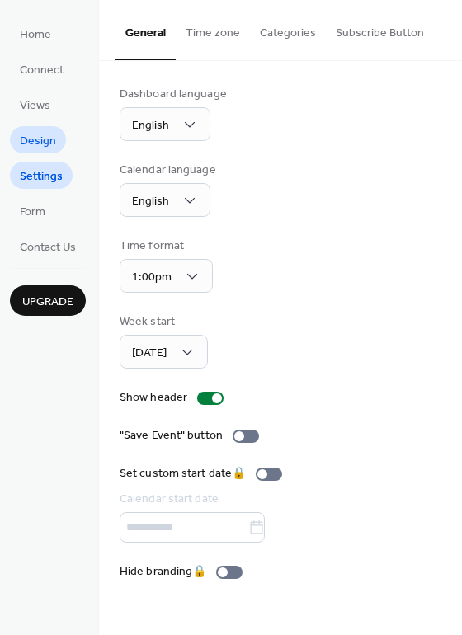
click at [24, 133] on span "Design" at bounding box center [38, 141] width 36 height 17
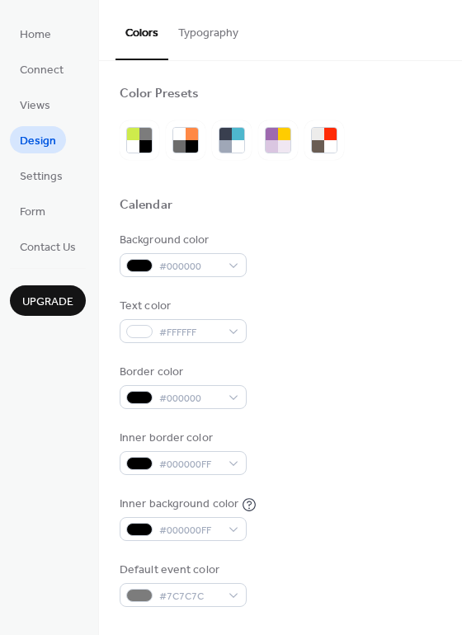
click at [32, 118] on ul "Home Connect Views Design Settings Form Contact Us" at bounding box center [48, 140] width 76 height 240
click at [36, 97] on span "Views" at bounding box center [35, 105] width 31 height 17
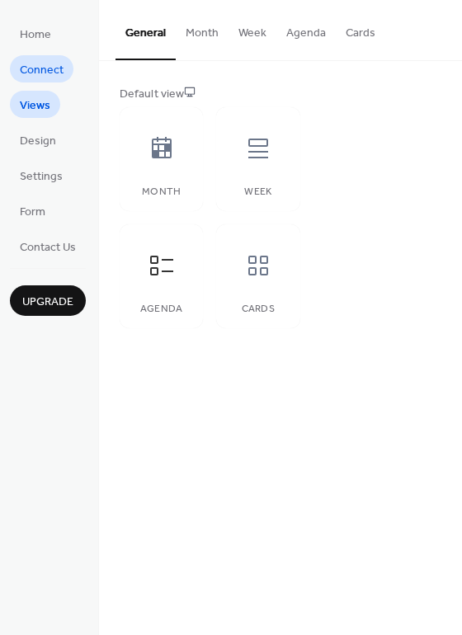
click at [45, 75] on span "Connect" at bounding box center [42, 70] width 44 height 17
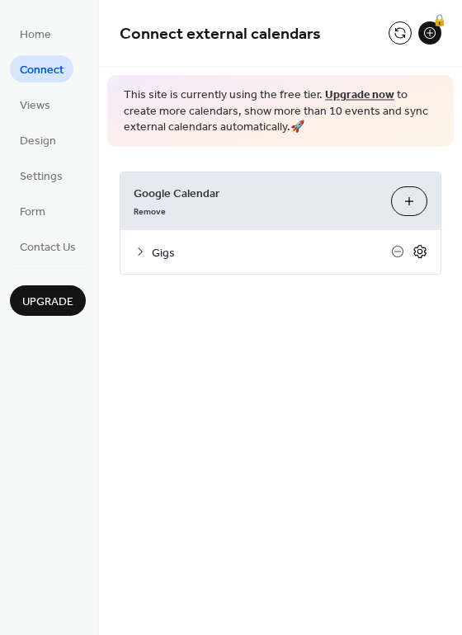
click at [415, 250] on icon at bounding box center [419, 251] width 15 height 15
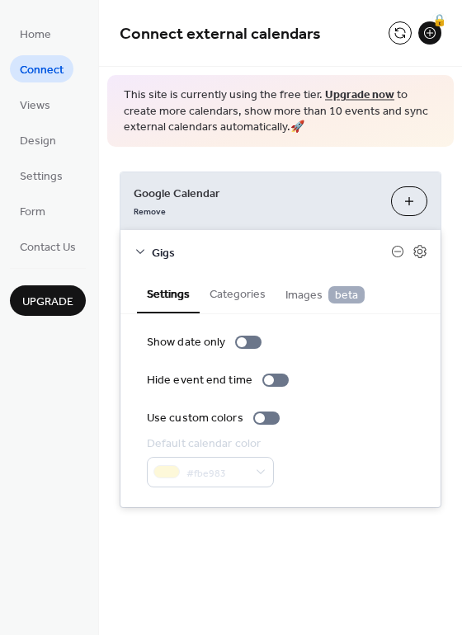
click at [291, 295] on span "Images beta" at bounding box center [324, 295] width 79 height 18
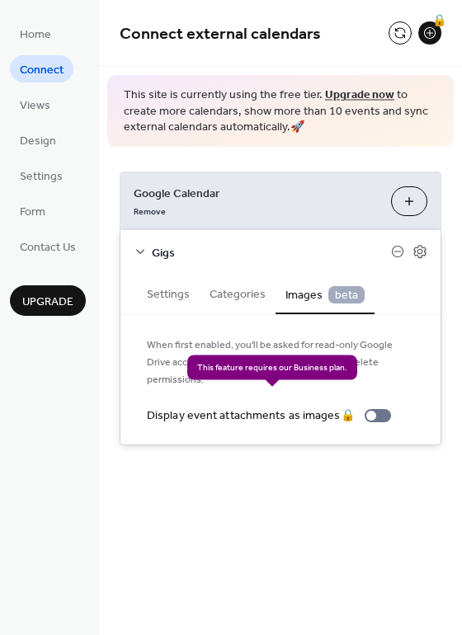
click at [374, 408] on div "Display event attachments as images 🔒" at bounding box center [272, 416] width 251 height 17
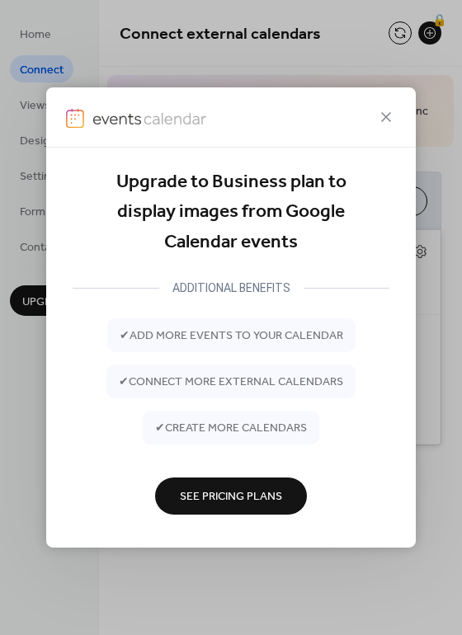
click at [384, 102] on div at bounding box center [231, 117] width 370 height 60
click at [389, 115] on icon at bounding box center [386, 117] width 10 height 10
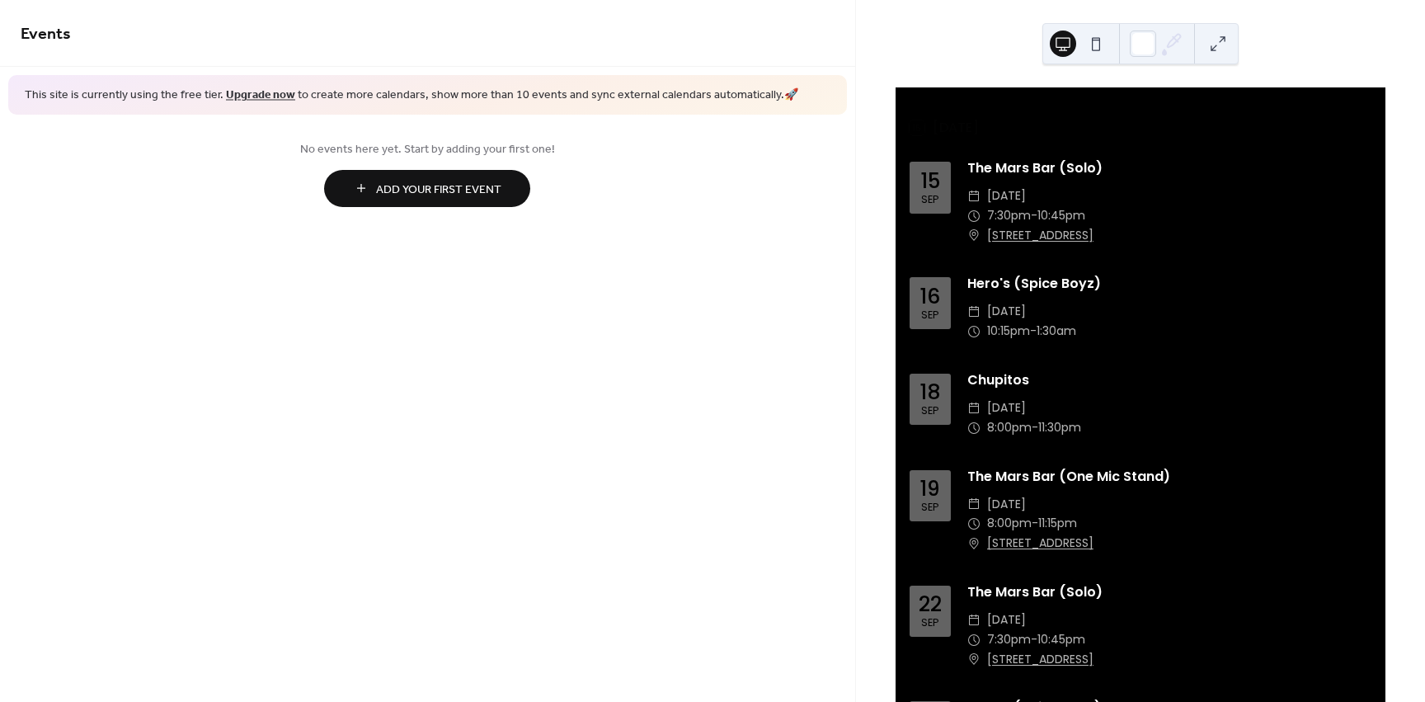
click at [1029, 178] on div "The Mars Bar (Solo)" at bounding box center [1170, 168] width 404 height 20
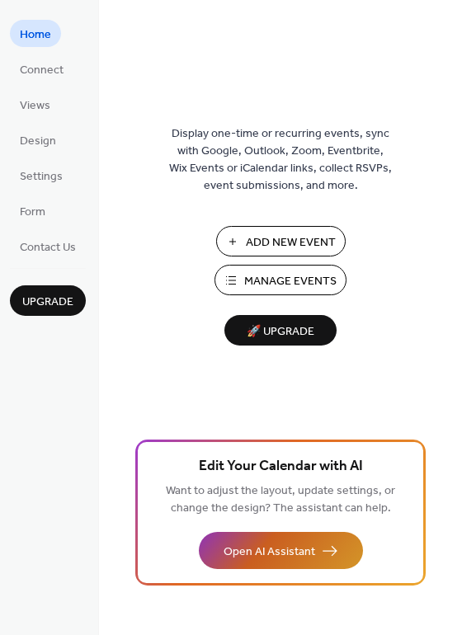
click at [264, 551] on span "Open AI Assistant" at bounding box center [270, 552] width 92 height 17
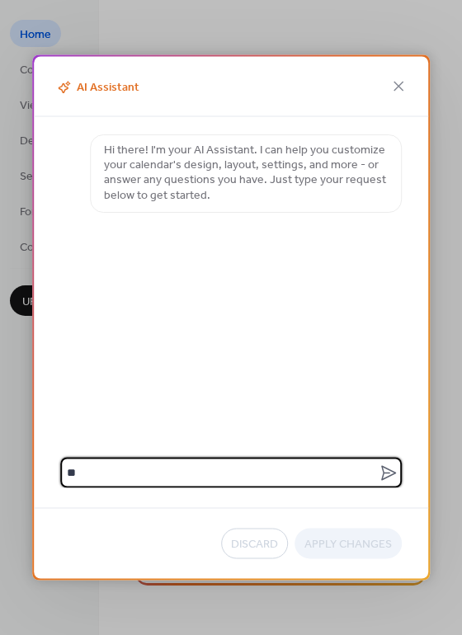
type textarea "*"
click at [16, 430] on div "AI Assistant Hi there! I'm your AI Assistant. I can help you customize your cal…" at bounding box center [231, 317] width 462 height 635
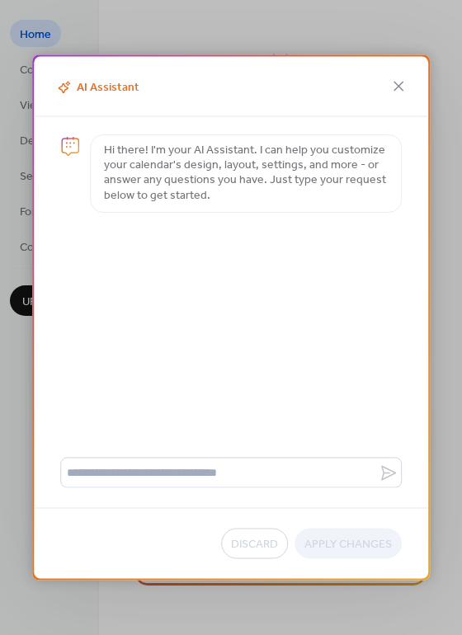
click at [17, 426] on div "AI Assistant Hi there! I'm your AI Assistant. I can help you customize your cal…" at bounding box center [231, 317] width 462 height 635
click at [410, 82] on div "AI Assistant" at bounding box center [231, 87] width 394 height 60
click at [399, 83] on icon at bounding box center [399, 87] width 20 height 20
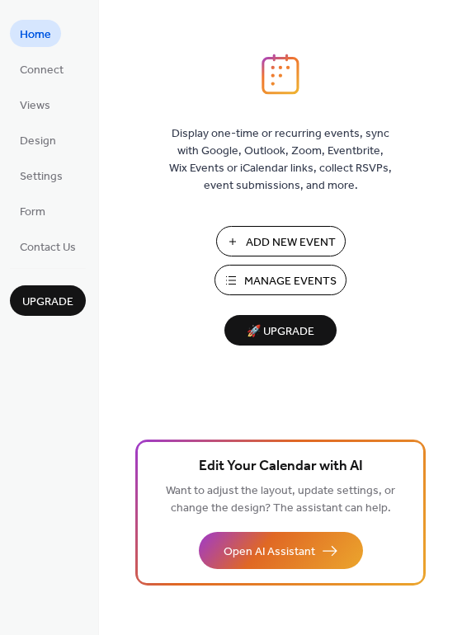
click at [250, 282] on span "Manage Events" at bounding box center [290, 281] width 92 height 17
click at [54, 244] on span "Contact Us" at bounding box center [48, 247] width 56 height 17
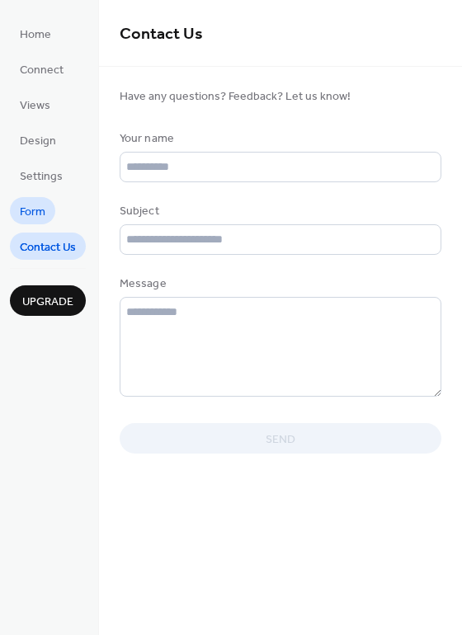
click at [38, 218] on span "Form" at bounding box center [33, 212] width 26 height 17
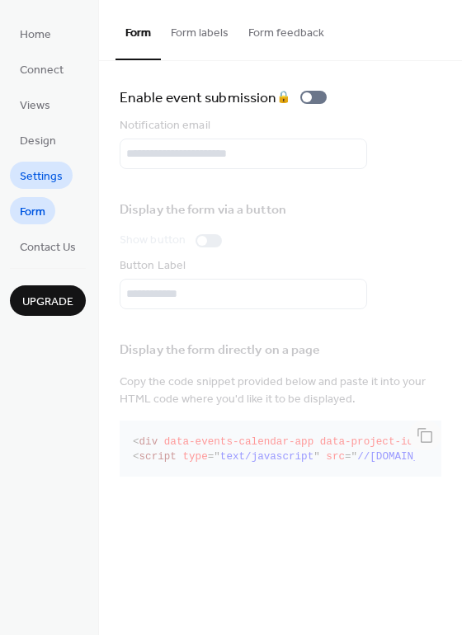
click at [35, 185] on span "Settings" at bounding box center [41, 176] width 43 height 17
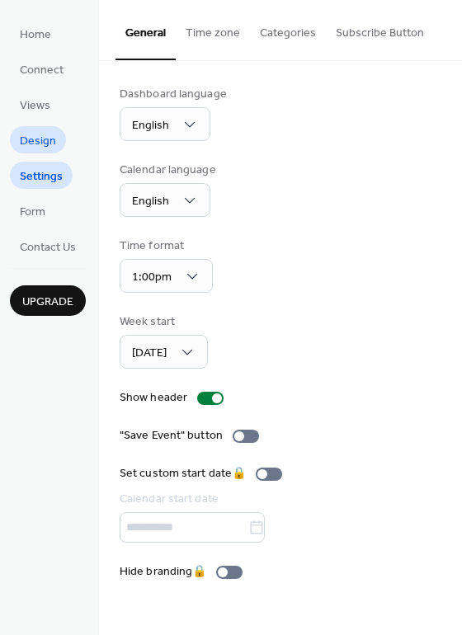
click at [27, 139] on span "Design" at bounding box center [38, 141] width 36 height 17
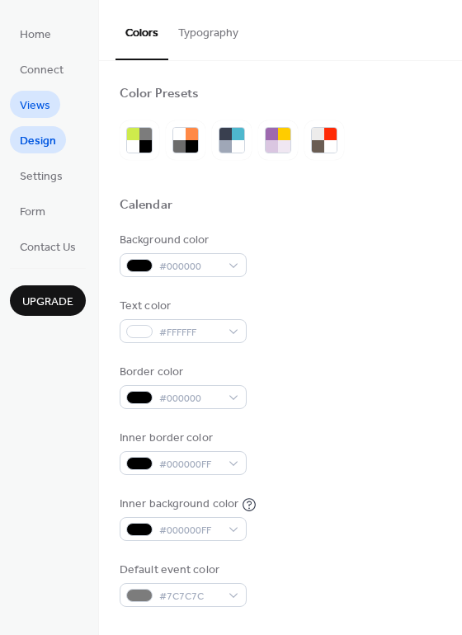
click at [31, 99] on span "Views" at bounding box center [35, 105] width 31 height 17
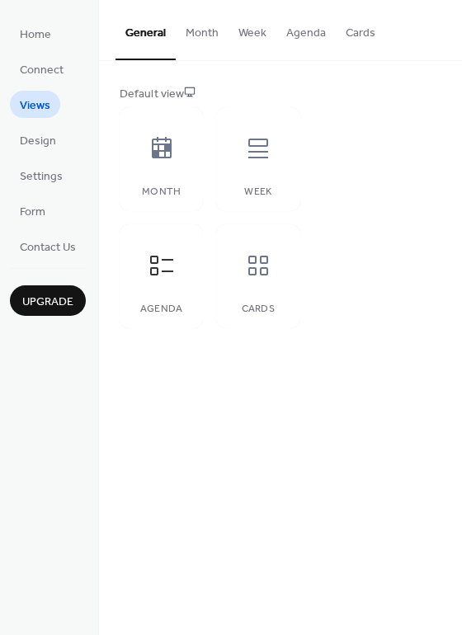
click at [42, 54] on ul "Home Connect Views Design Settings Form Contact Us" at bounding box center [48, 140] width 76 height 240
click at [48, 27] on span "Home" at bounding box center [35, 34] width 31 height 17
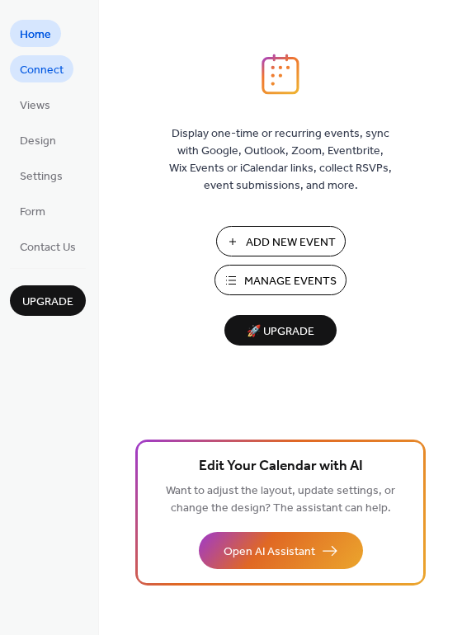
click at [44, 75] on span "Connect" at bounding box center [42, 70] width 44 height 17
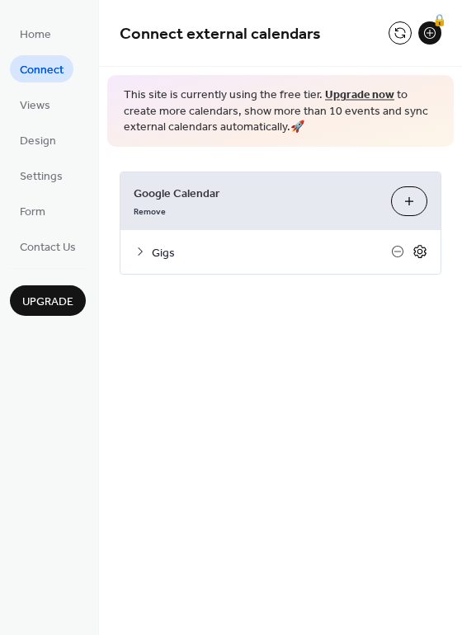
click at [421, 251] on icon at bounding box center [419, 251] width 15 height 15
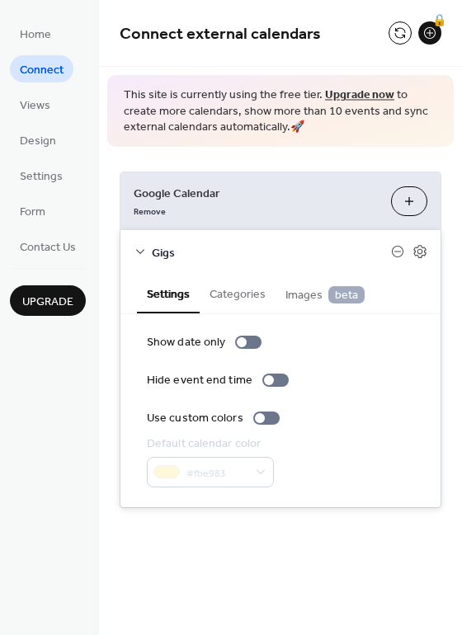
click at [231, 299] on button "Categories" at bounding box center [238, 293] width 76 height 38
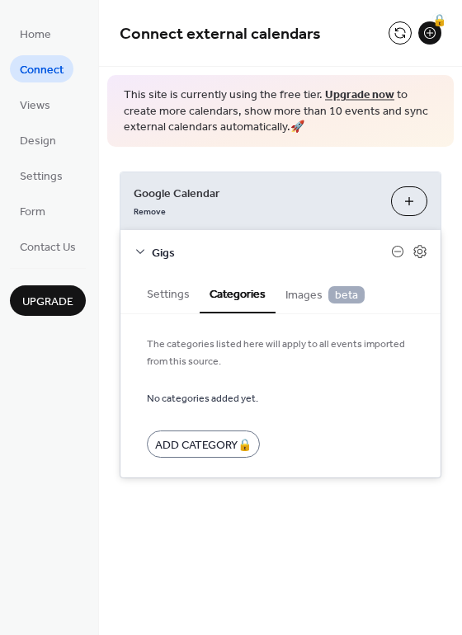
click at [299, 295] on span "Images beta" at bounding box center [324, 295] width 79 height 18
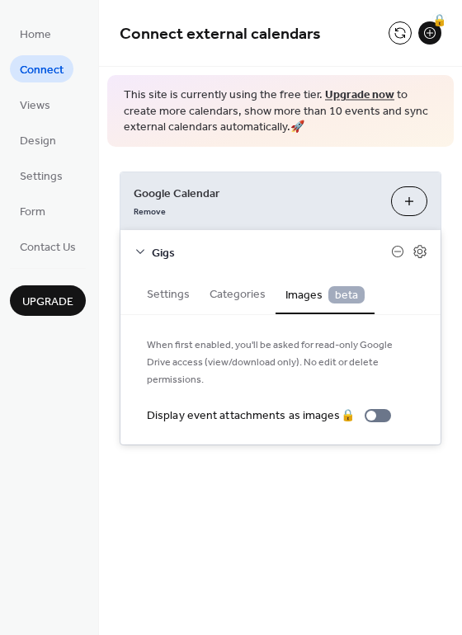
click at [224, 294] on button "Categories" at bounding box center [238, 293] width 76 height 38
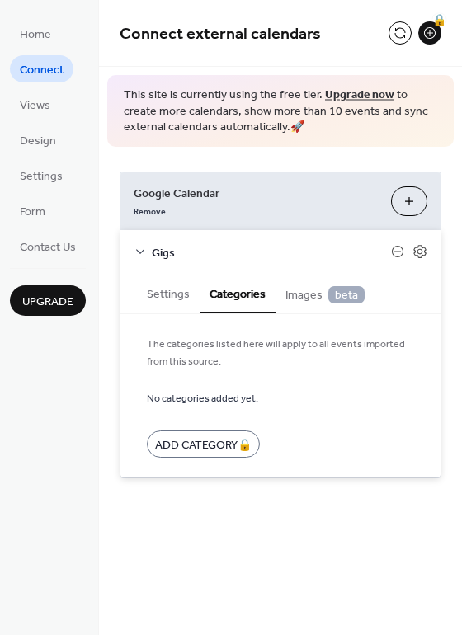
click at [163, 290] on button "Settings" at bounding box center [168, 293] width 63 height 38
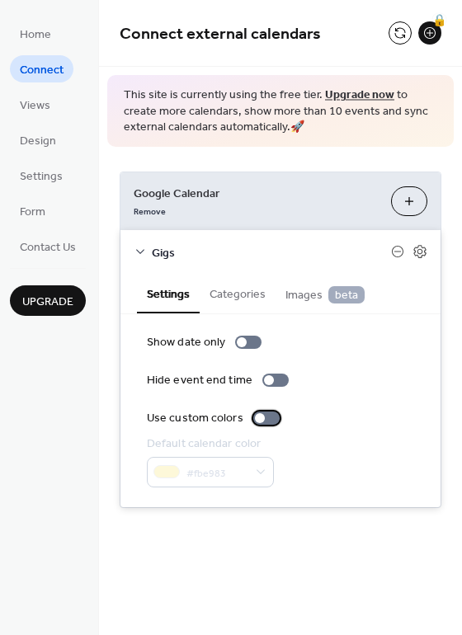
click at [260, 416] on div at bounding box center [260, 418] width 10 height 10
click at [260, 416] on div at bounding box center [266, 418] width 26 height 13
click at [256, 379] on label "Hide event end time" at bounding box center [221, 380] width 148 height 17
click at [262, 379] on div at bounding box center [275, 380] width 26 height 13
click at [256, 420] on div at bounding box center [260, 418] width 10 height 10
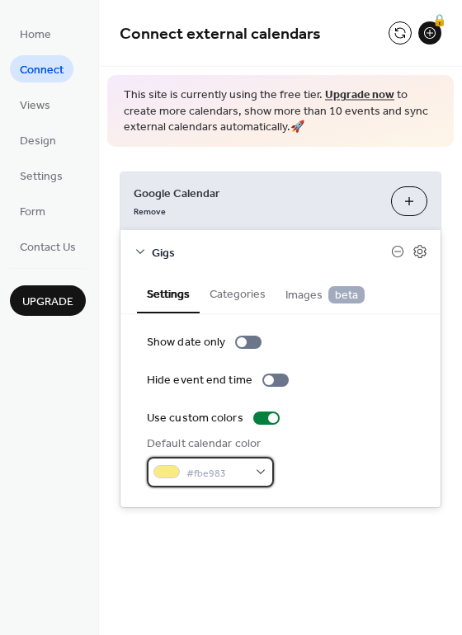
click at [223, 478] on span "#fbe983" at bounding box center [216, 472] width 61 height 17
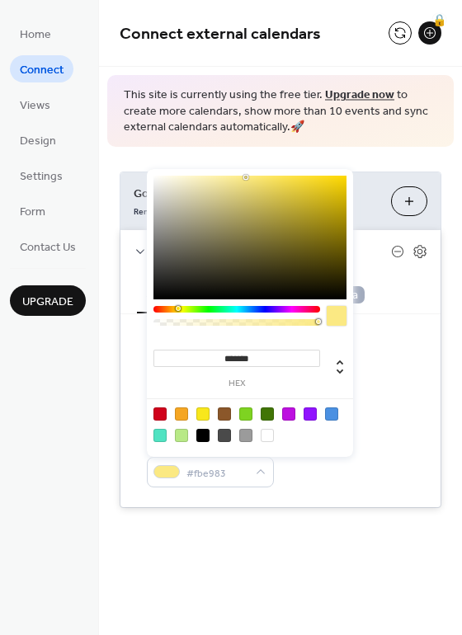
click at [158, 413] on div at bounding box center [159, 414] width 13 height 13
type input "*******"
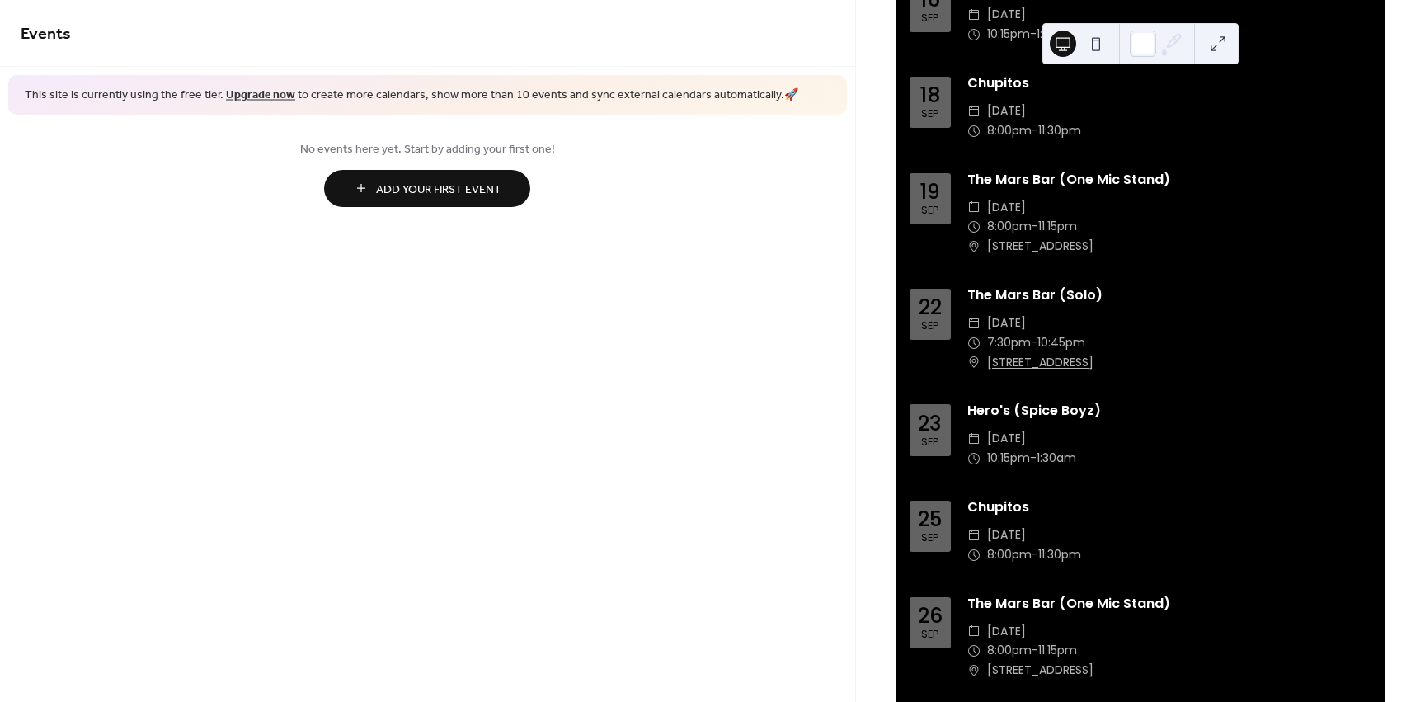
scroll to position [577, 0]
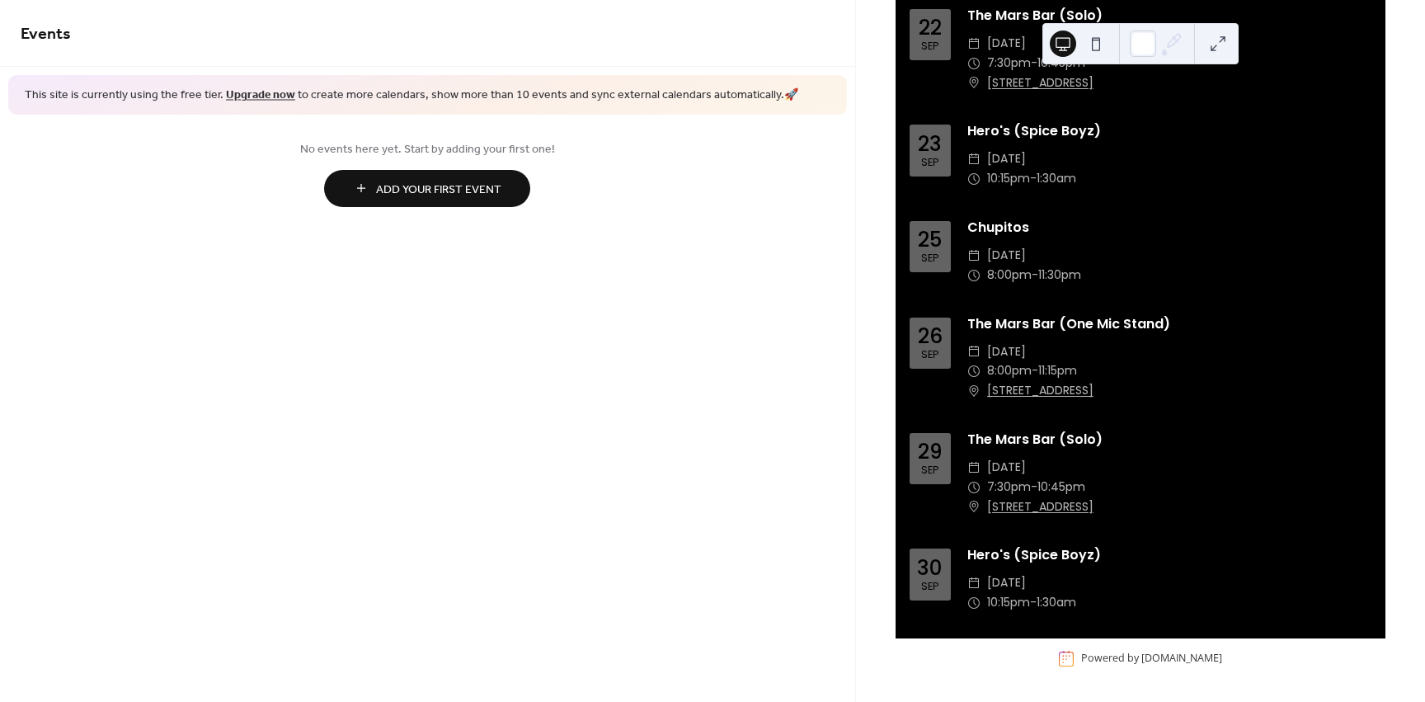
click at [937, 578] on div "30" at bounding box center [930, 568] width 26 height 21
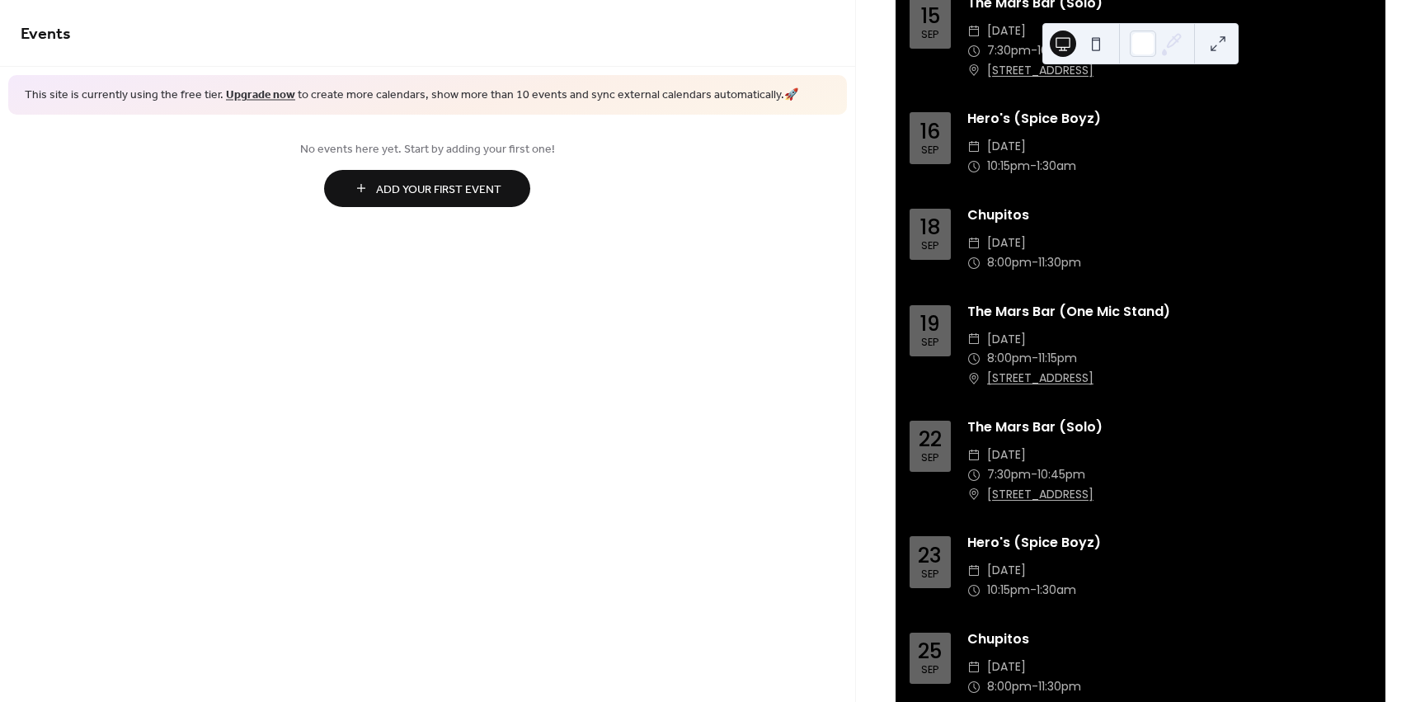
scroll to position [0, 0]
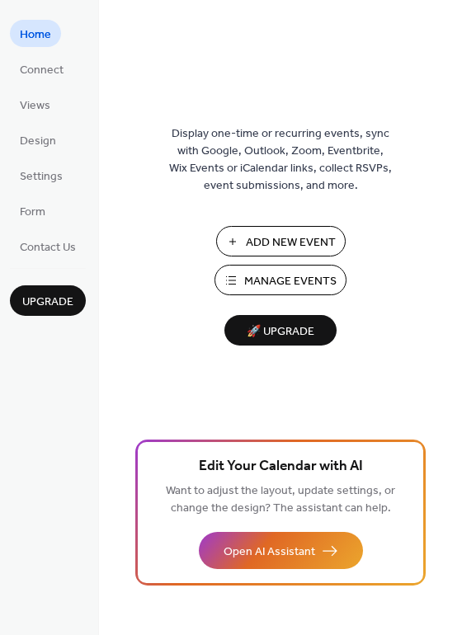
click at [270, 242] on span "Add New Event" at bounding box center [291, 242] width 90 height 17
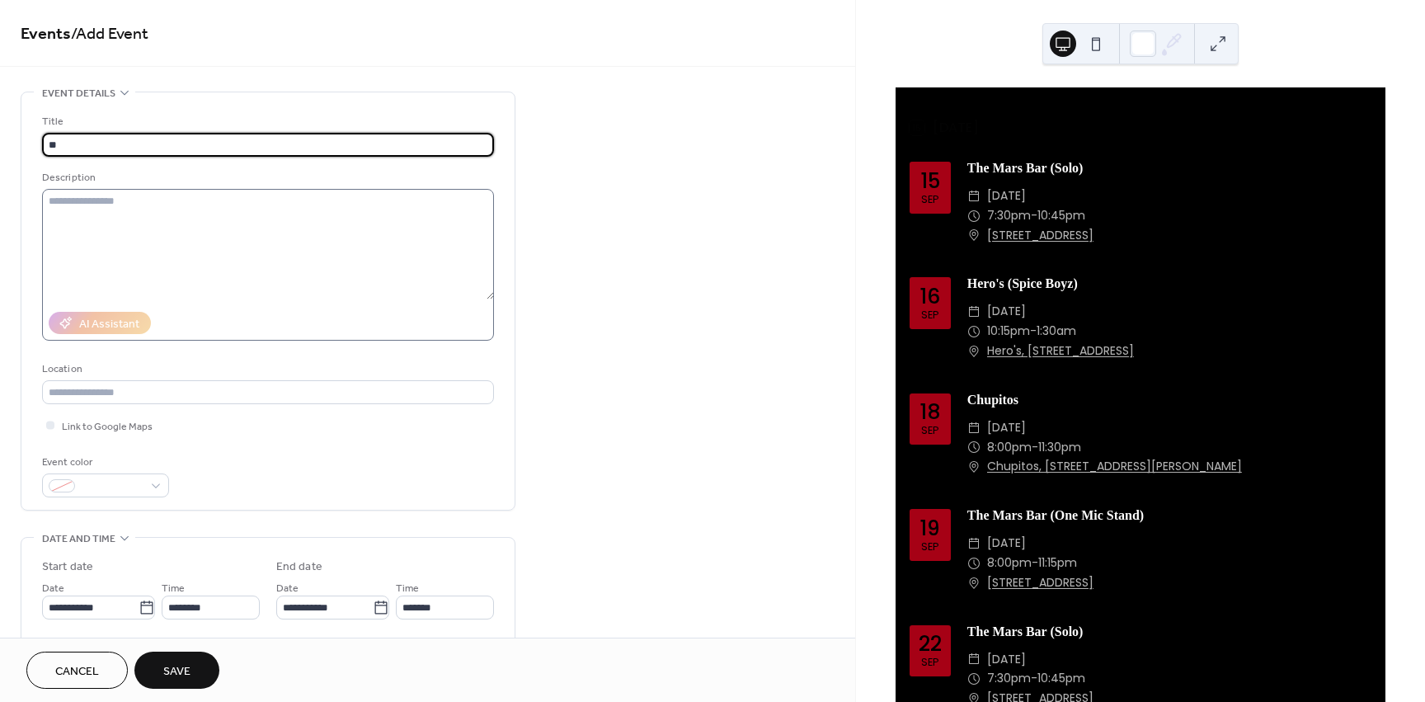
type input "*"
